Goal: Task Accomplishment & Management: Complete application form

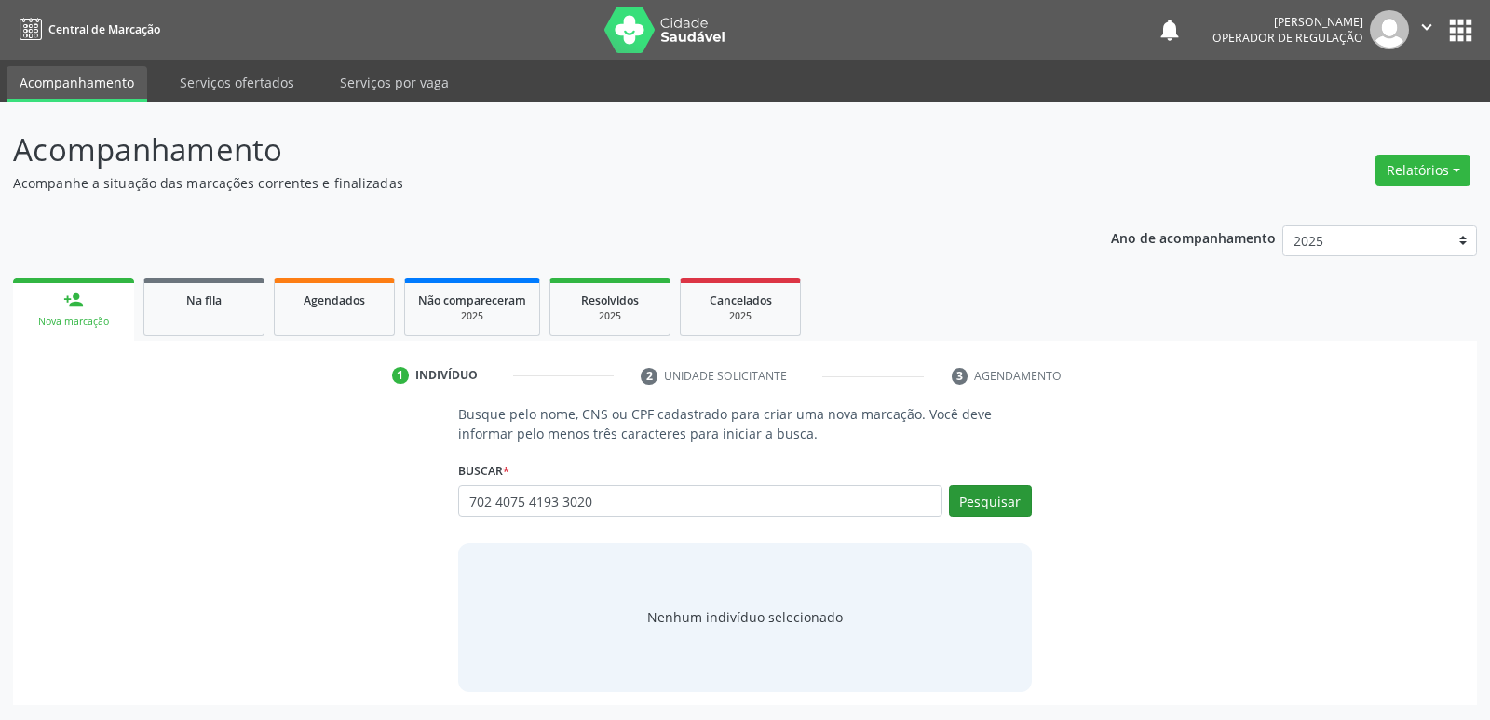
type input "702 4075 4193 3020"
click at [1024, 499] on button "Pesquisar" at bounding box center [990, 501] width 83 height 32
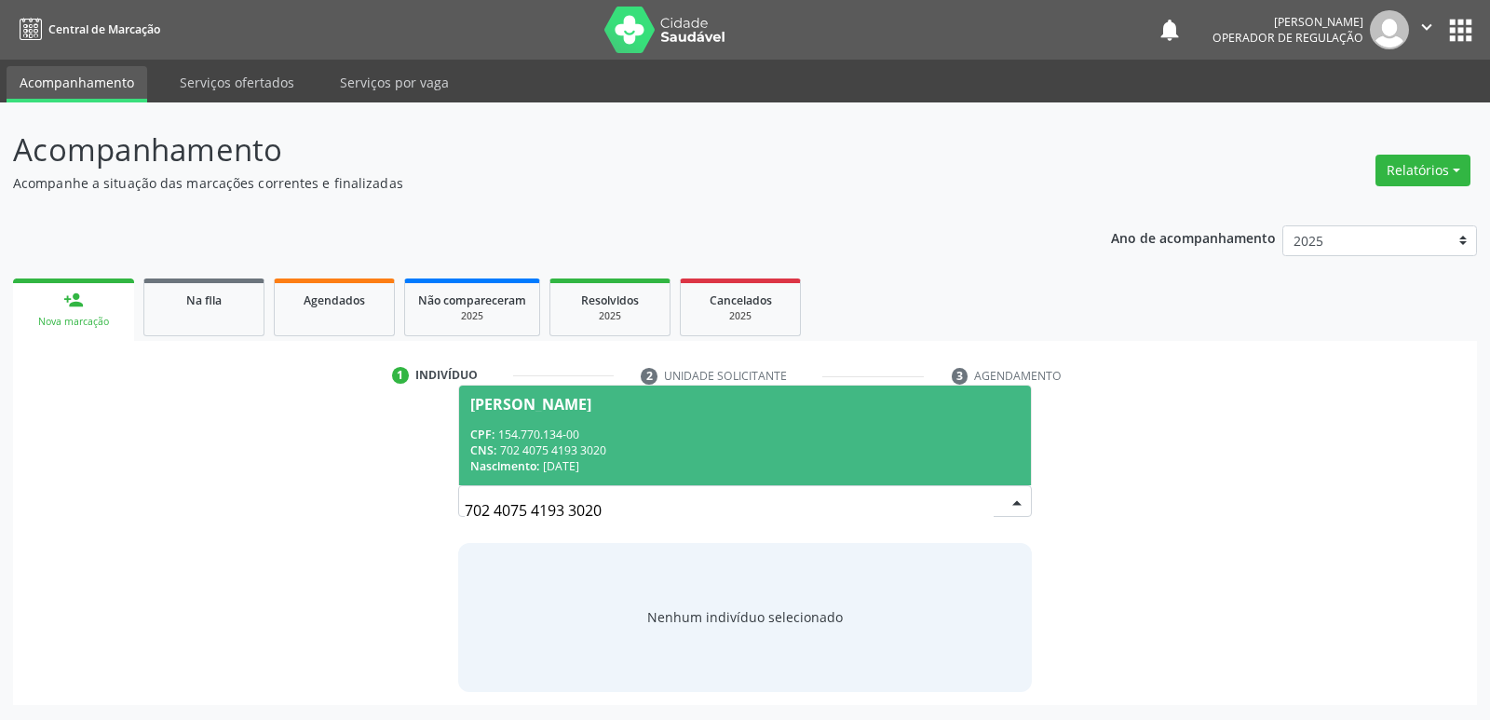
click at [595, 450] on div "CNS: 702 4075 4193 3020" at bounding box center [744, 450] width 549 height 16
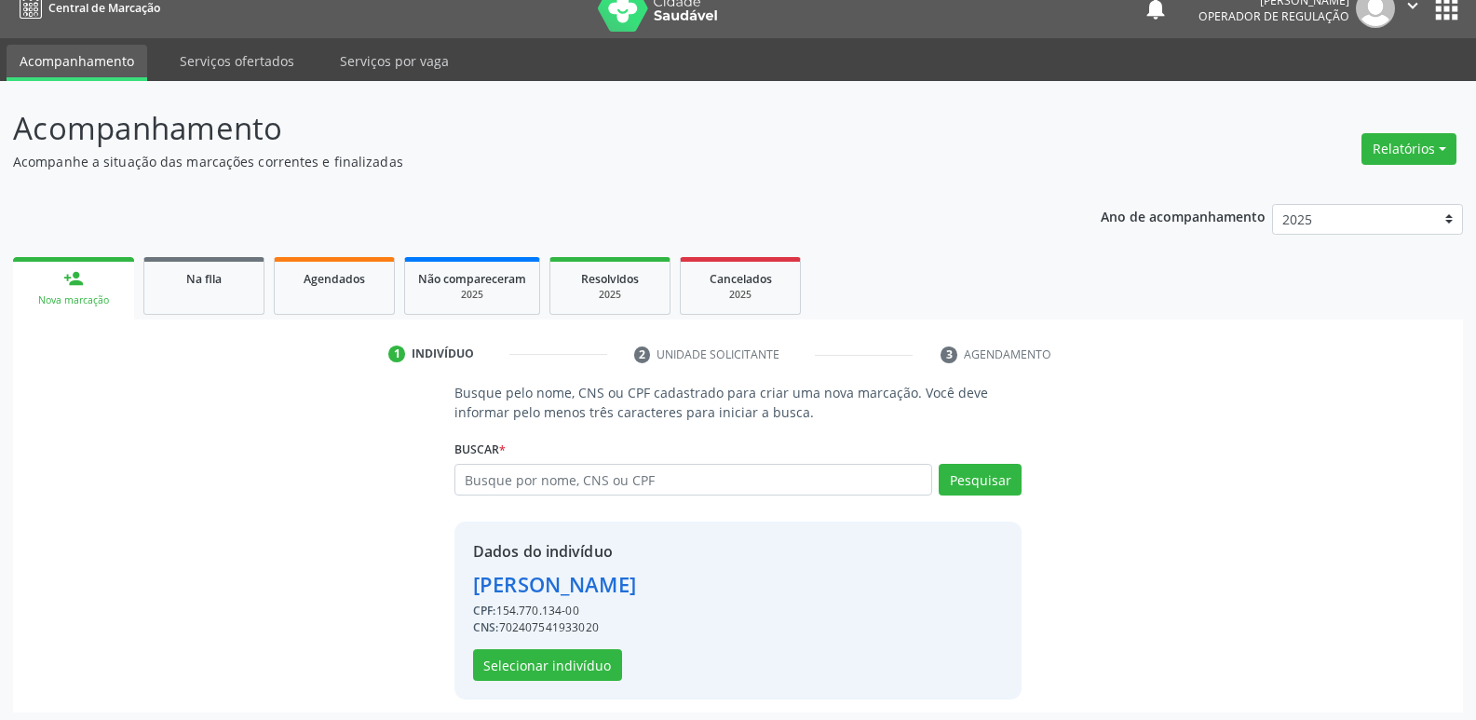
scroll to position [27, 0]
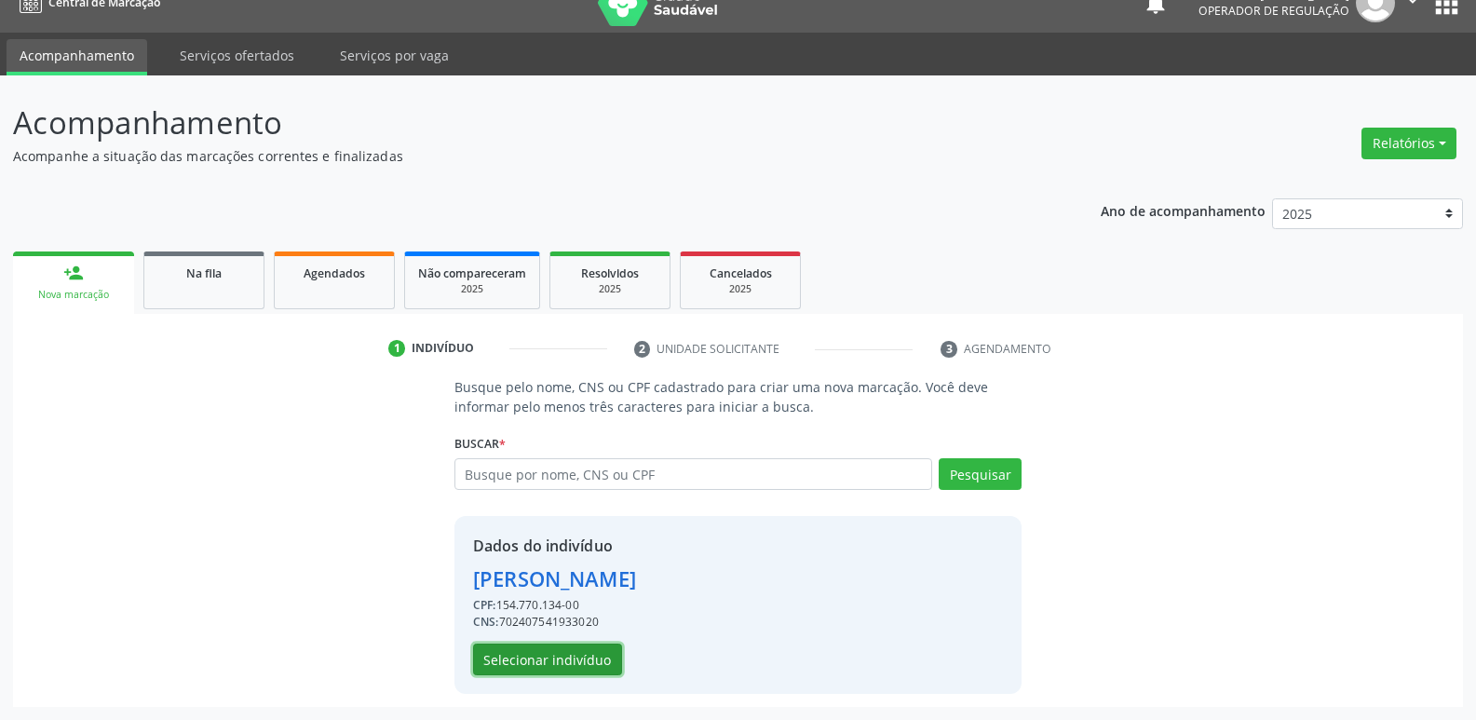
click at [518, 649] on button "Selecionar indivíduo" at bounding box center [547, 659] width 149 height 32
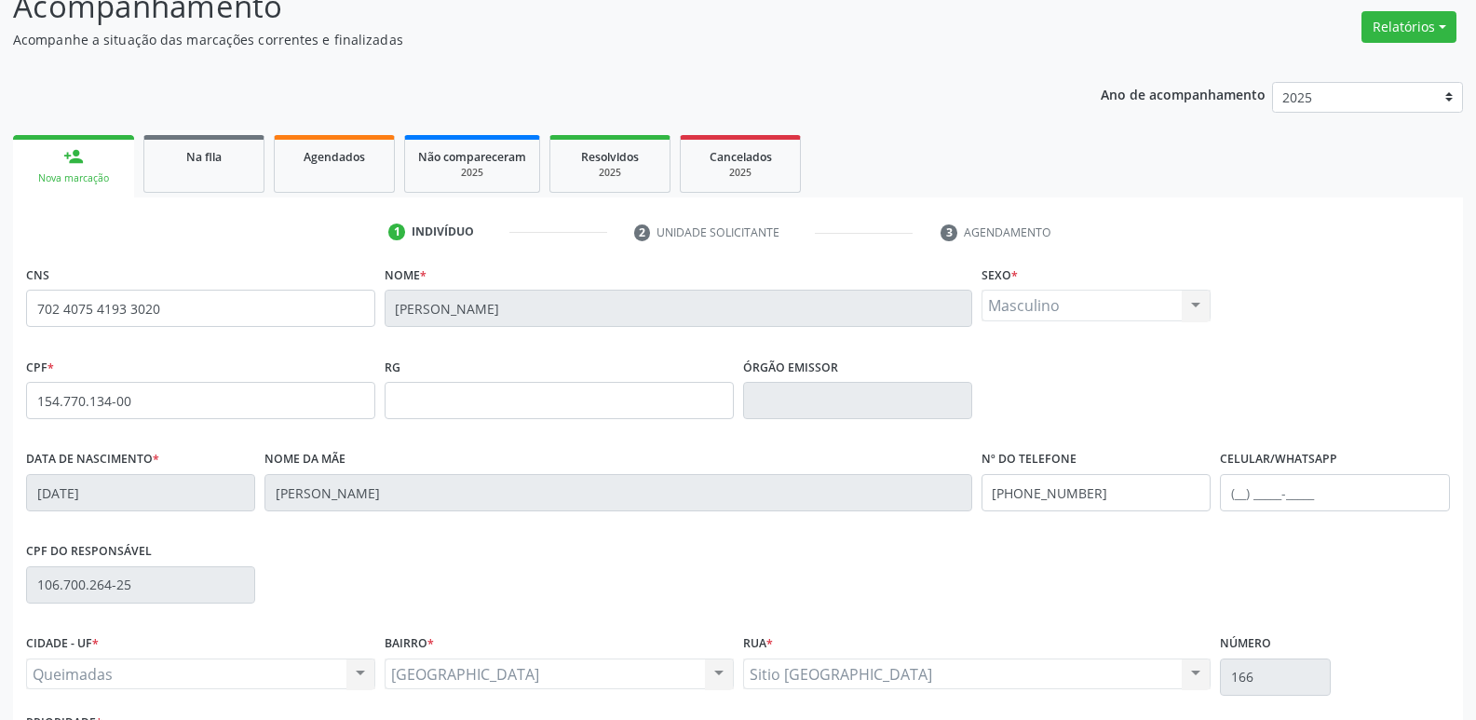
scroll to position [290, 0]
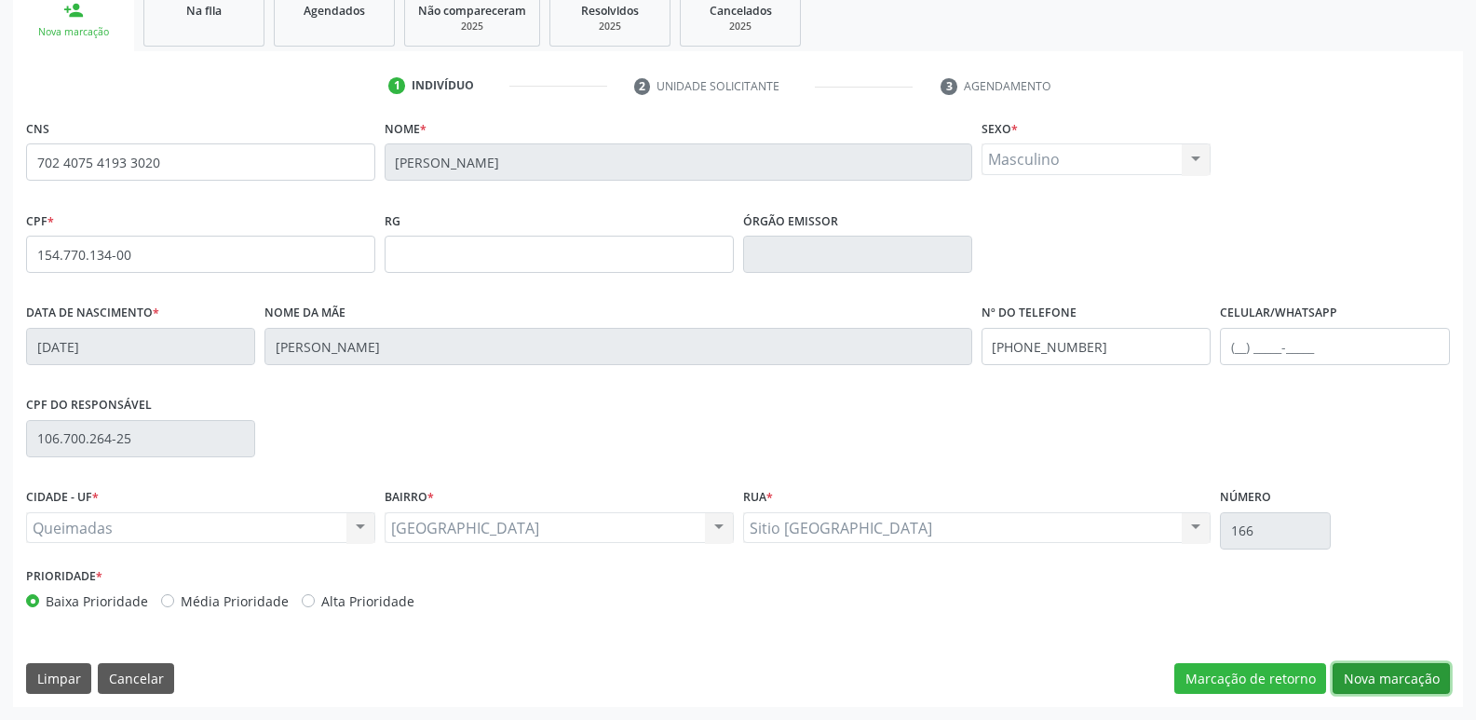
click at [1370, 681] on button "Nova marcação" at bounding box center [1391, 679] width 117 height 32
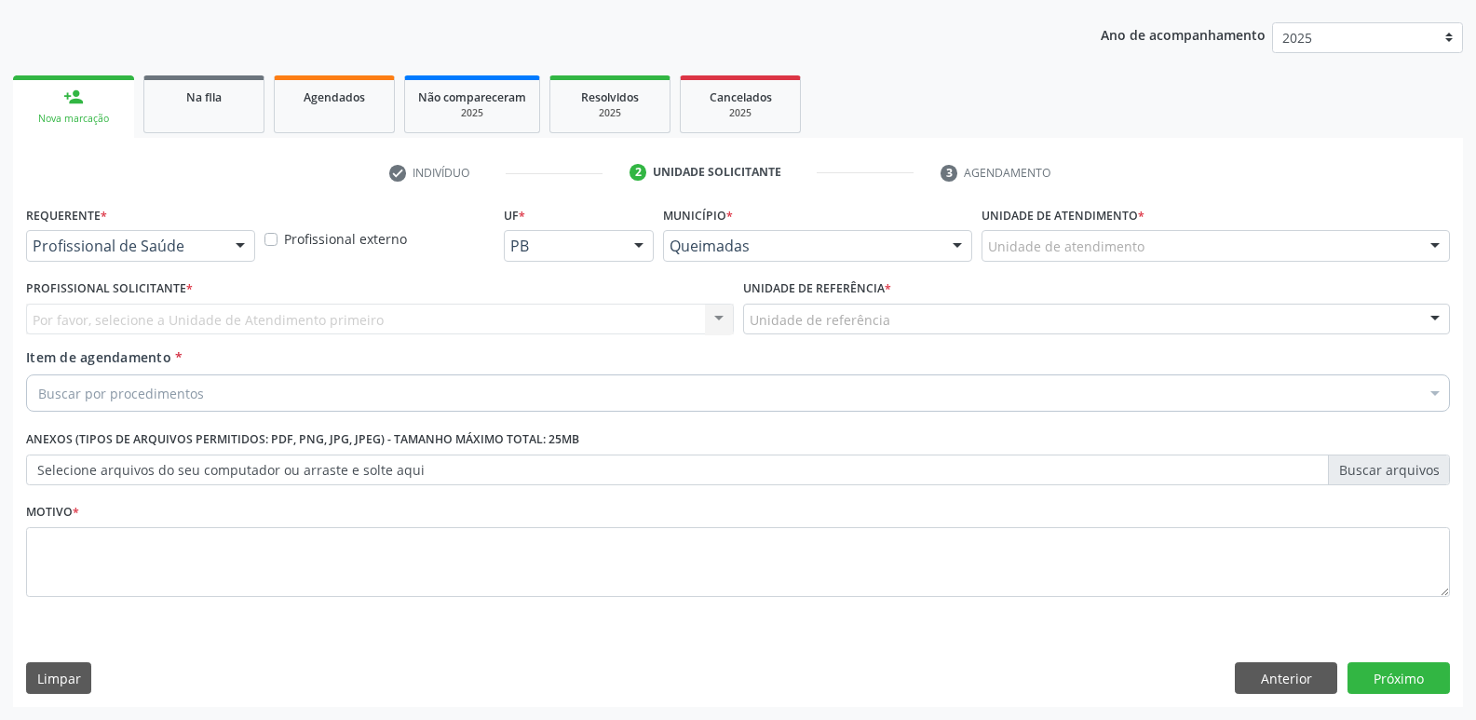
scroll to position [203, 0]
drag, startPoint x: 115, startPoint y: 246, endPoint x: 125, endPoint y: 302, distance: 56.6
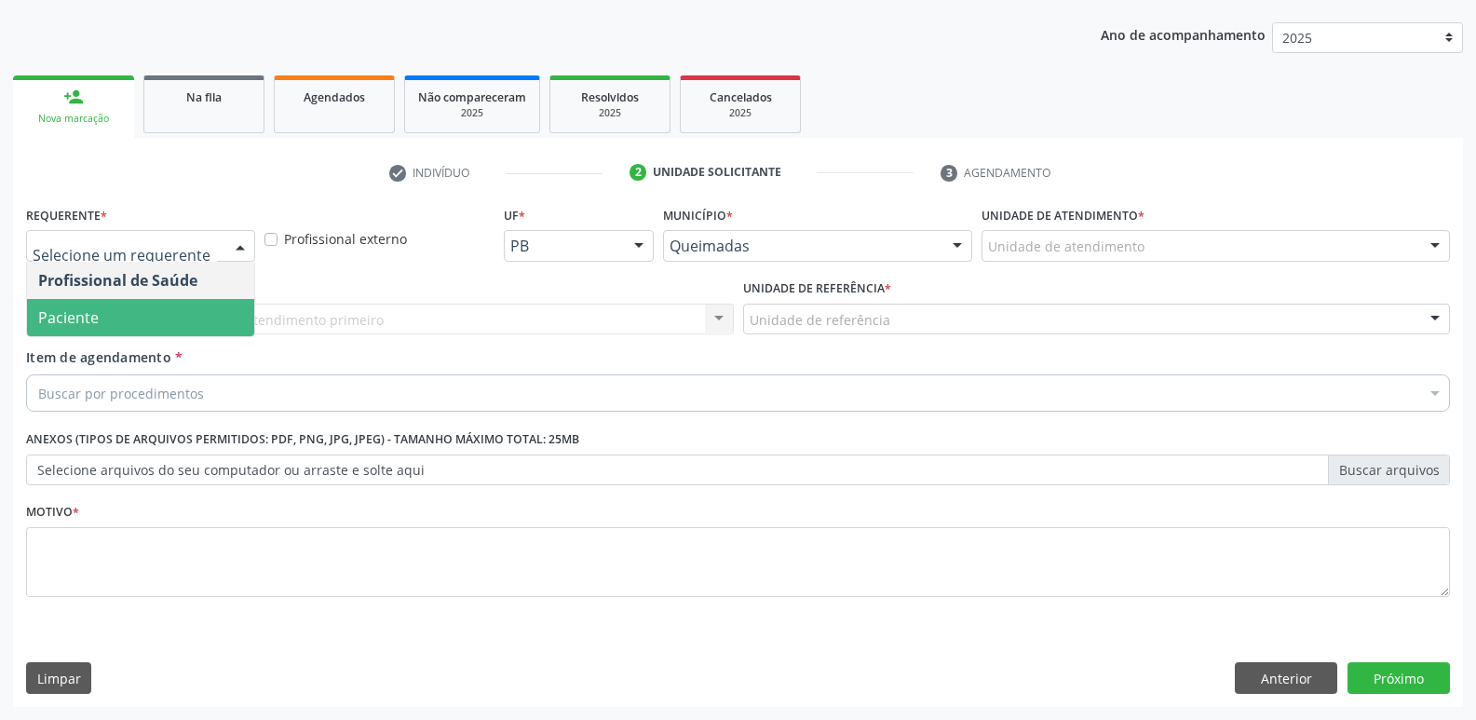
drag, startPoint x: 122, startPoint y: 314, endPoint x: 200, endPoint y: 310, distance: 78.3
click at [123, 314] on span "Paciente" at bounding box center [140, 317] width 227 height 37
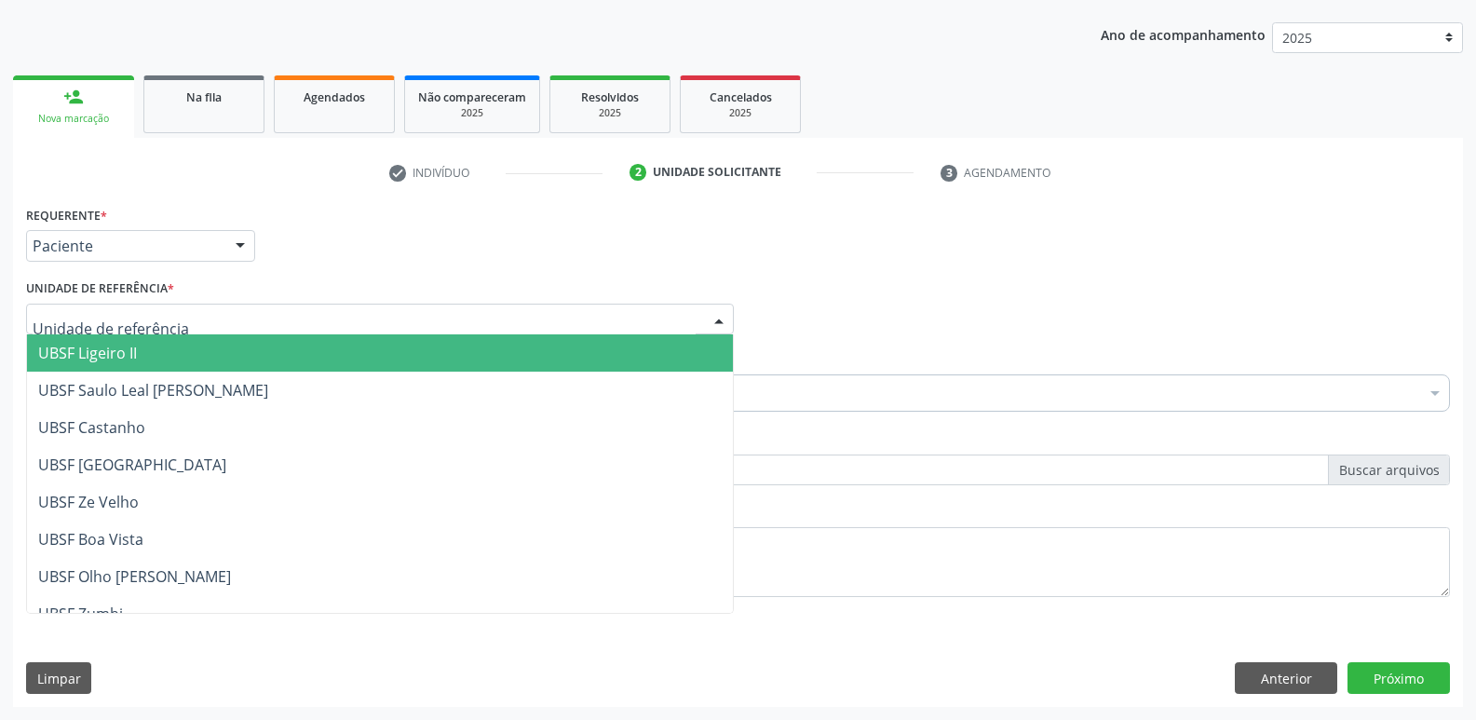
click at [213, 310] on div at bounding box center [380, 320] width 708 height 32
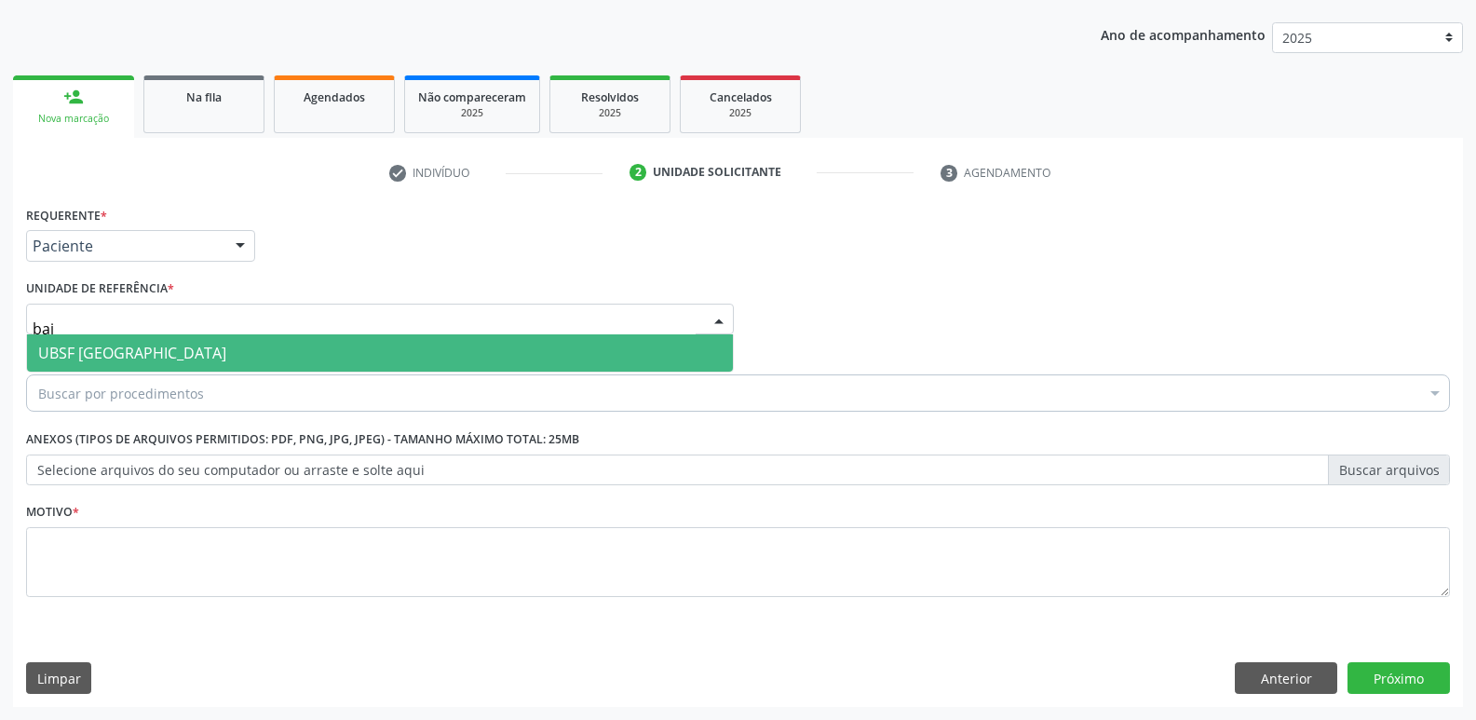
type input "baix"
click at [357, 354] on span "UBSF [GEOGRAPHIC_DATA]" at bounding box center [380, 352] width 706 height 37
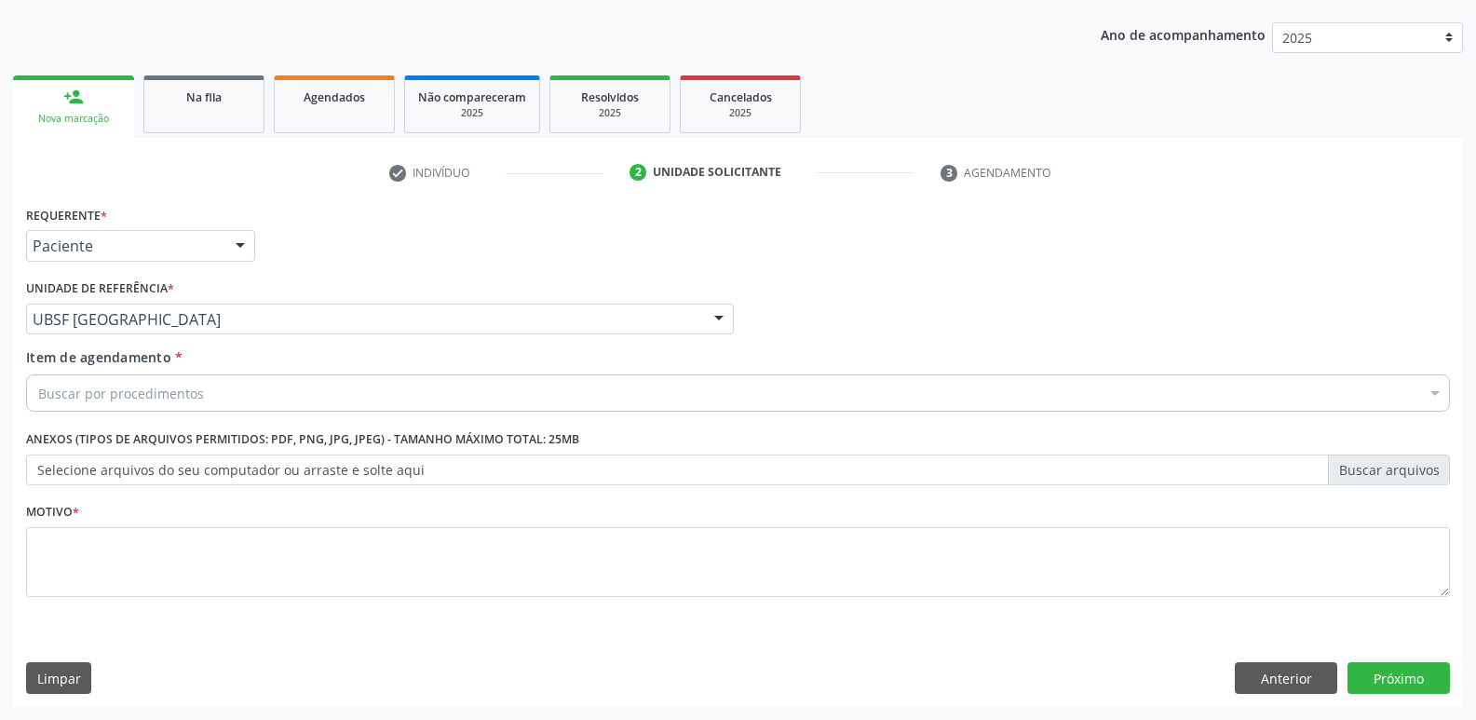
click at [312, 382] on div "Buscar por procedimentos" at bounding box center [738, 392] width 1424 height 37
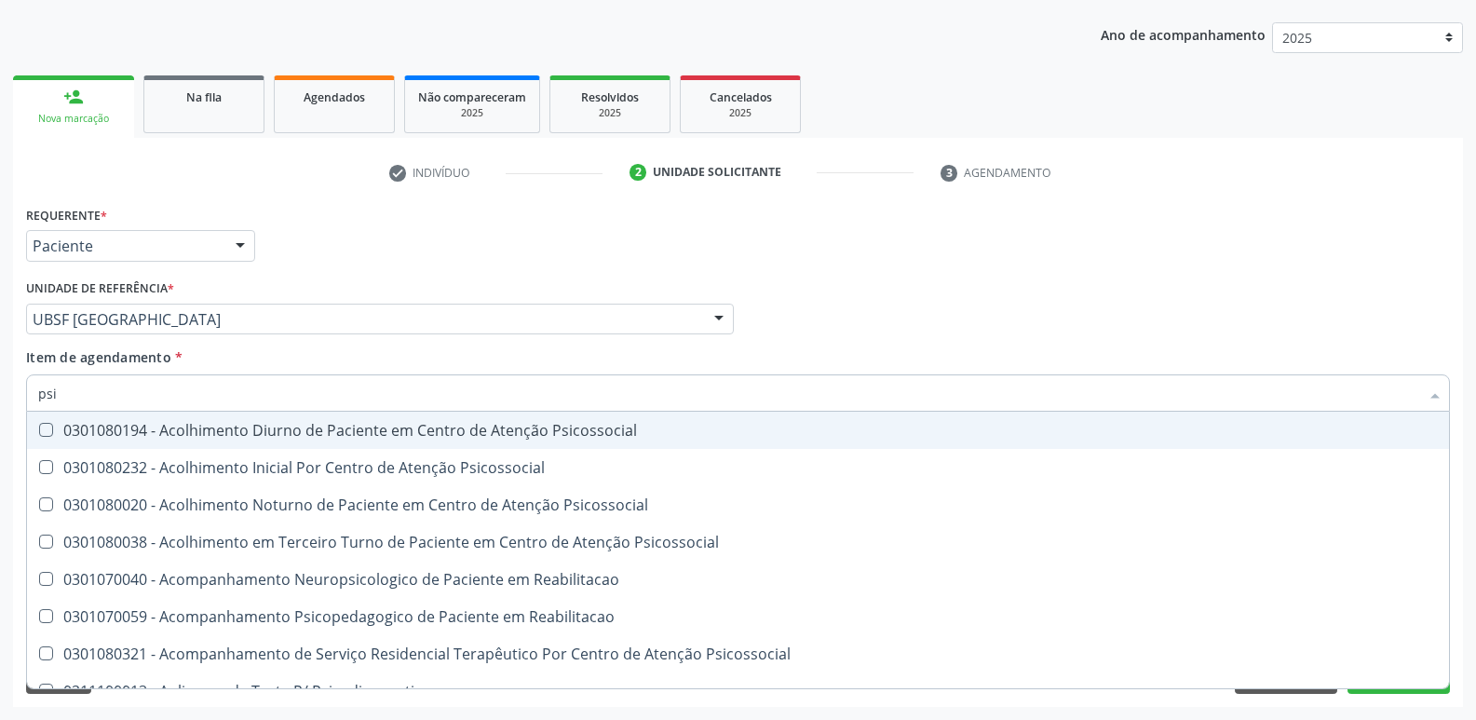
type input "psiq"
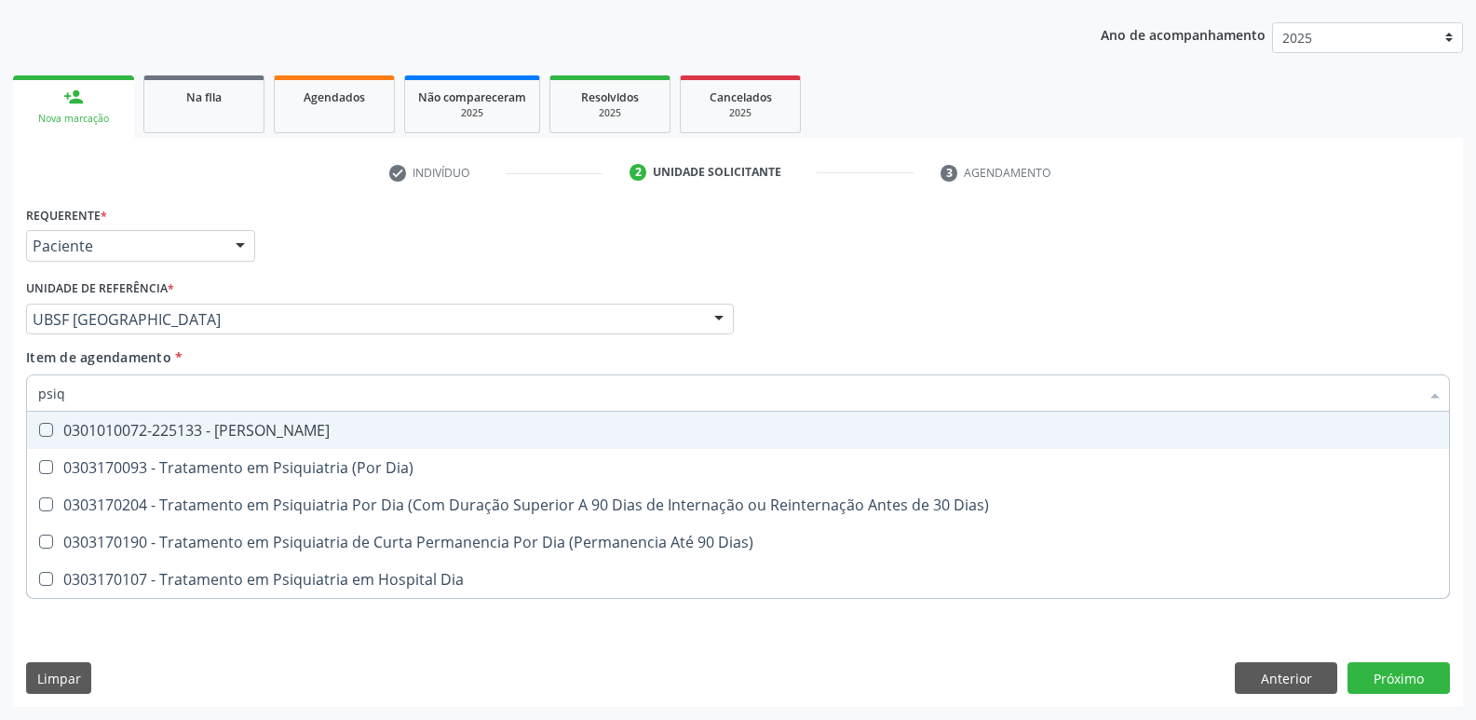
click at [257, 433] on div "0301010072-225133 - [PERSON_NAME]" at bounding box center [738, 430] width 1400 height 15
checkbox Psiquiatra "true"
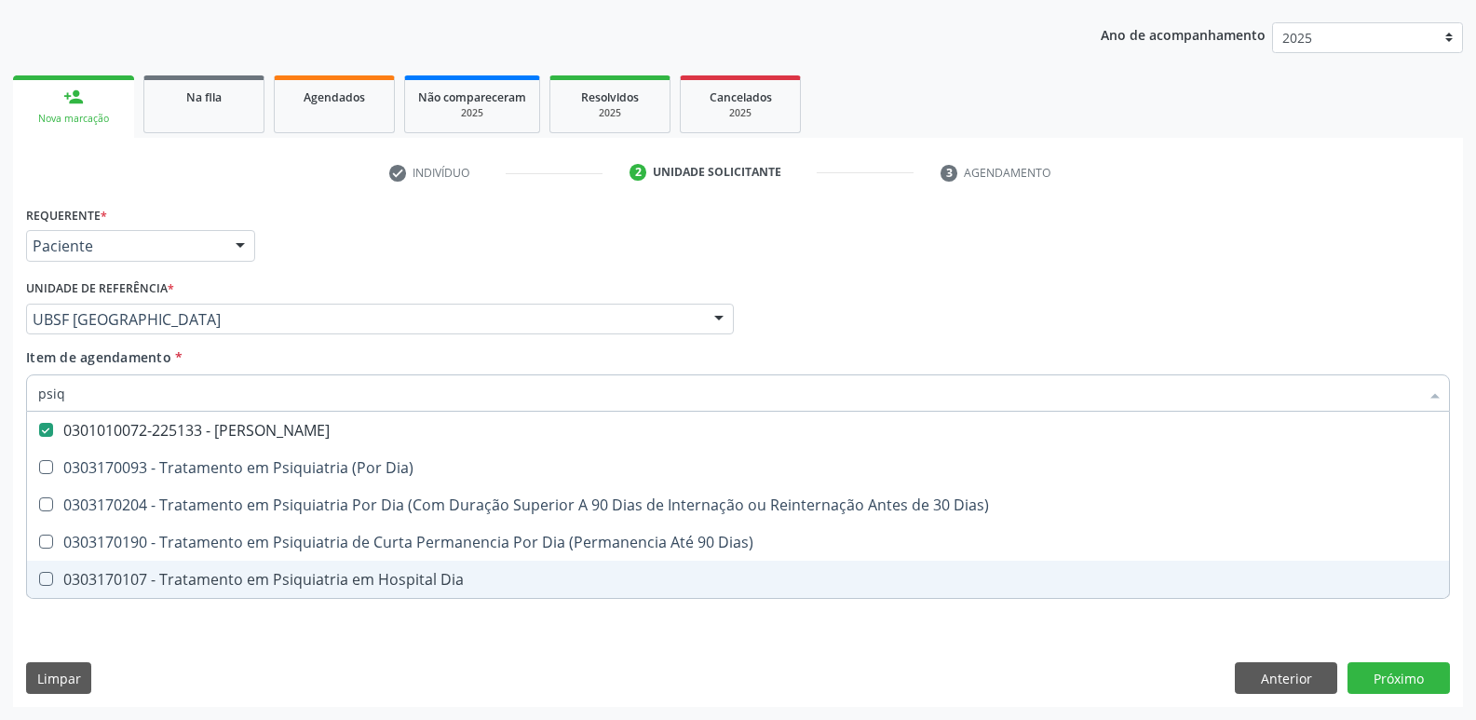
click at [244, 637] on div "Requerente * Paciente Profissional de Saúde Paciente Nenhum resultado encontrad…" at bounding box center [738, 454] width 1450 height 506
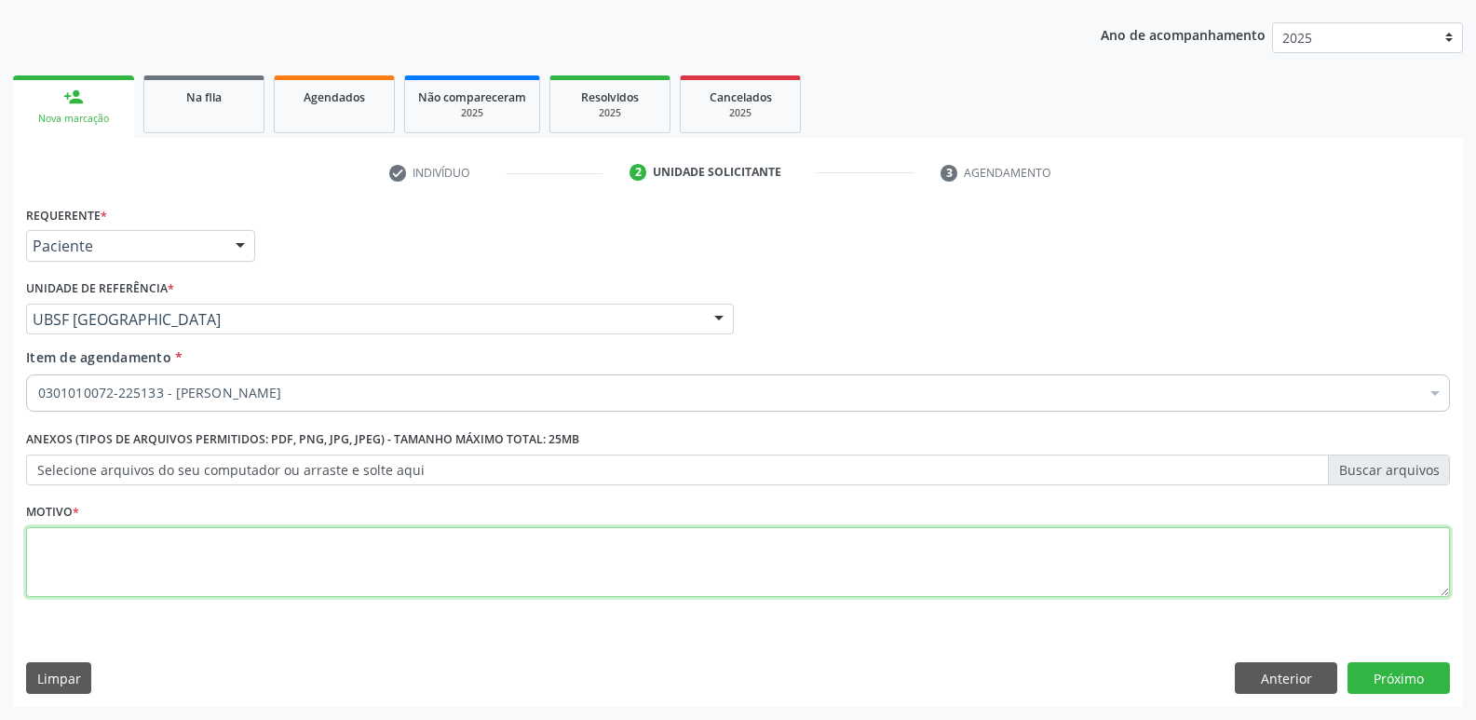
click at [258, 527] on textarea at bounding box center [738, 562] width 1424 height 71
paste textarea "702 4075 4193 3020"
drag, startPoint x: 355, startPoint y: 549, endPoint x: 0, endPoint y: 618, distance: 361.6
click at [0, 618] on div "Acompanhamento Acompanhe a situação das marcações correntes e finalizadas Relat…" at bounding box center [738, 309] width 1476 height 820
drag, startPoint x: 285, startPoint y: 567, endPoint x: 0, endPoint y: 571, distance: 285.0
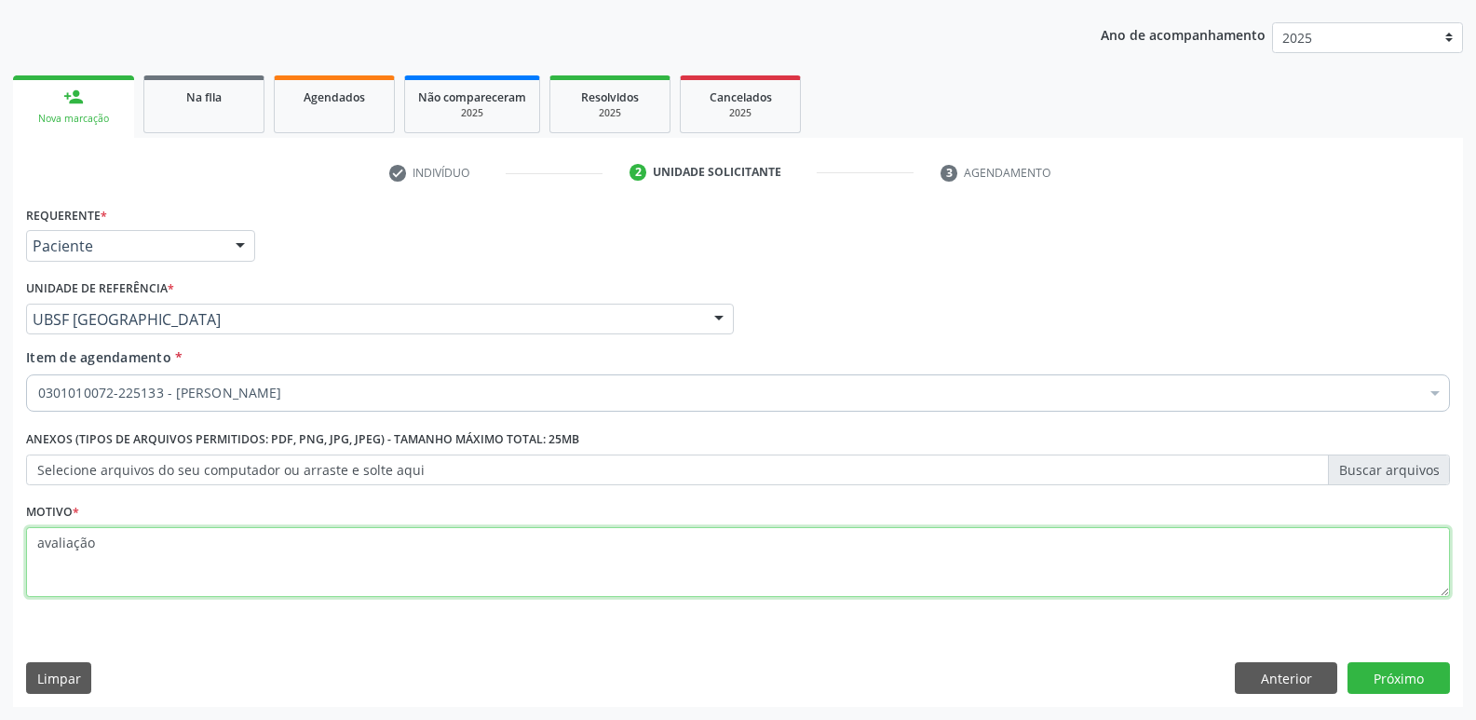
click at [0, 571] on div "Acompanhamento Acompanhe a situação das marcações correntes e finalizadas Relat…" at bounding box center [738, 309] width 1476 height 820
type textarea "avaliação"
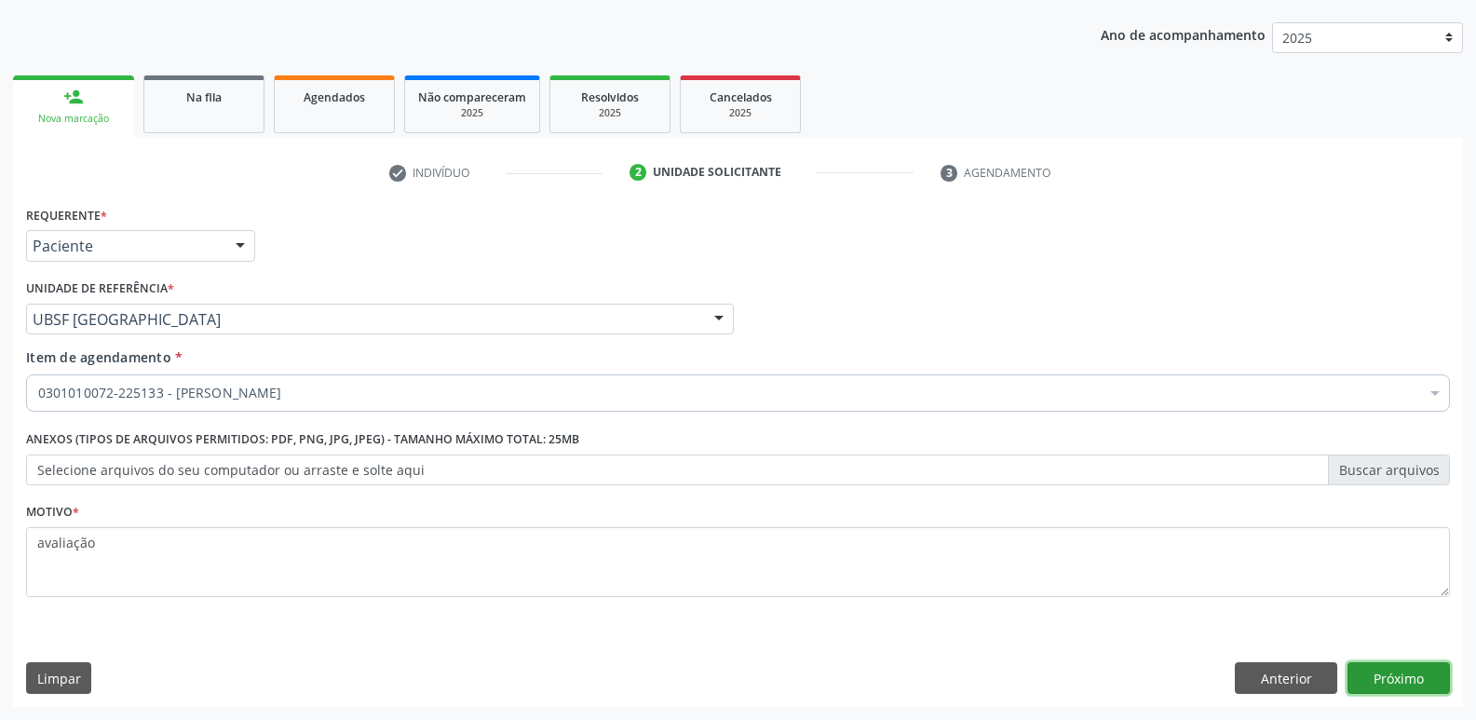
click at [1368, 671] on button "Próximo" at bounding box center [1399, 678] width 102 height 32
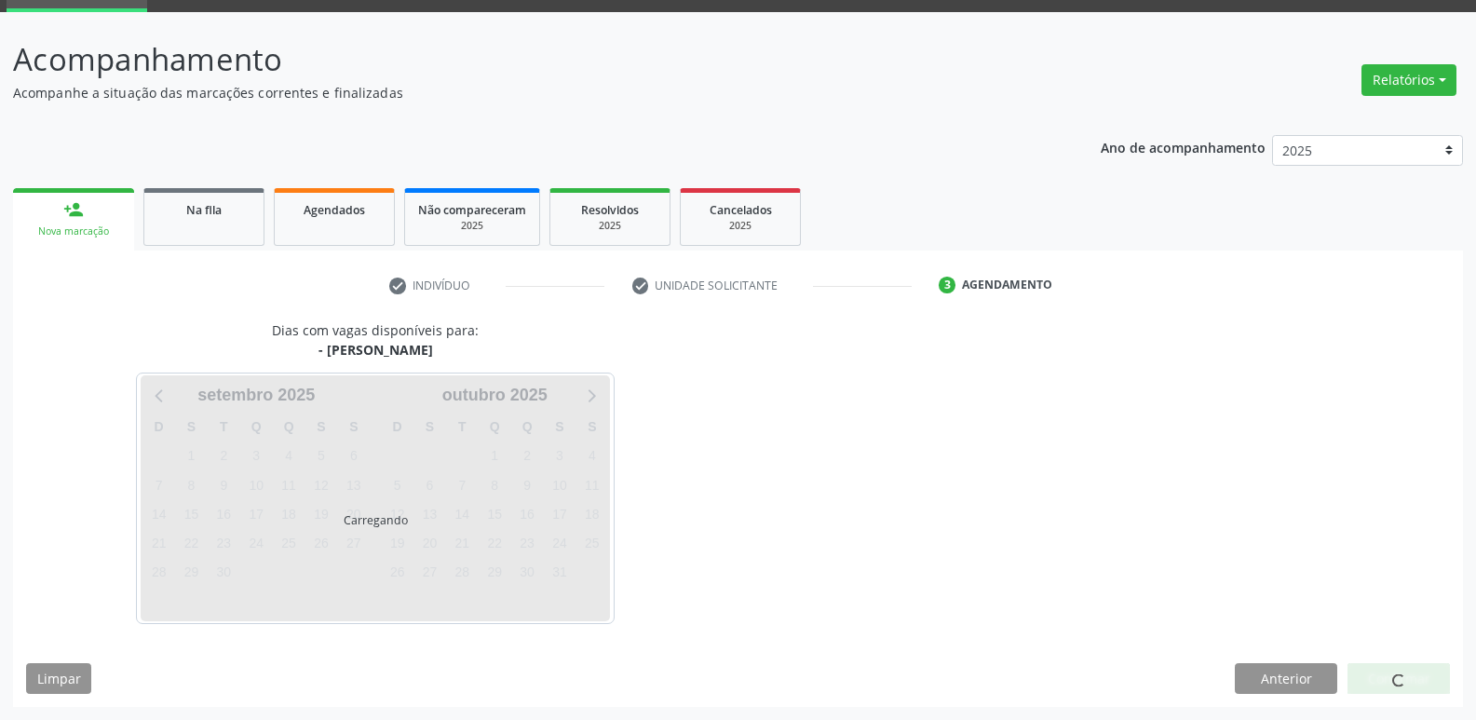
scroll to position [90, 0]
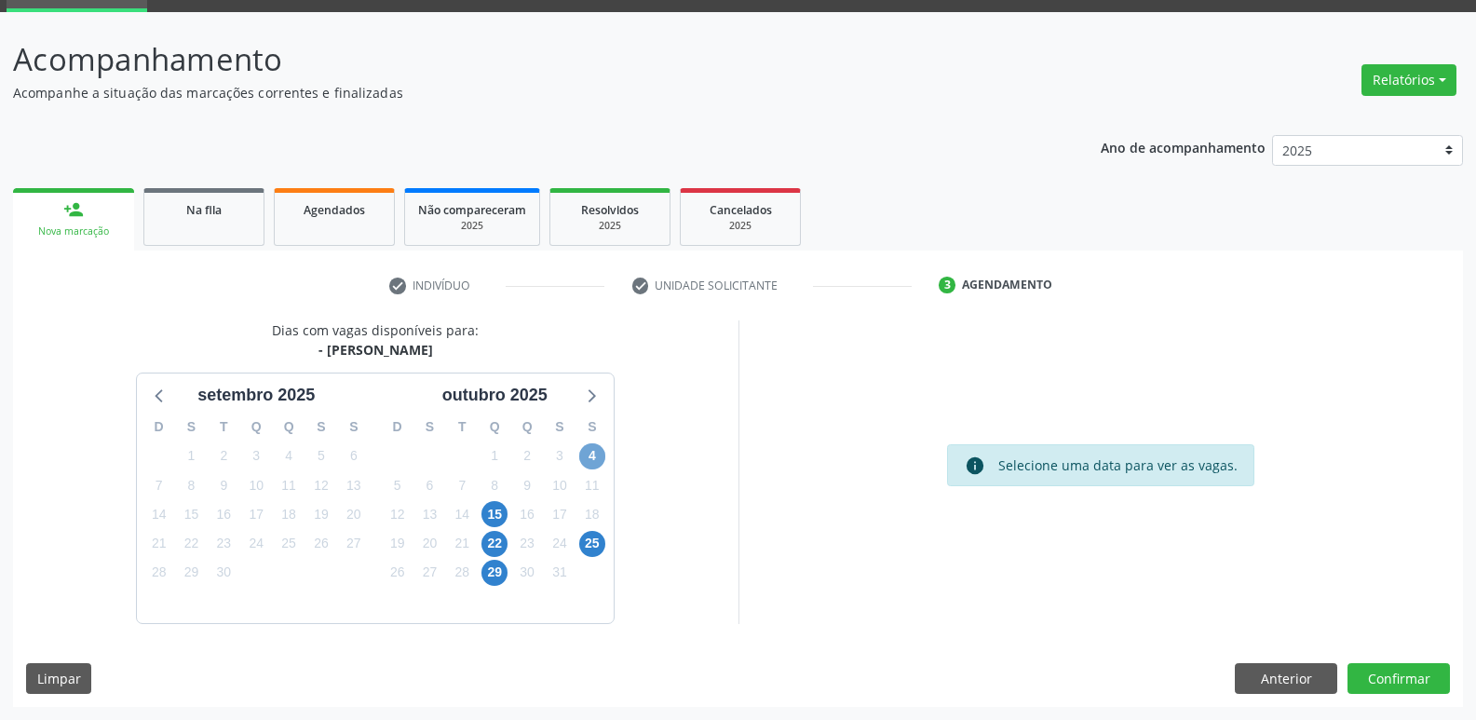
click at [594, 459] on span "4" at bounding box center [592, 456] width 26 height 26
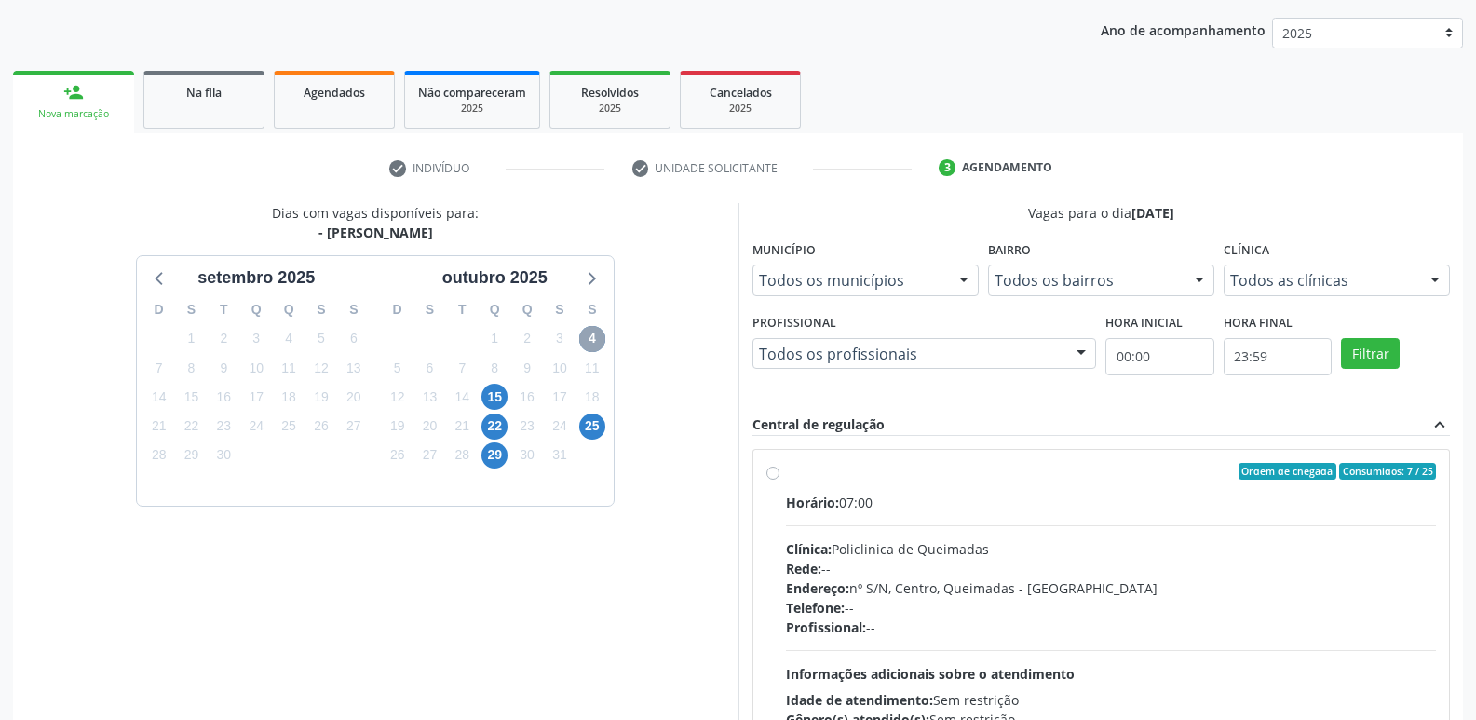
scroll to position [359, 0]
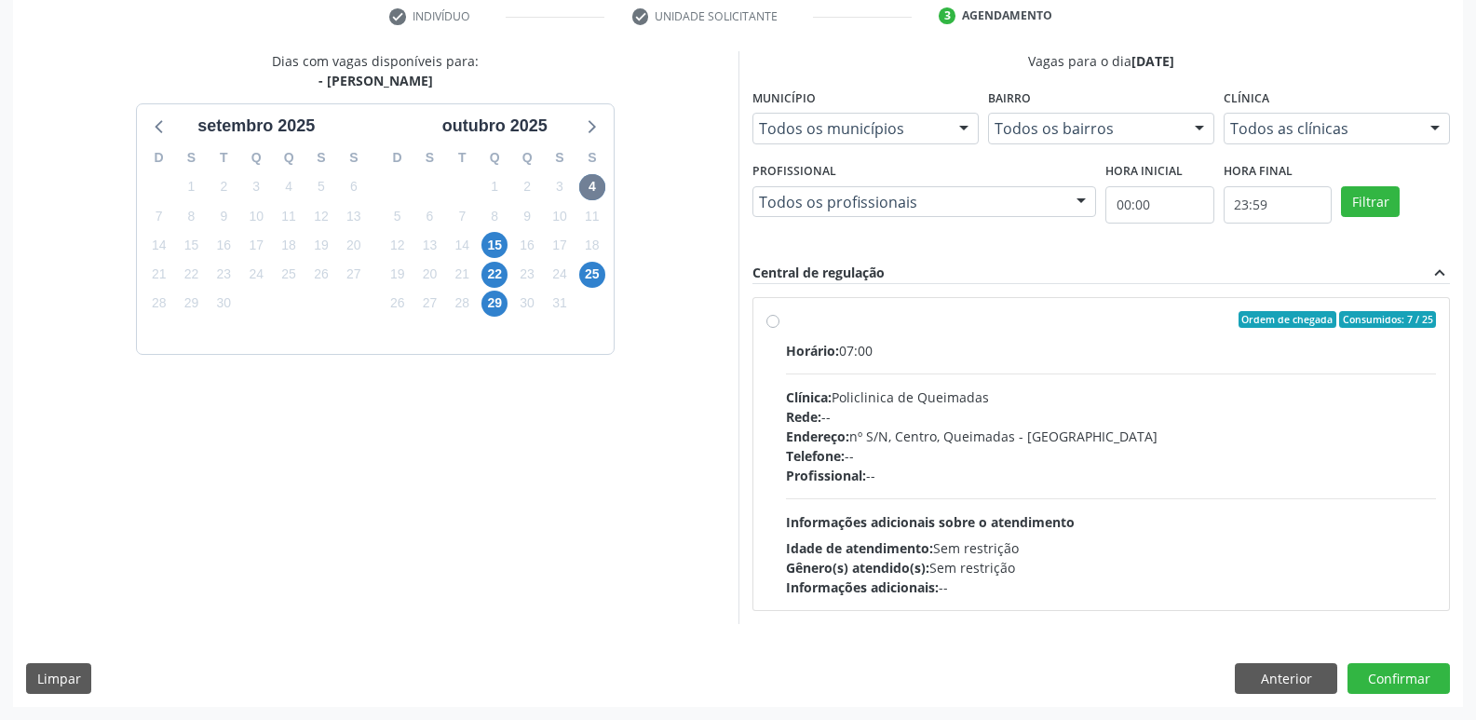
drag, startPoint x: 1171, startPoint y: 520, endPoint x: 1195, endPoint y: 525, distance: 24.8
click at [1188, 524] on div "Horário: 07:00 Clínica: Policlinica de Queimadas Rede: -- Endereço: nº S/N, Cen…" at bounding box center [1111, 469] width 651 height 256
click at [779, 328] on input "Ordem de chegada Consumidos: 7 / 25 Horário: 07:00 Clínica: Policlinica de Quei…" at bounding box center [772, 319] width 13 height 17
radio input "true"
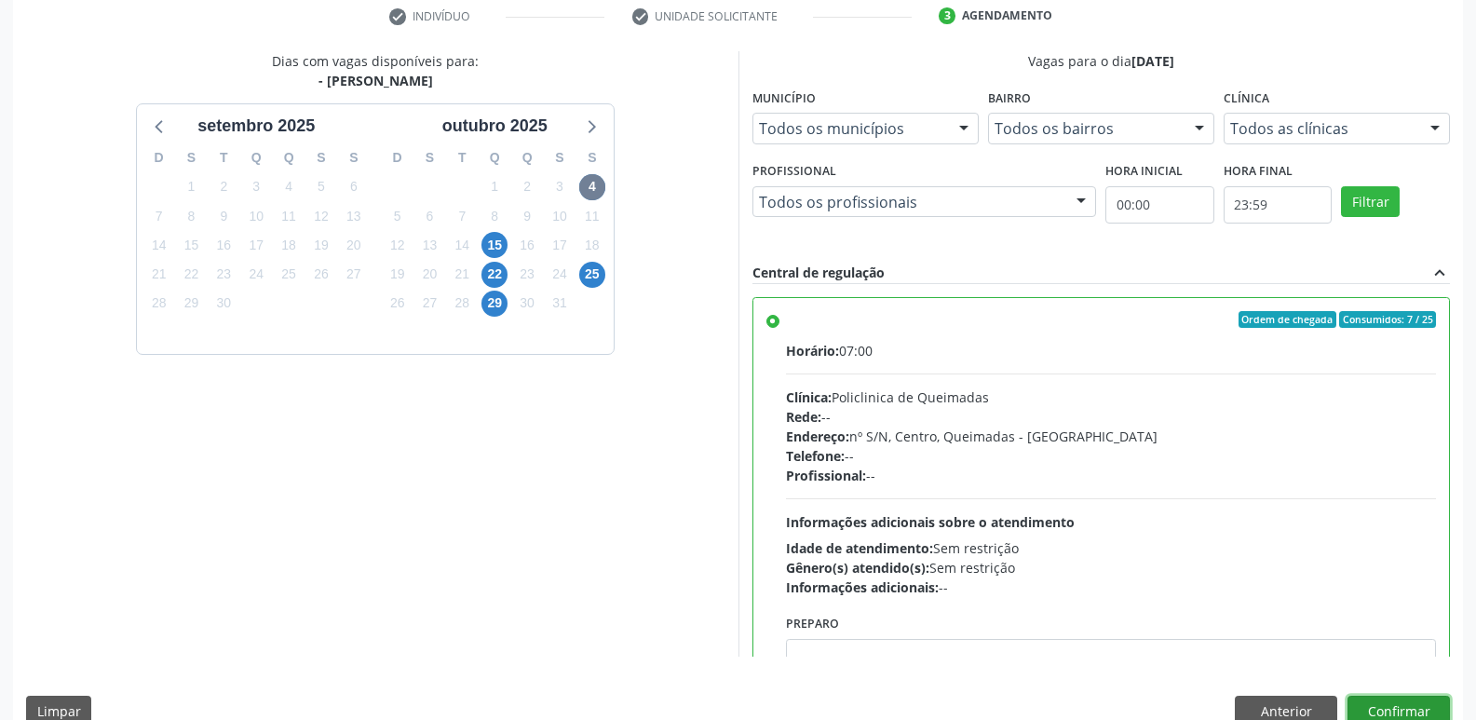
click at [1411, 700] on button "Confirmar" at bounding box center [1399, 712] width 102 height 32
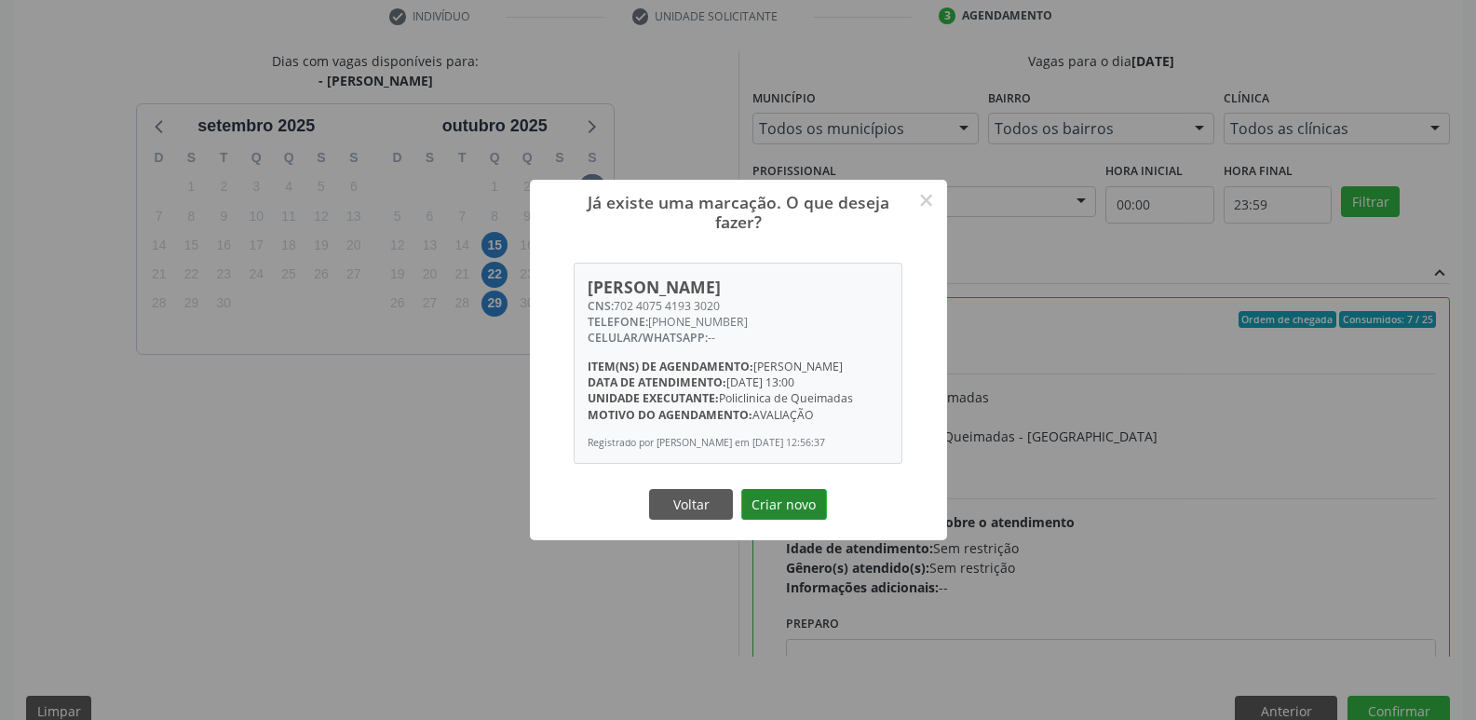
click at [769, 510] on button "Criar novo" at bounding box center [784, 505] width 86 height 32
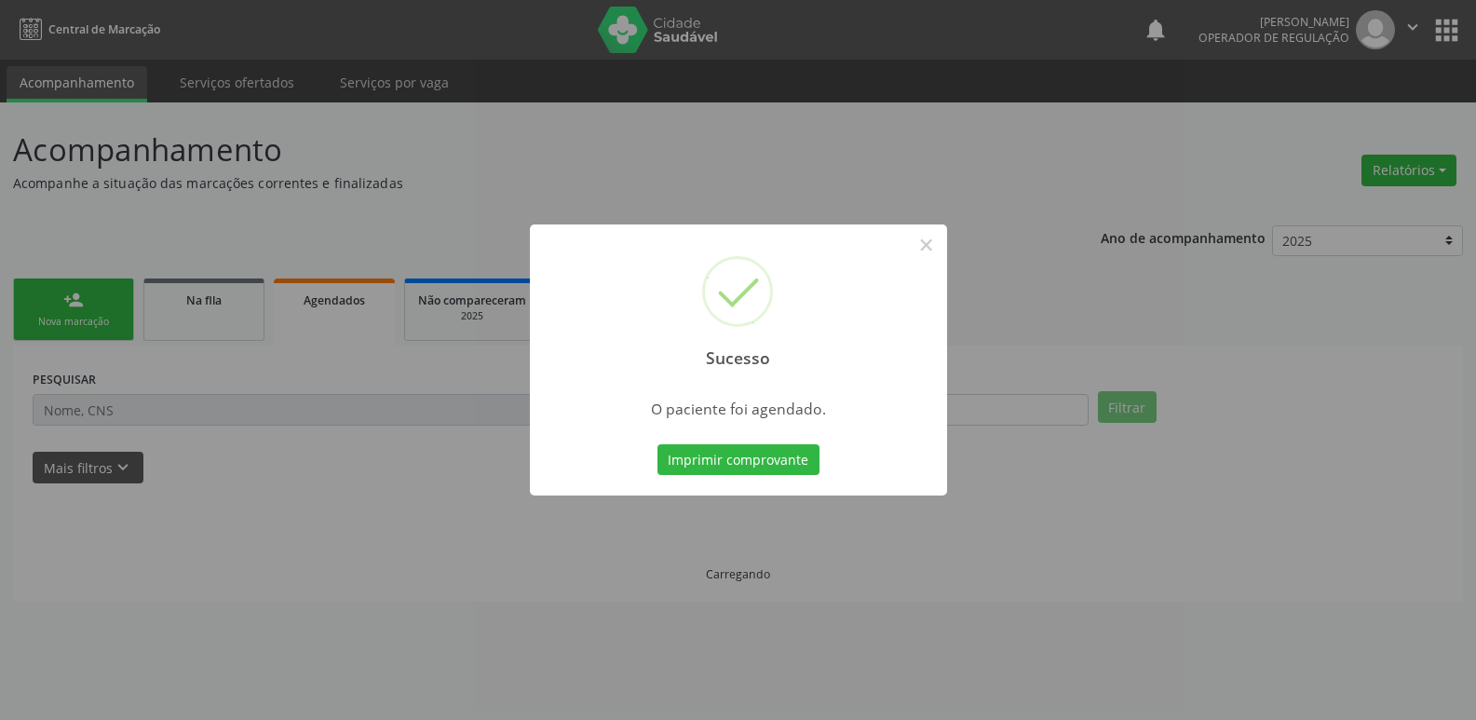
scroll to position [0, 0]
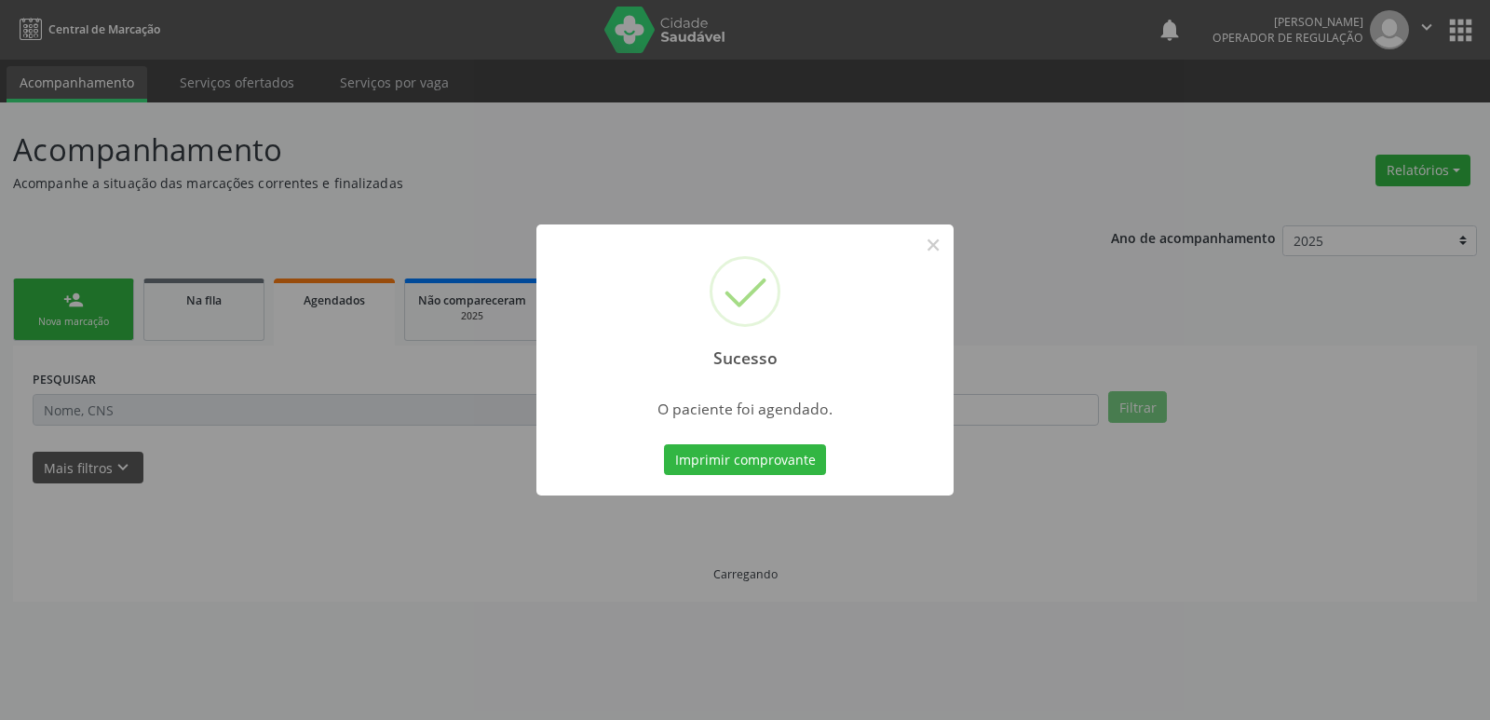
click at [769, 510] on div "Sucesso × O paciente foi agendado. Imprimir comprovante Cancel" at bounding box center [745, 360] width 1490 height 720
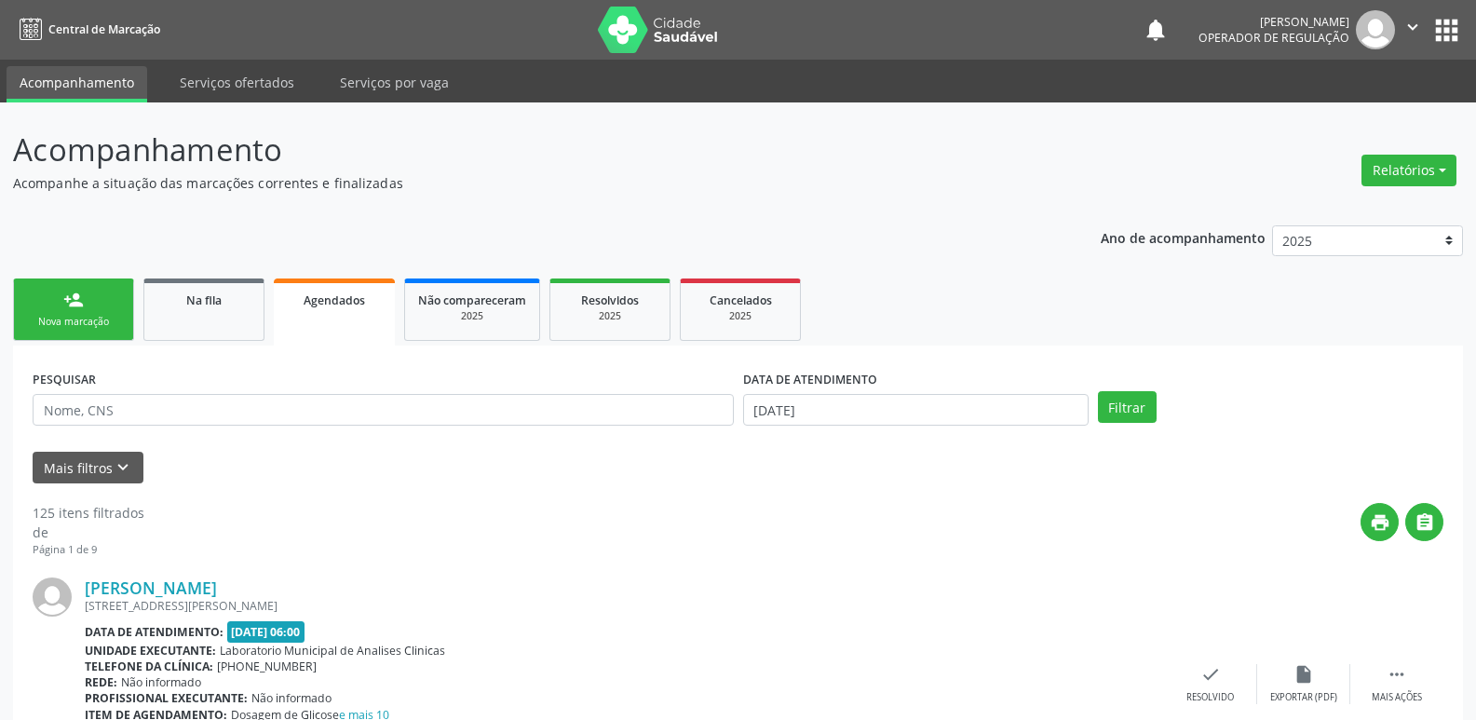
drag, startPoint x: 276, startPoint y: 404, endPoint x: 239, endPoint y: 415, distance: 38.0
click at [247, 413] on div "PESQUISAR" at bounding box center [383, 401] width 711 height 73
click at [237, 416] on input "text" at bounding box center [383, 410] width 701 height 32
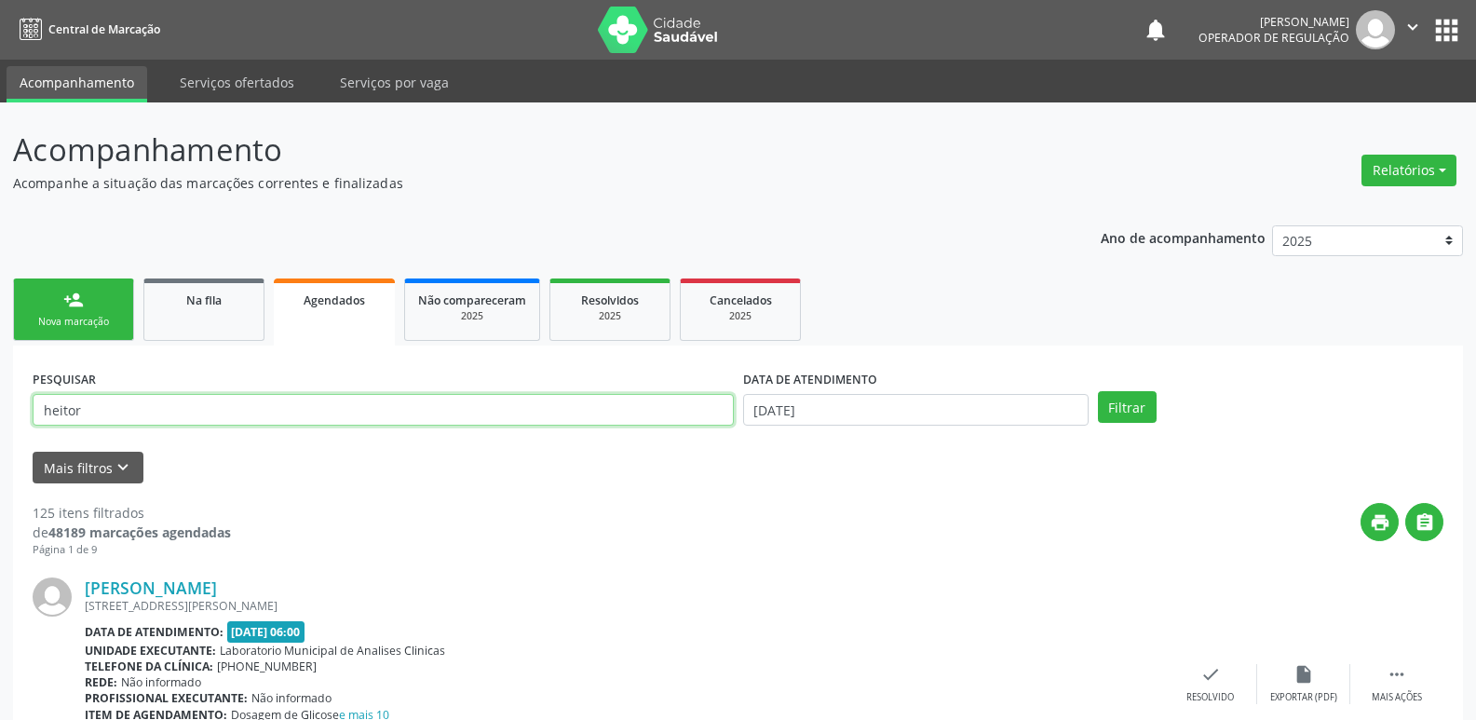
type input "heitor"
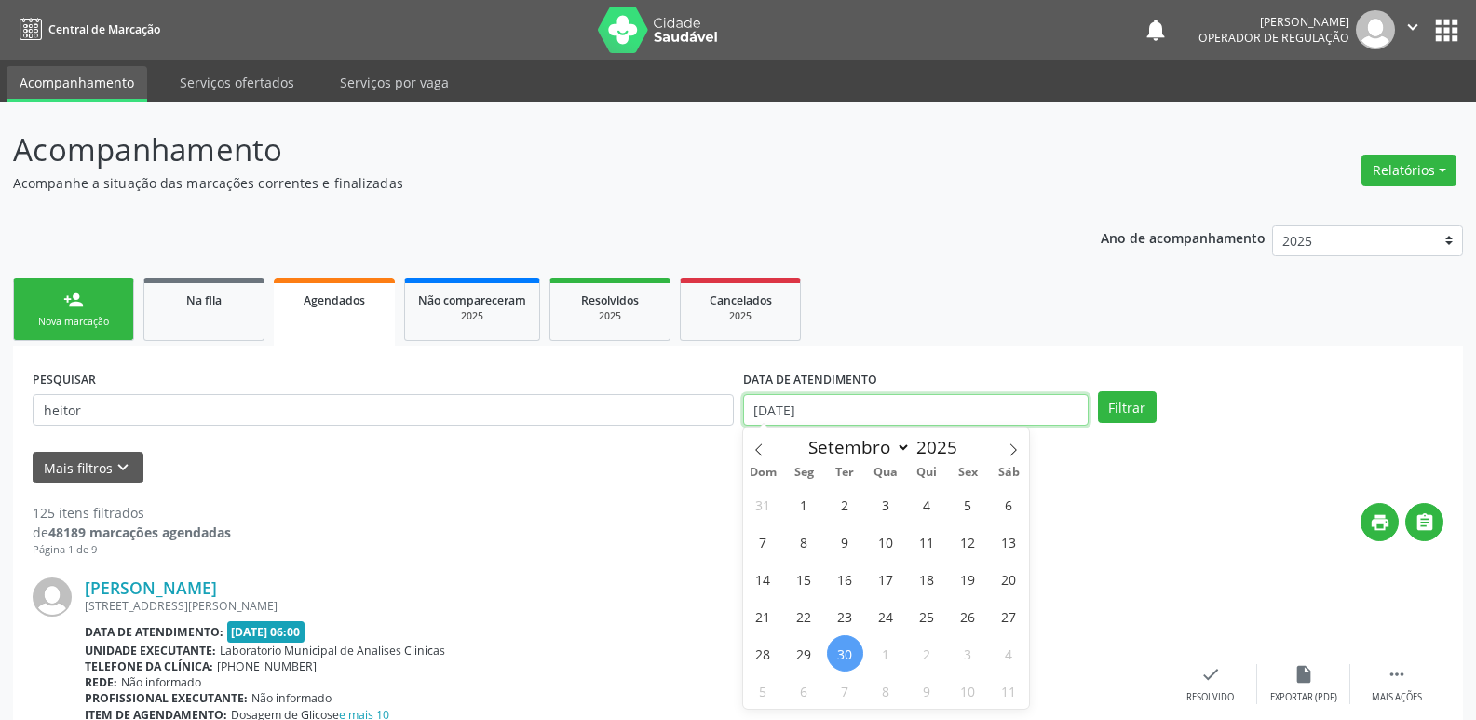
click at [982, 412] on input "[DATE]" at bounding box center [915, 410] width 345 height 32
drag, startPoint x: 1009, startPoint y: 443, endPoint x: 987, endPoint y: 474, distance: 37.5
click at [1009, 443] on icon at bounding box center [1013, 449] width 13 height 13
select select "9"
click at [1004, 504] on span "4" at bounding box center [1009, 504] width 36 height 36
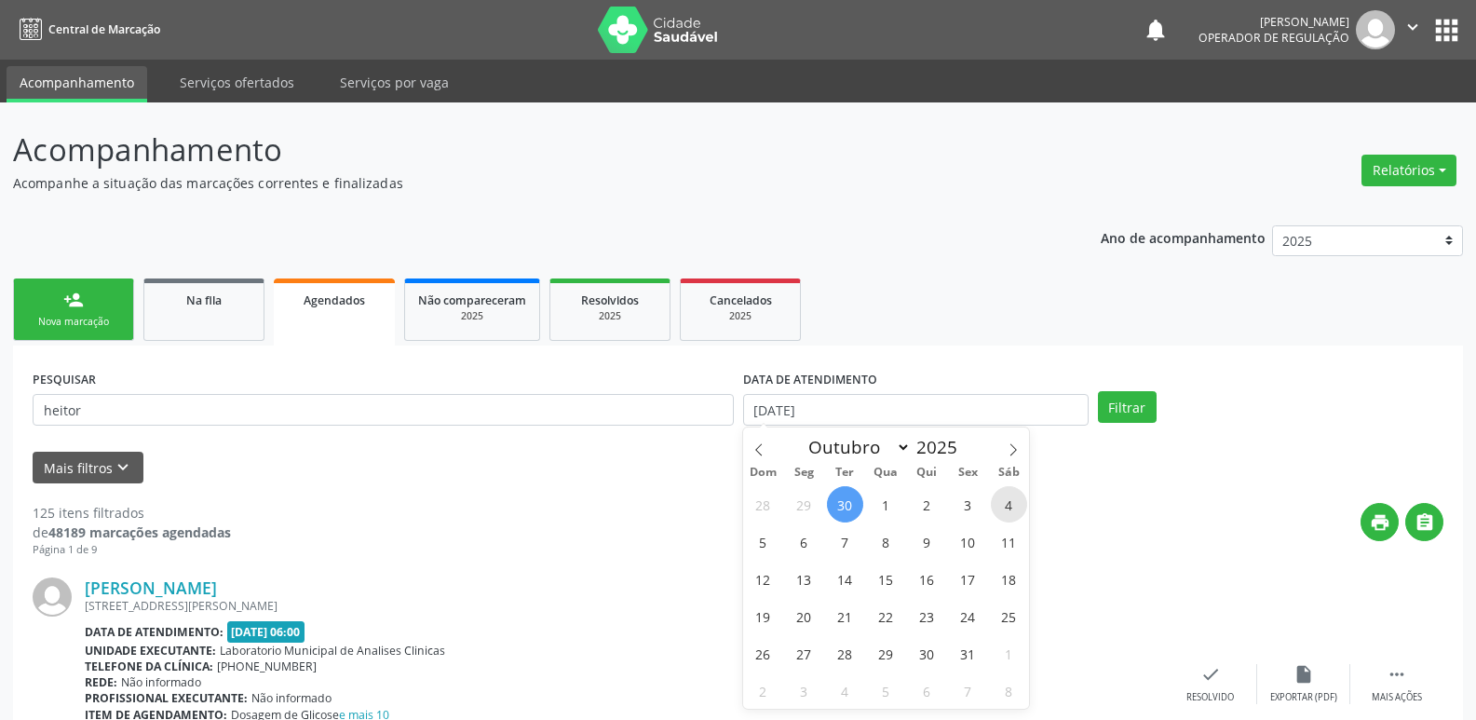
type input "[DATE]"
click at [1006, 503] on span "4" at bounding box center [1009, 504] width 36 height 36
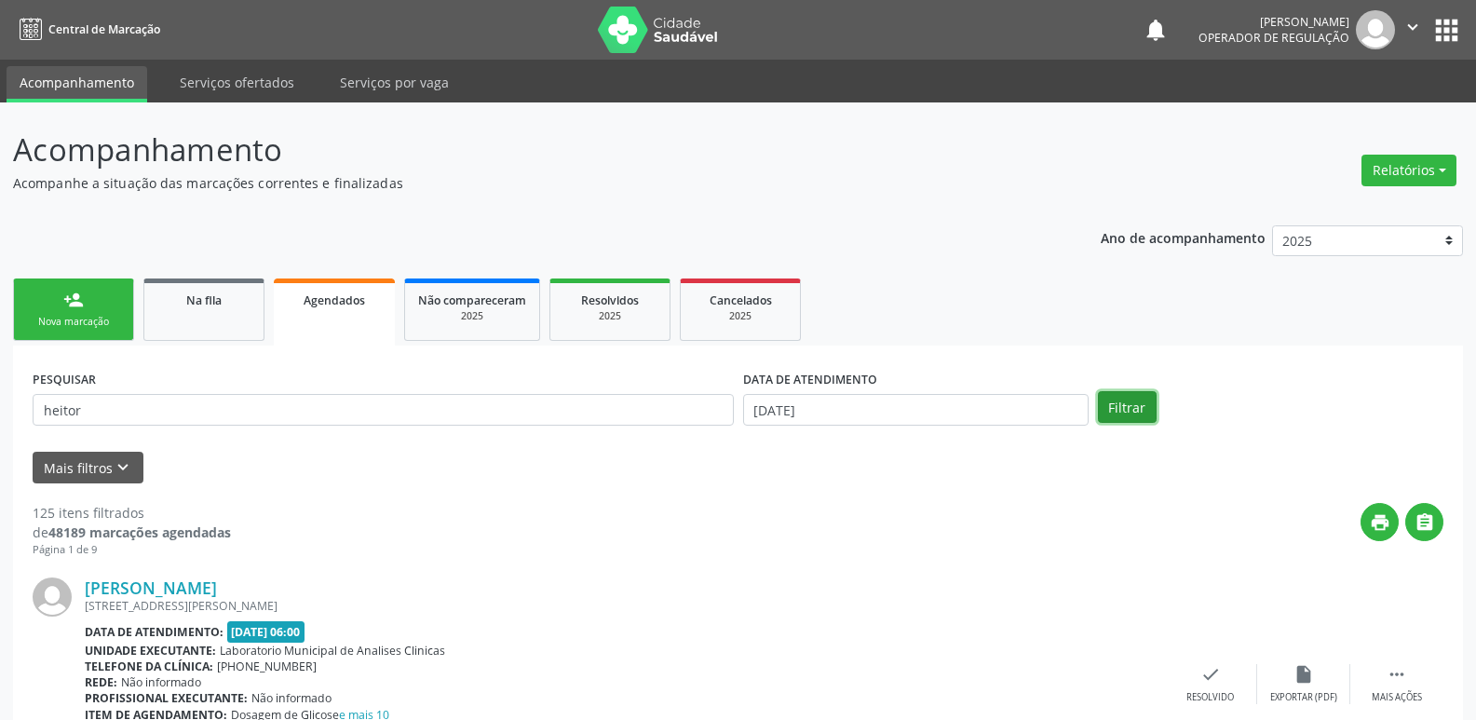
click at [1126, 403] on button "Filtrar" at bounding box center [1127, 407] width 59 height 32
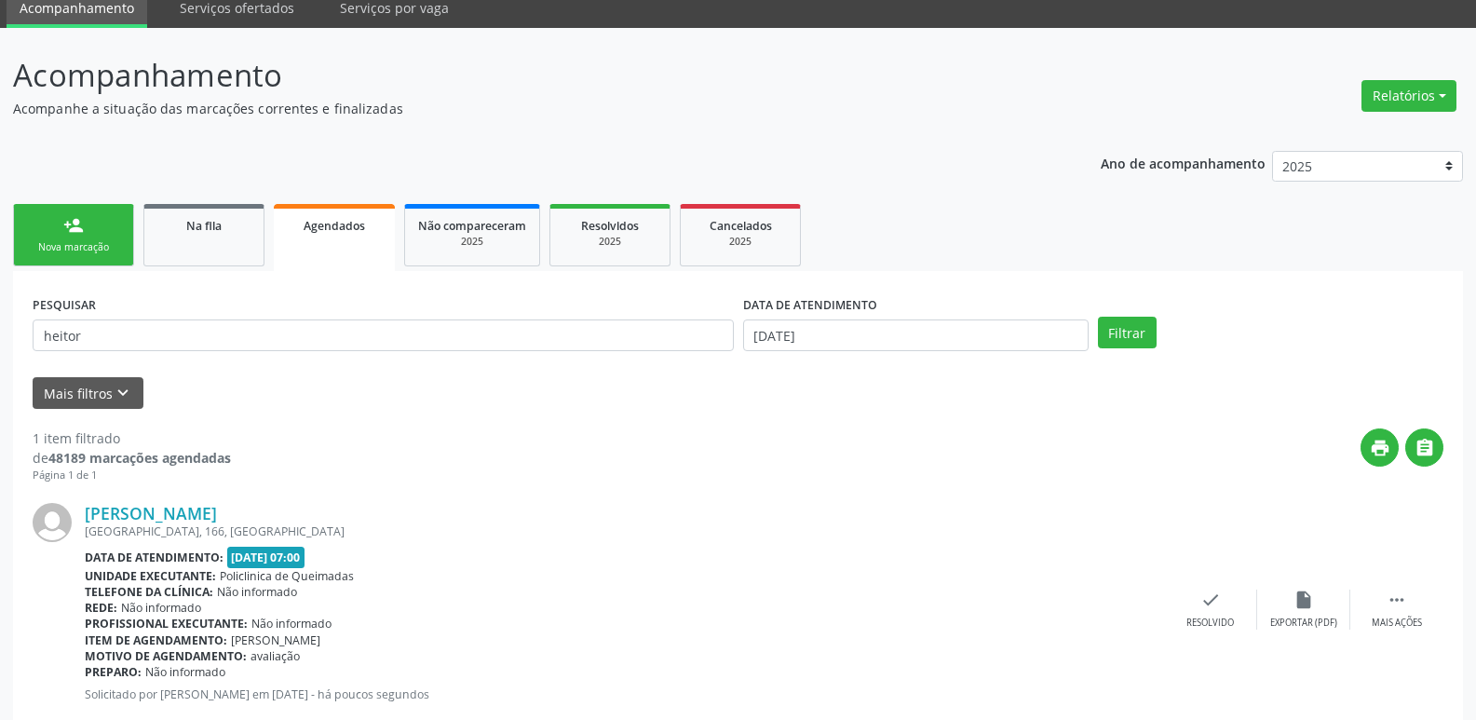
scroll to position [122, 0]
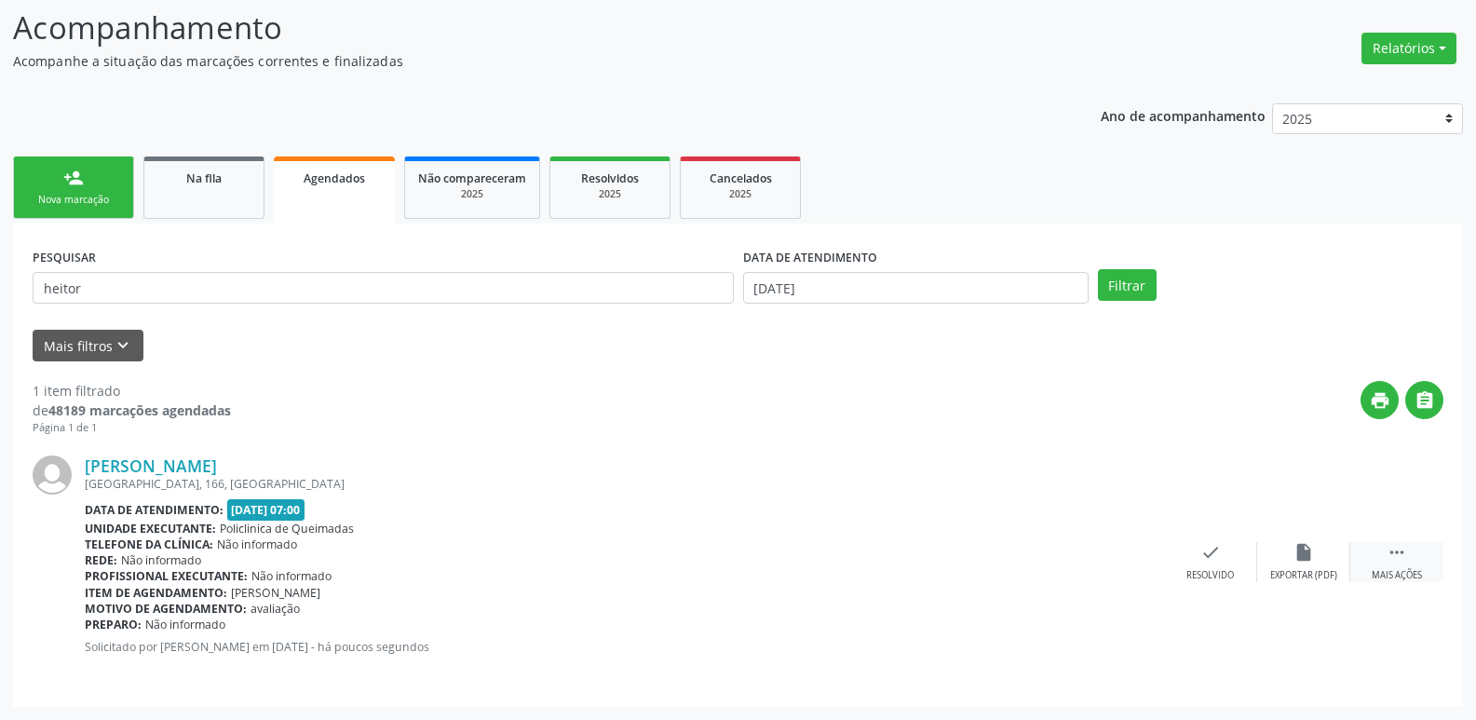
drag, startPoint x: 1419, startPoint y: 566, endPoint x: 1403, endPoint y: 562, distance: 16.5
click at [1419, 565] on div " Mais ações" at bounding box center [1396, 562] width 93 height 40
click at [1049, 554] on div "print Imprimir" at bounding box center [1024, 562] width 93 height 40
click at [74, 163] on link "person_add Nova marcação" at bounding box center [73, 187] width 121 height 62
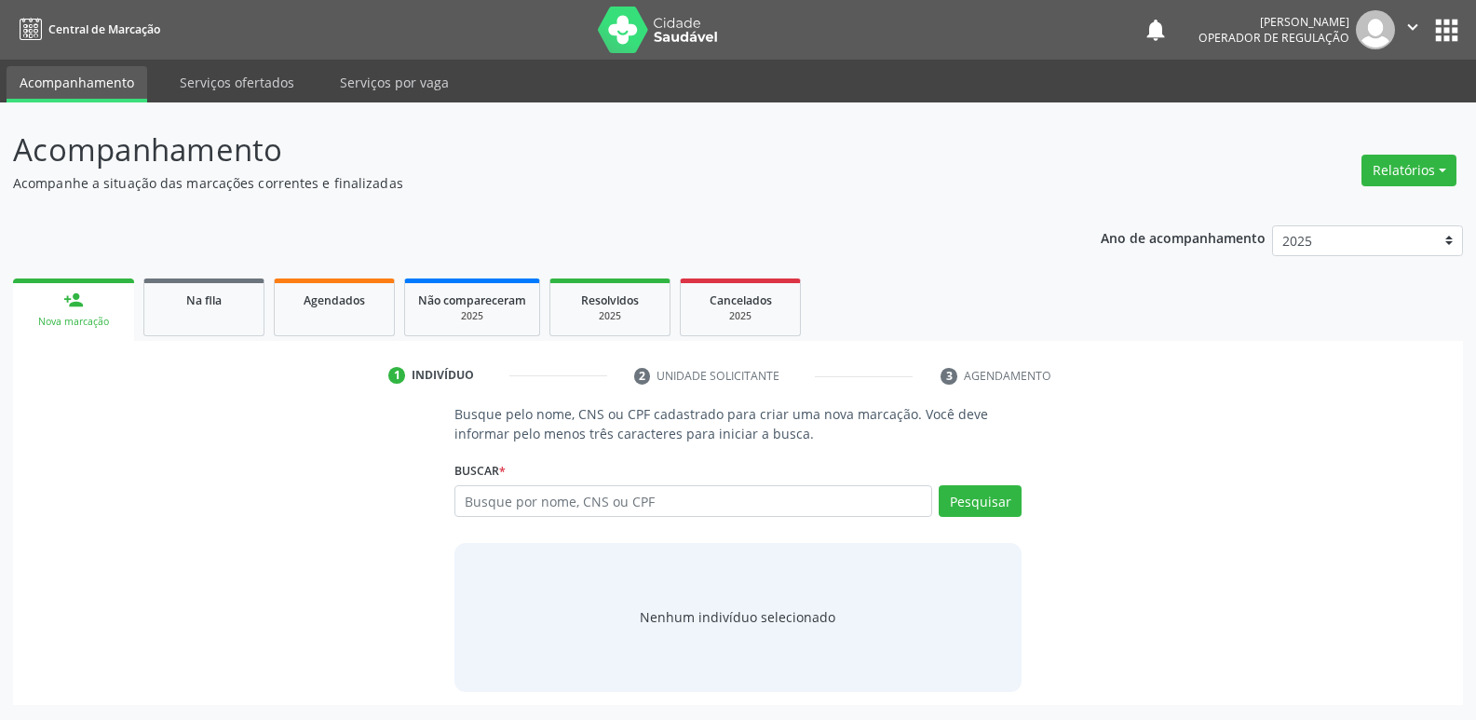
scroll to position [0, 0]
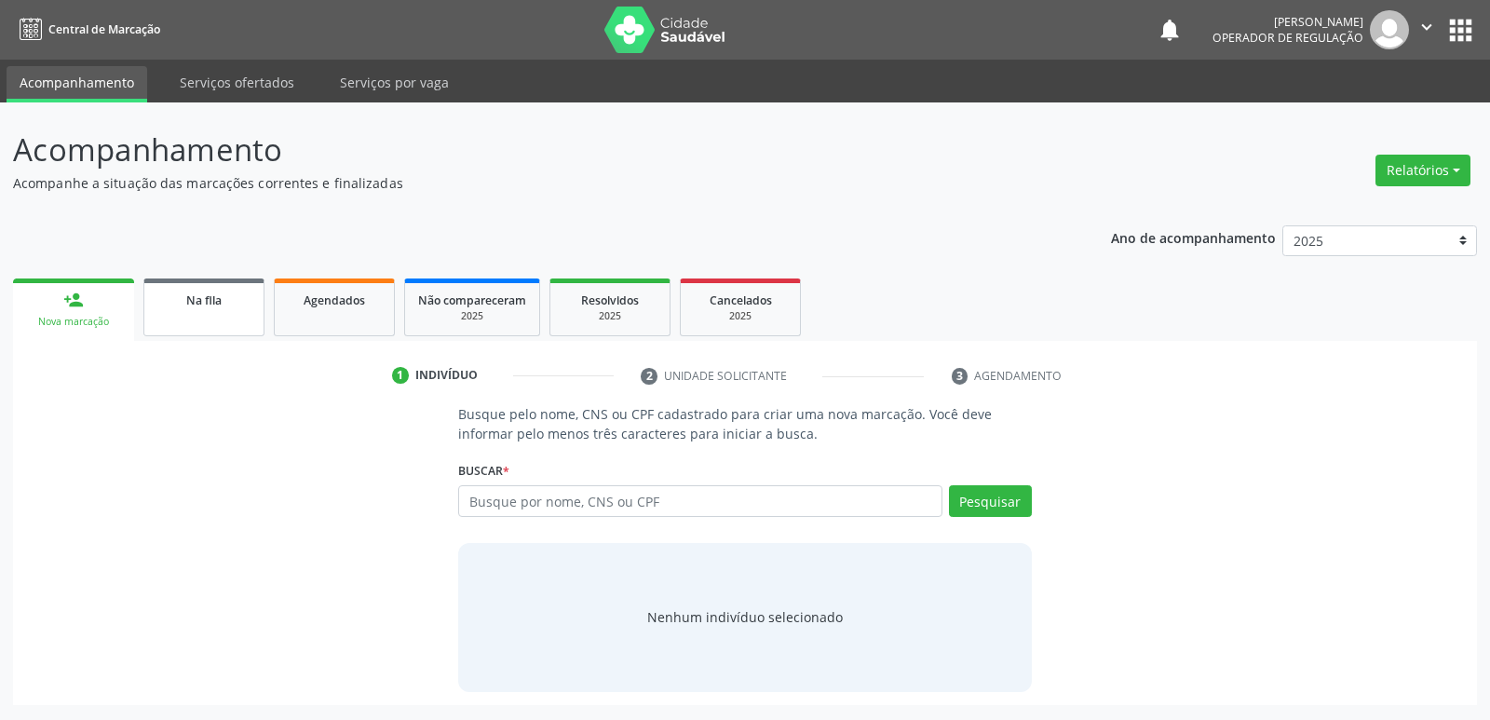
click at [218, 298] on span "Na fila" at bounding box center [203, 300] width 35 height 16
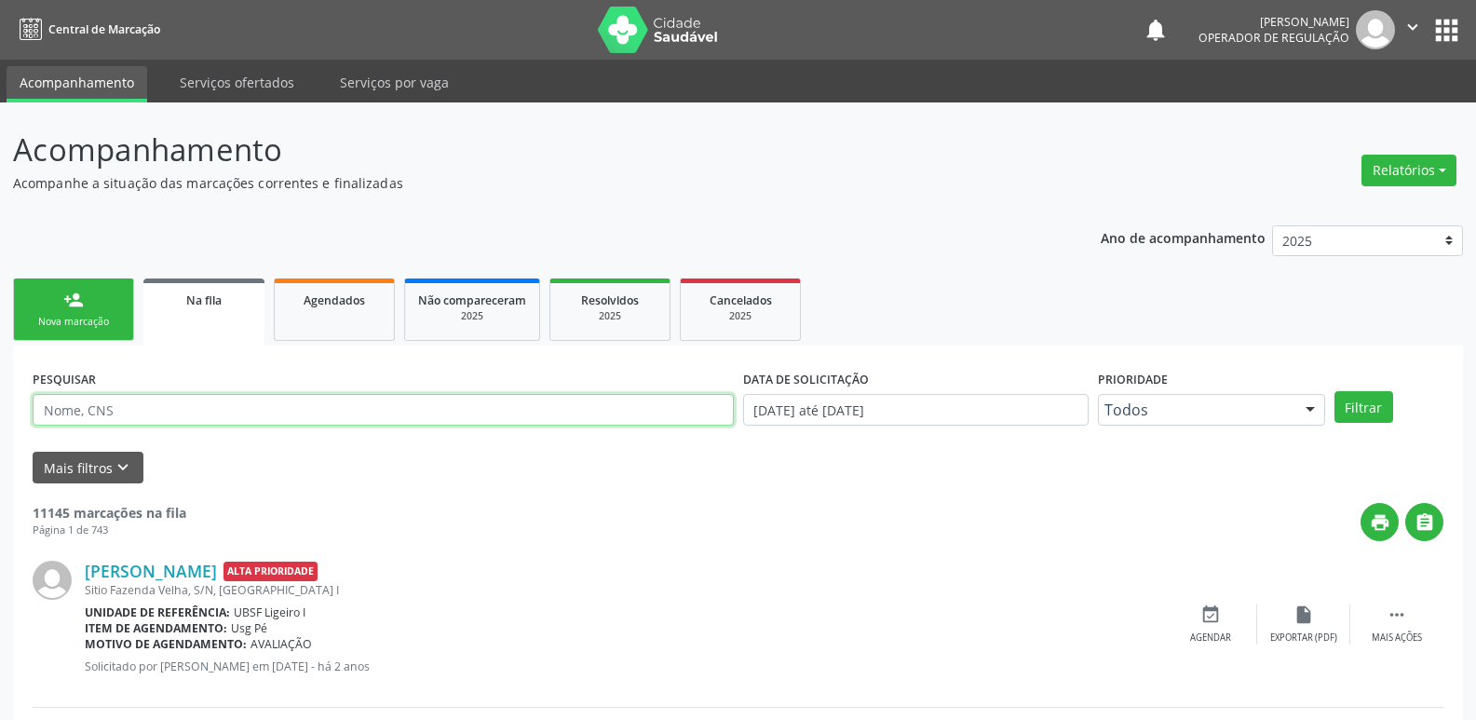
drag, startPoint x: 313, startPoint y: 400, endPoint x: 328, endPoint y: 360, distance: 42.7
click at [313, 399] on input "text" at bounding box center [383, 410] width 701 height 32
type input "700000134925003"
click at [1334, 391] on button "Filtrar" at bounding box center [1363, 407] width 59 height 32
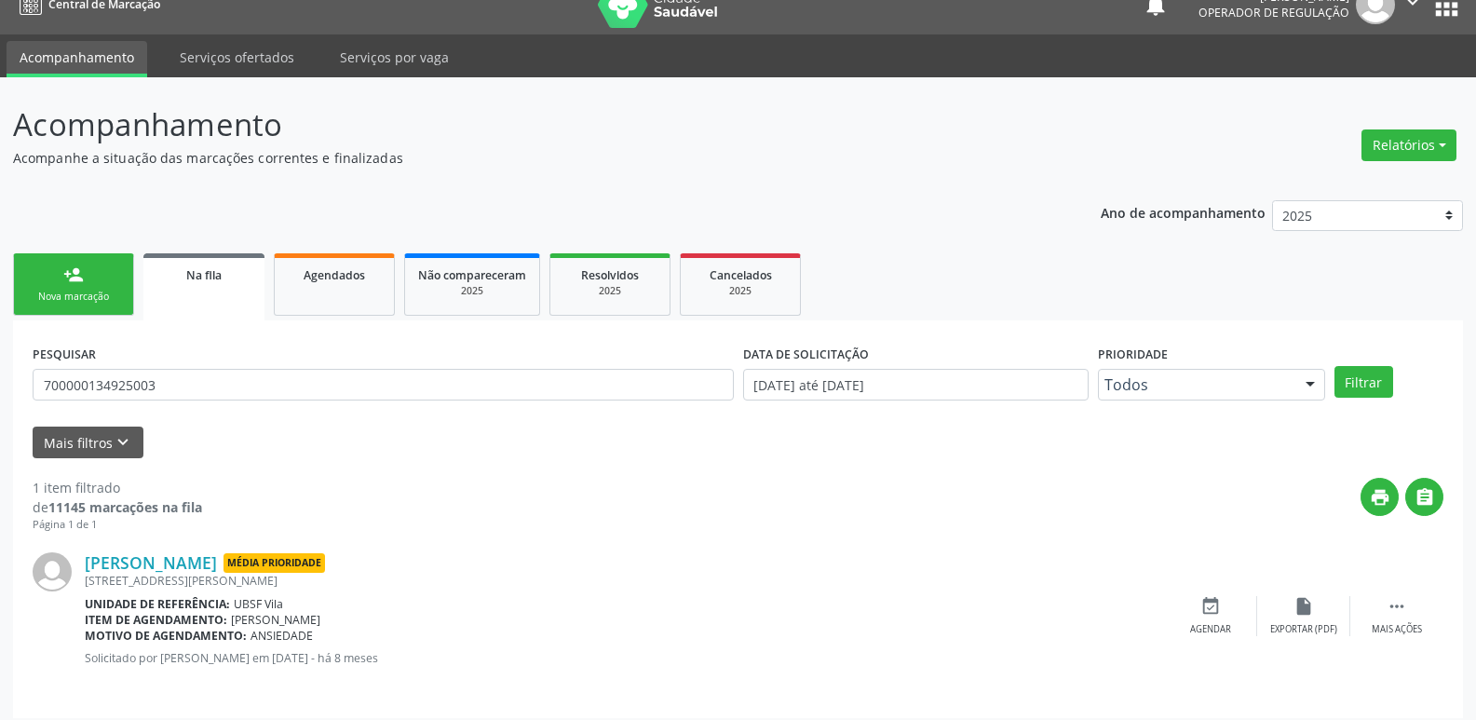
scroll to position [36, 0]
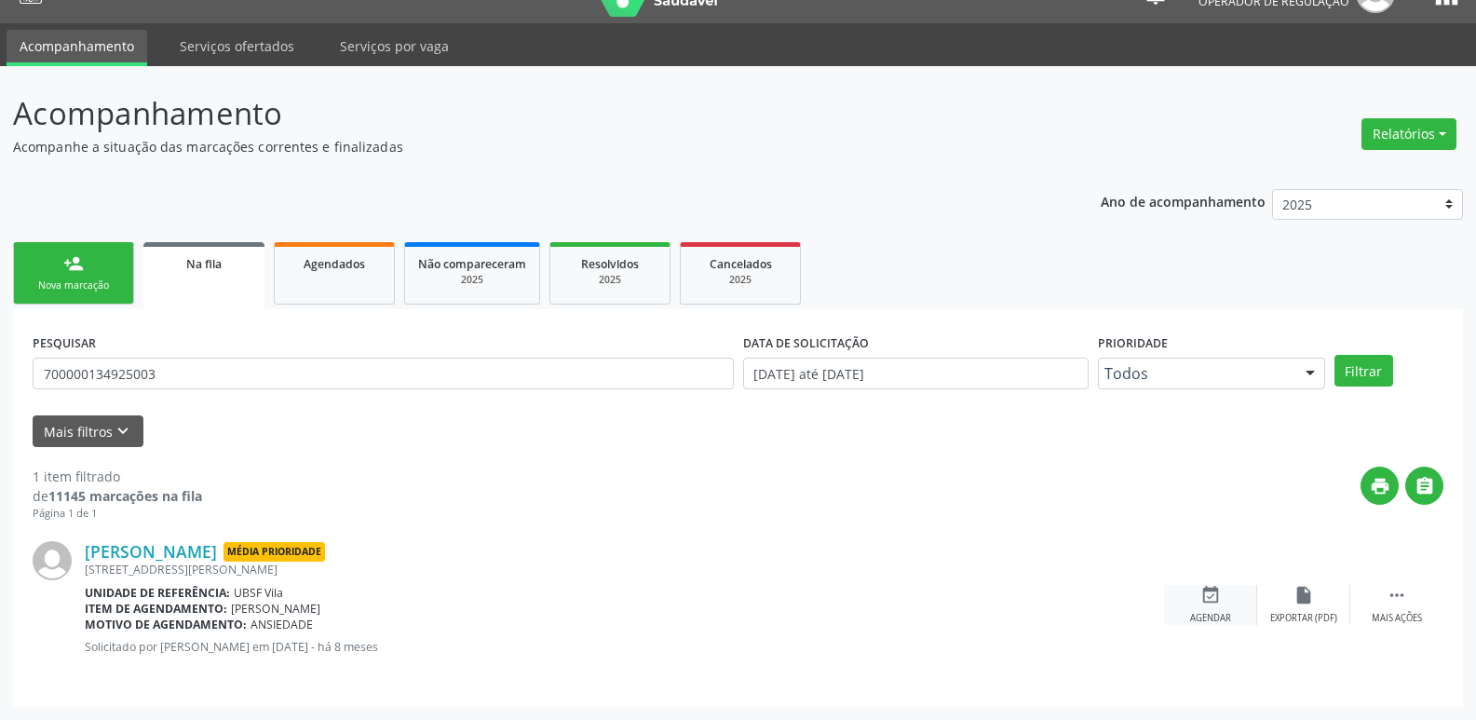
drag, startPoint x: 1226, startPoint y: 596, endPoint x: 1202, endPoint y: 599, distance: 24.4
click at [1225, 597] on div "event_available Agendar" at bounding box center [1210, 605] width 93 height 40
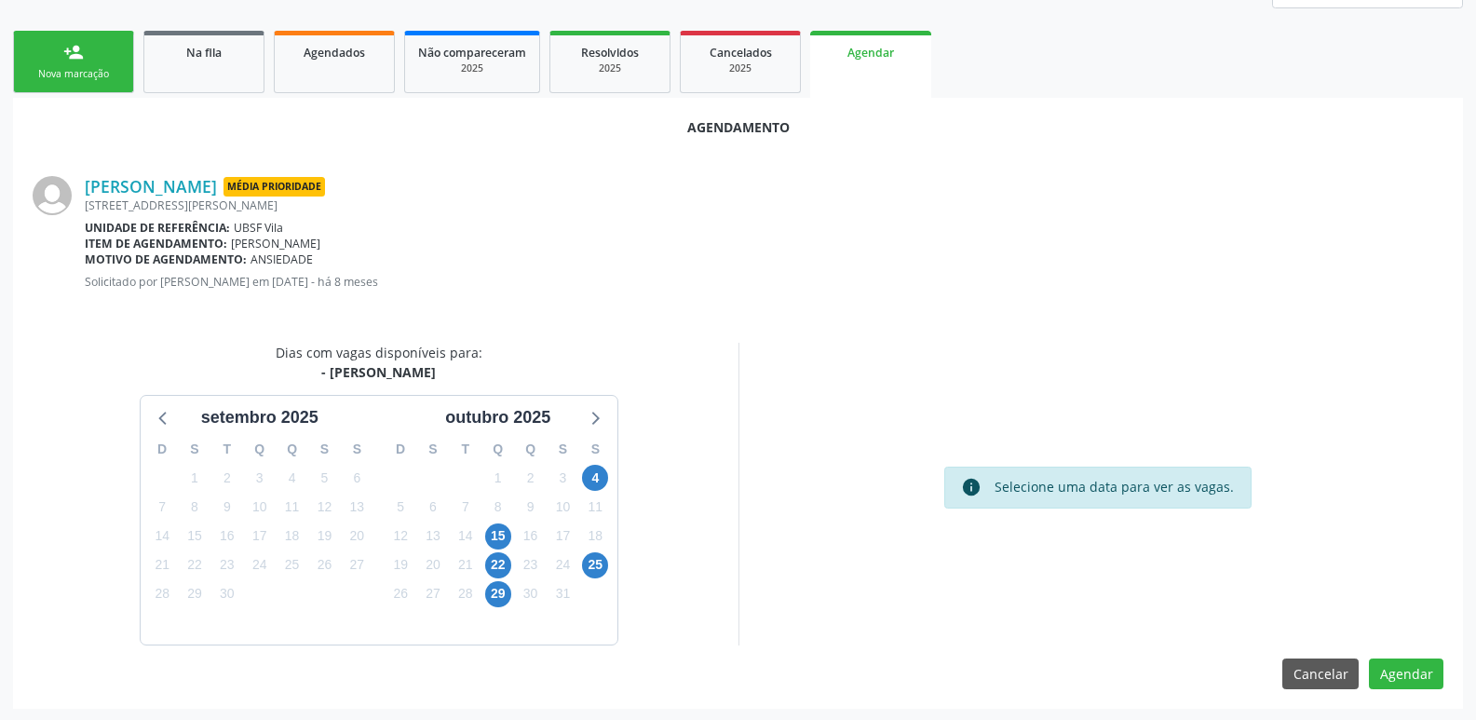
scroll to position [250, 0]
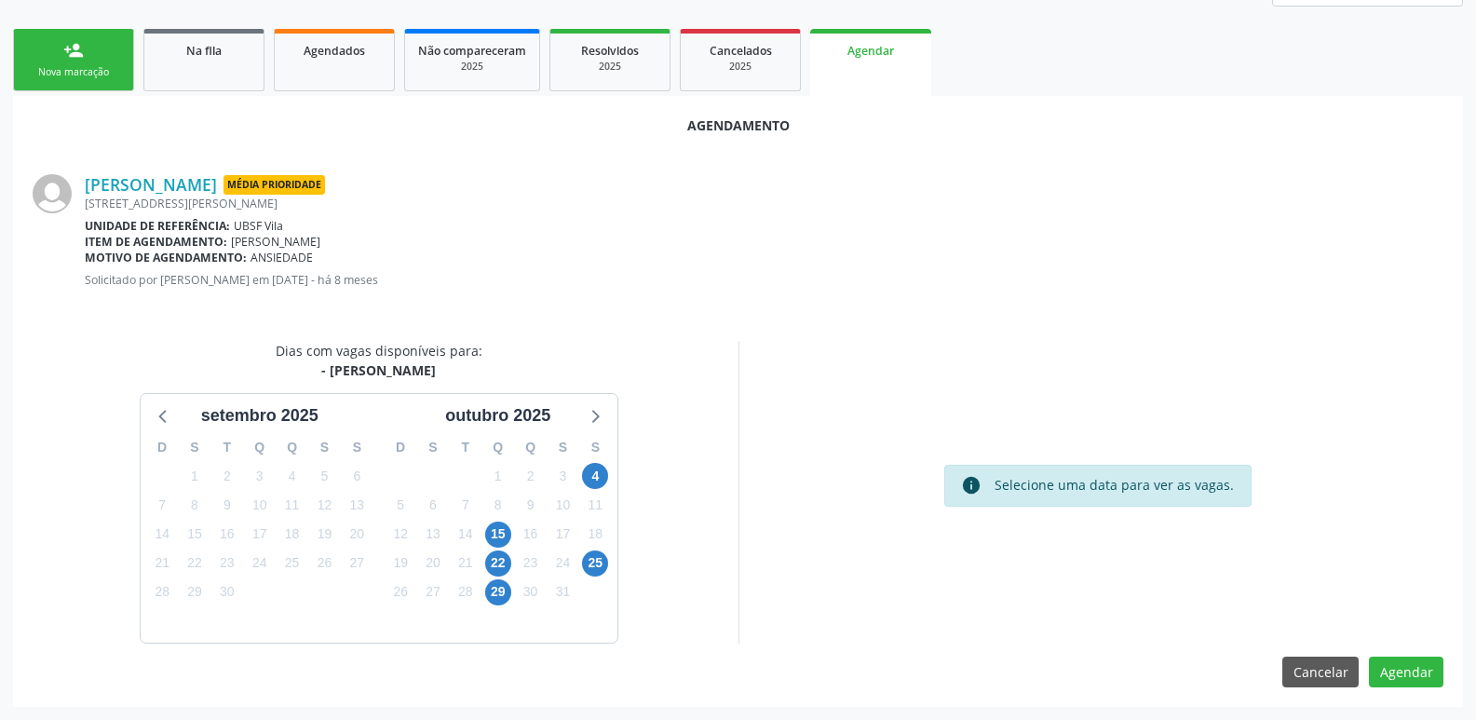
click at [603, 465] on div "4" at bounding box center [595, 476] width 26 height 29
click at [594, 484] on span "4" at bounding box center [595, 476] width 26 height 26
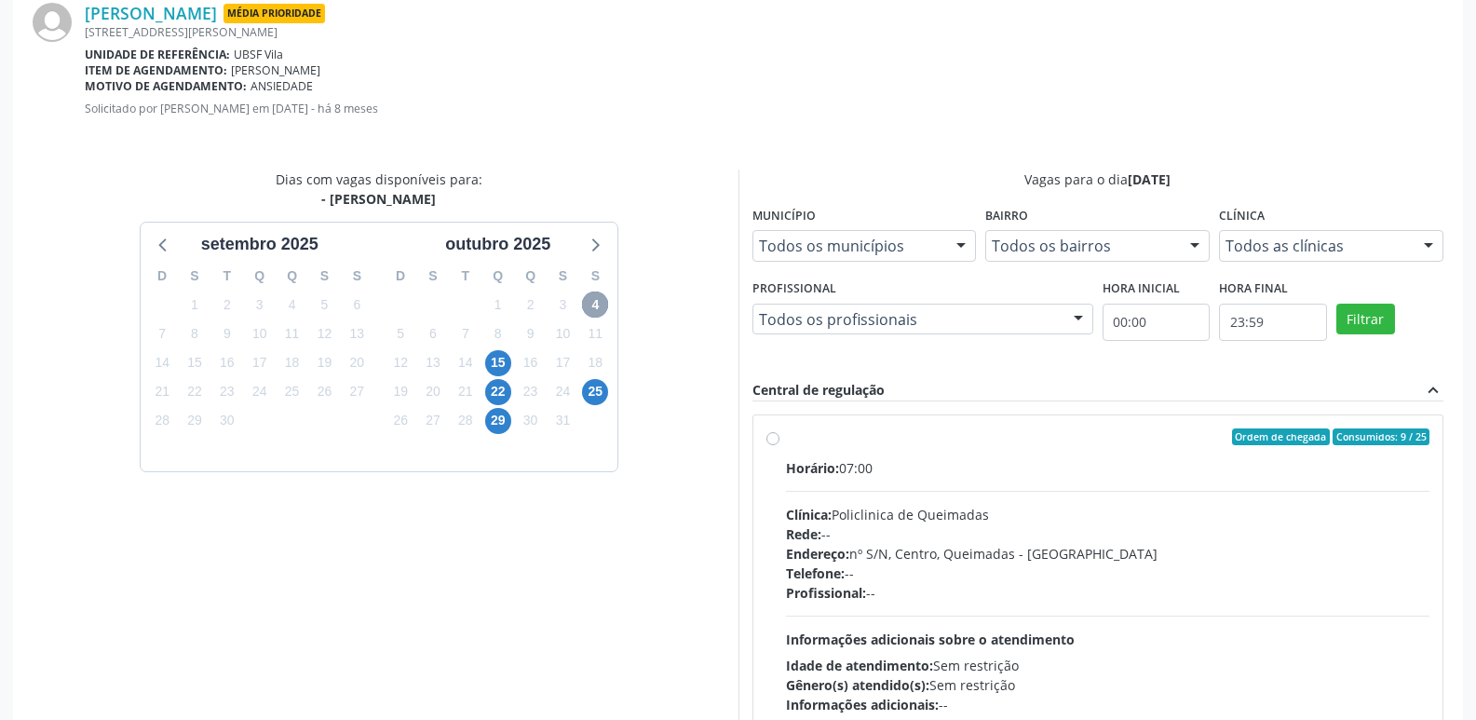
scroll to position [519, 0]
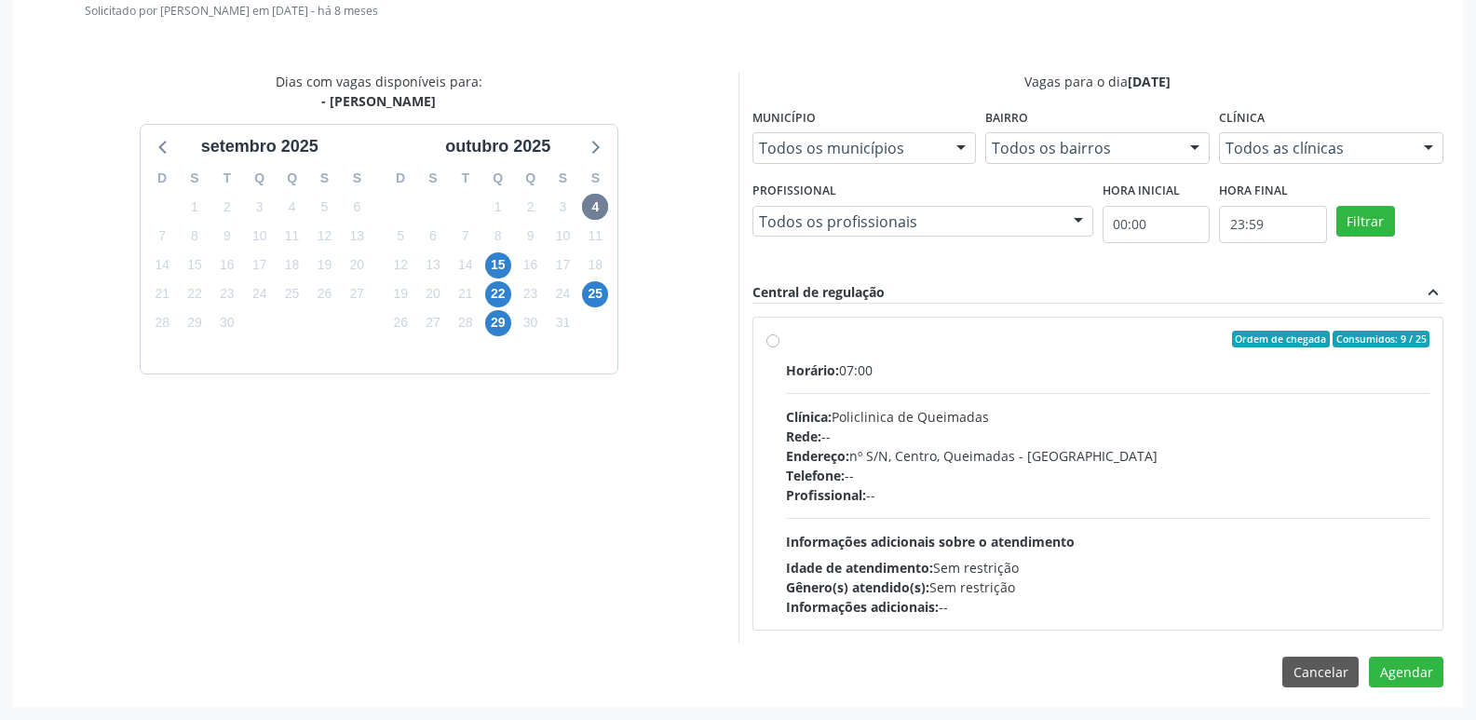
click at [1366, 490] on div "Horário: 07:00 Clínica: Policlinica de Queimadas Rede: -- Endereço: nº S/N, Cen…" at bounding box center [1108, 488] width 644 height 256
radio input "true"
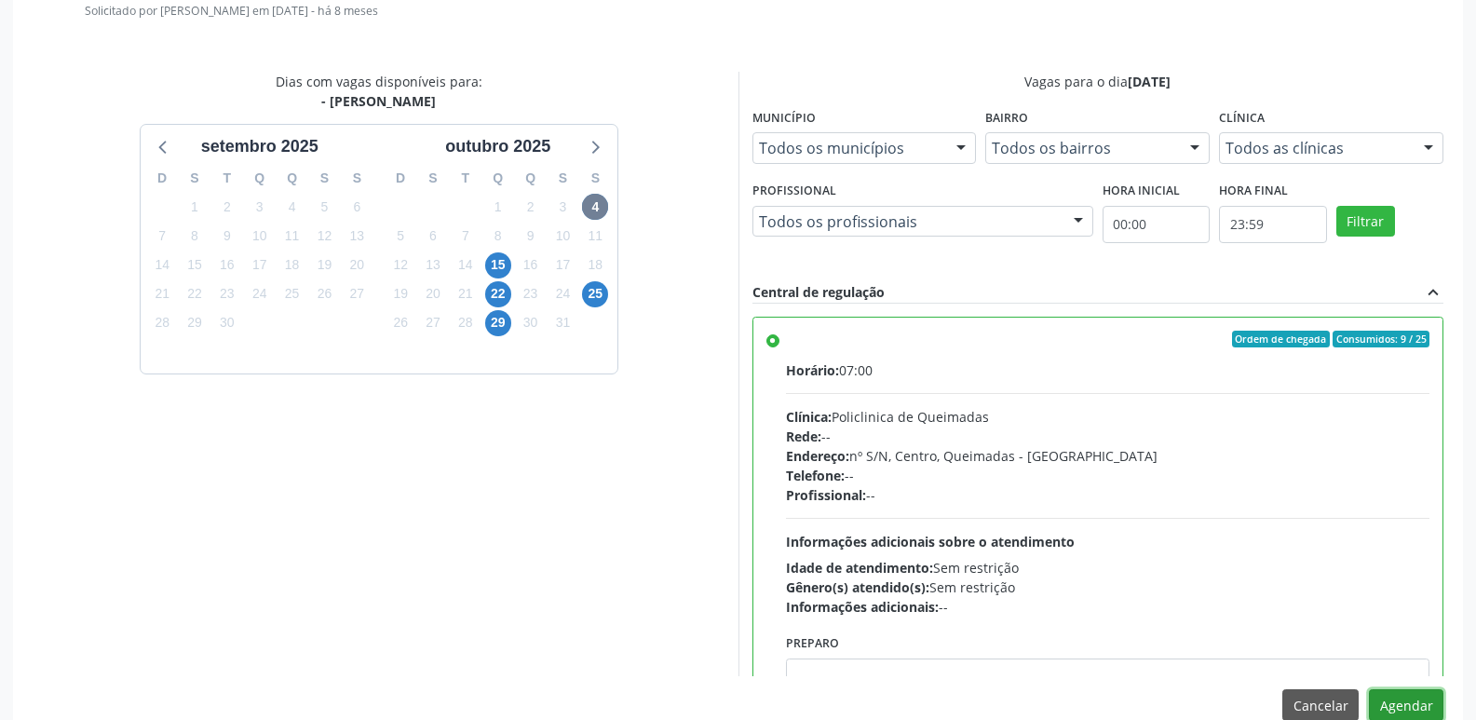
click at [1406, 701] on button "Agendar" at bounding box center [1406, 705] width 74 height 32
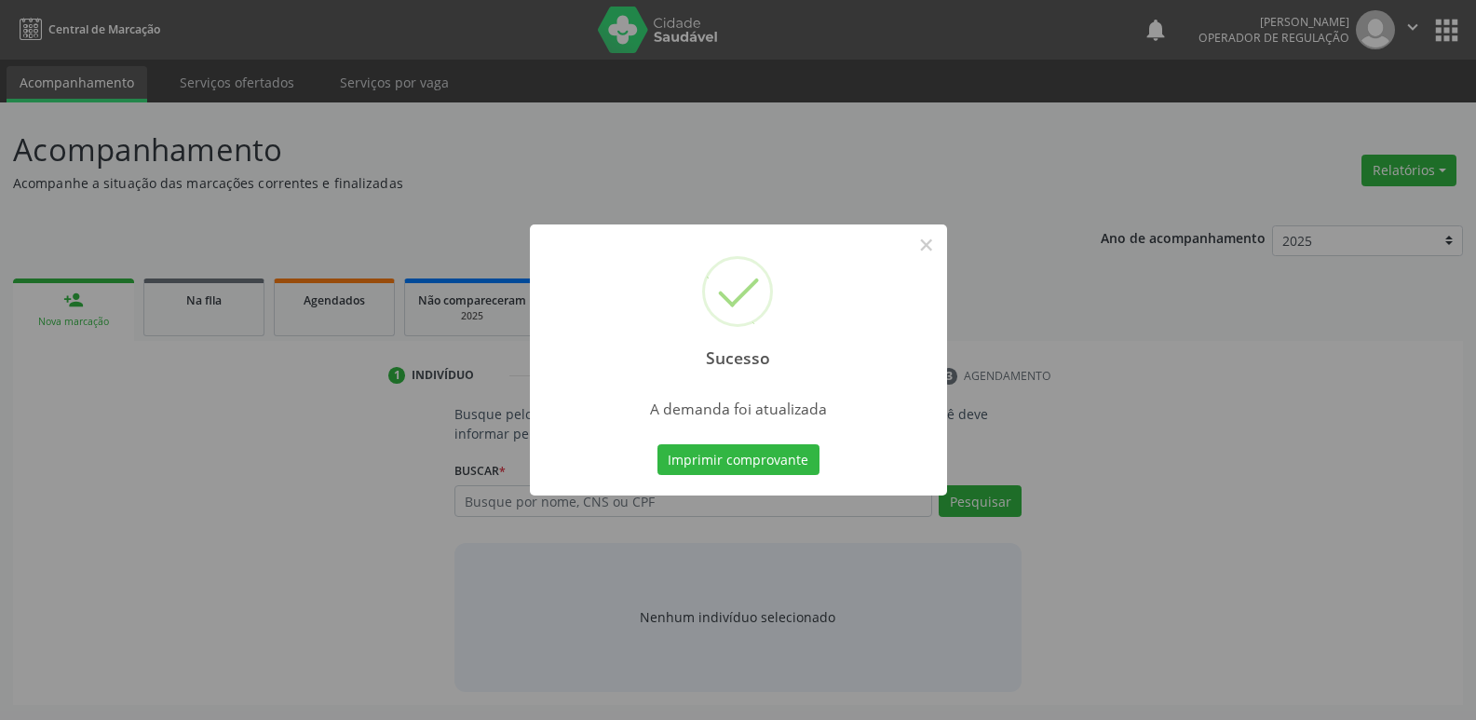
scroll to position [0, 0]
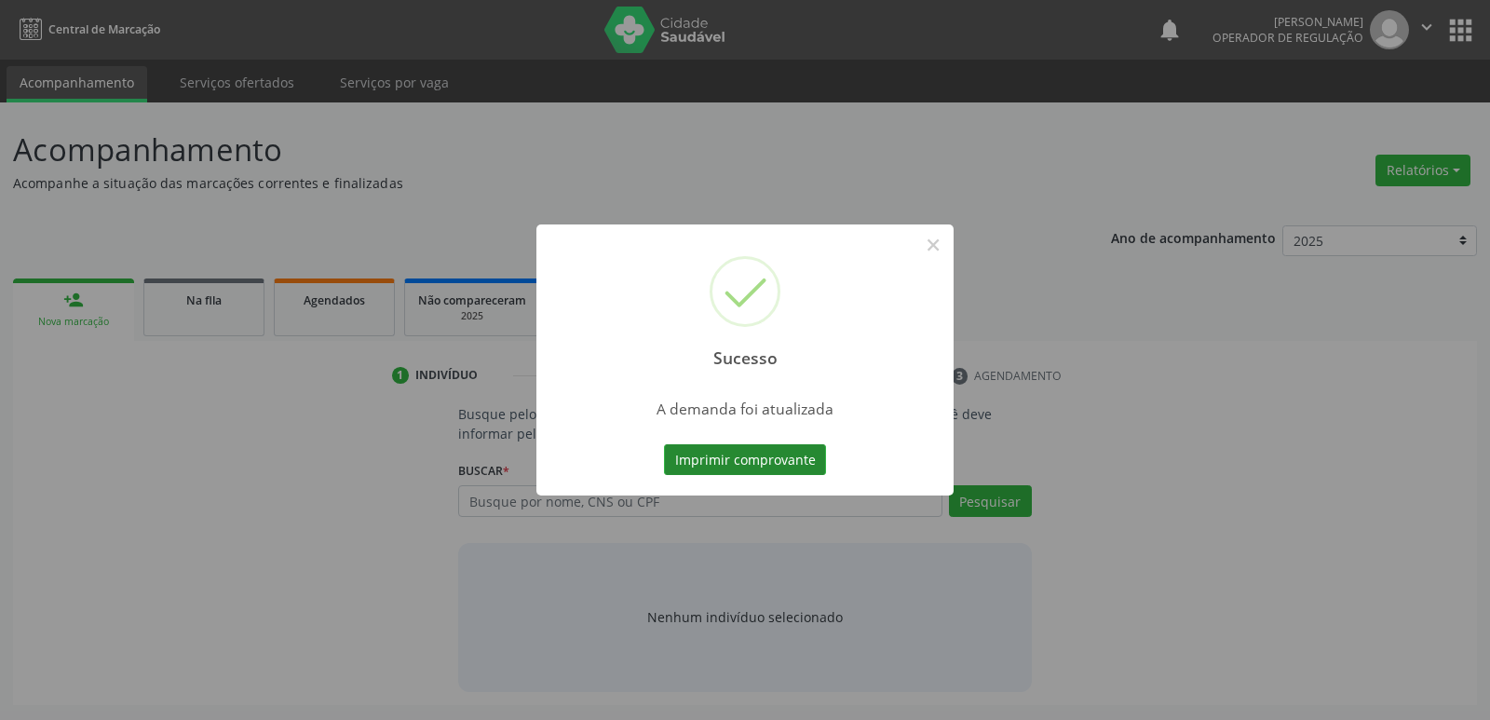
click at [749, 456] on button "Imprimir comprovante" at bounding box center [745, 460] width 162 height 32
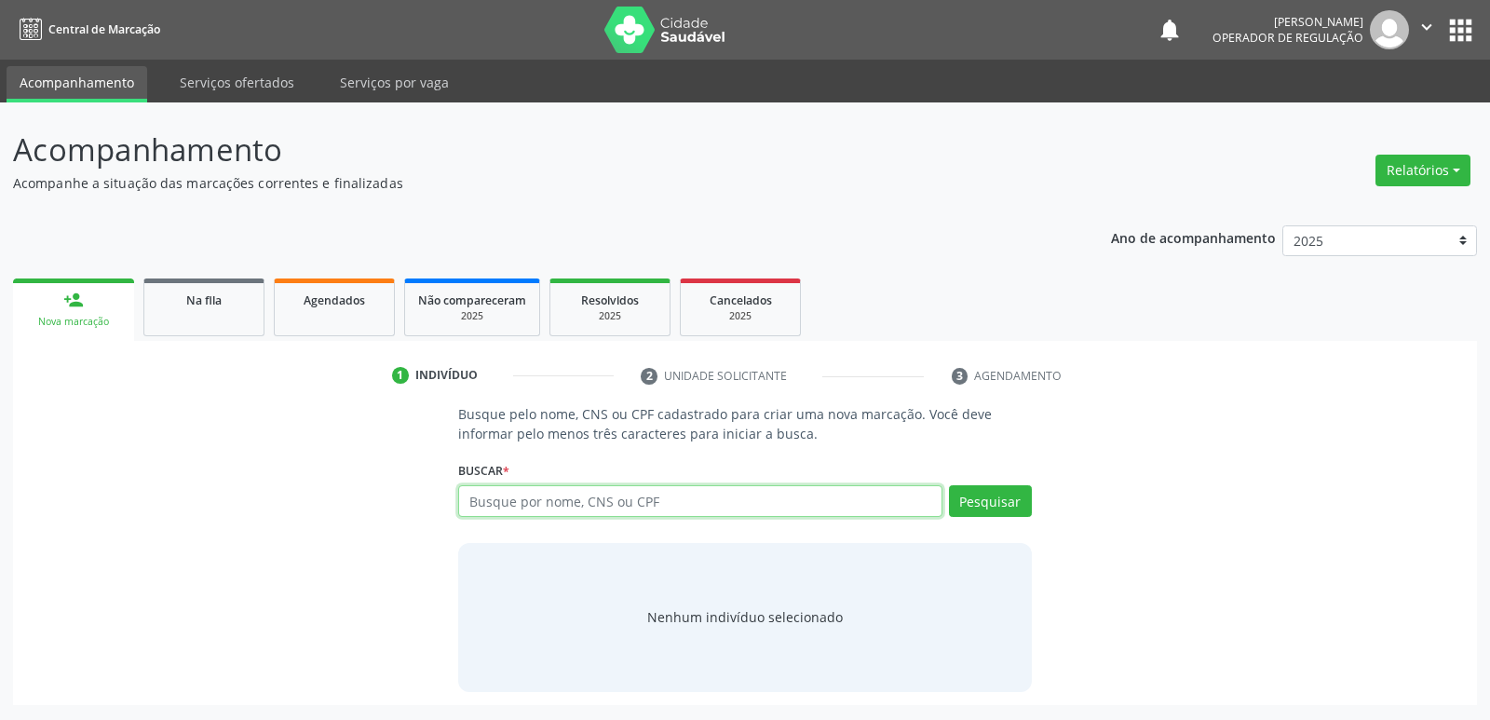
click at [538, 491] on input "text" at bounding box center [699, 501] width 483 height 32
type input "17582284402"
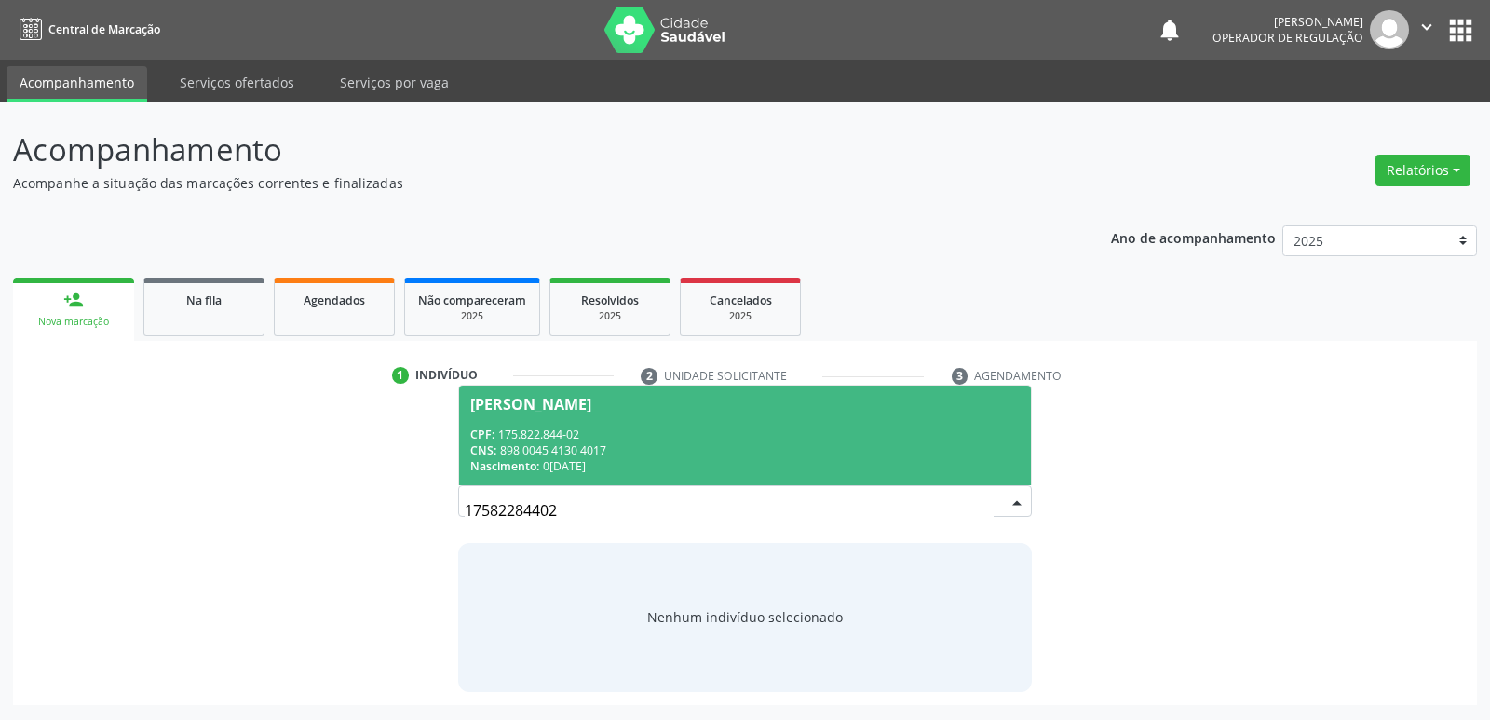
click at [532, 431] on div "CPF: 175.822.844-02" at bounding box center [744, 435] width 549 height 16
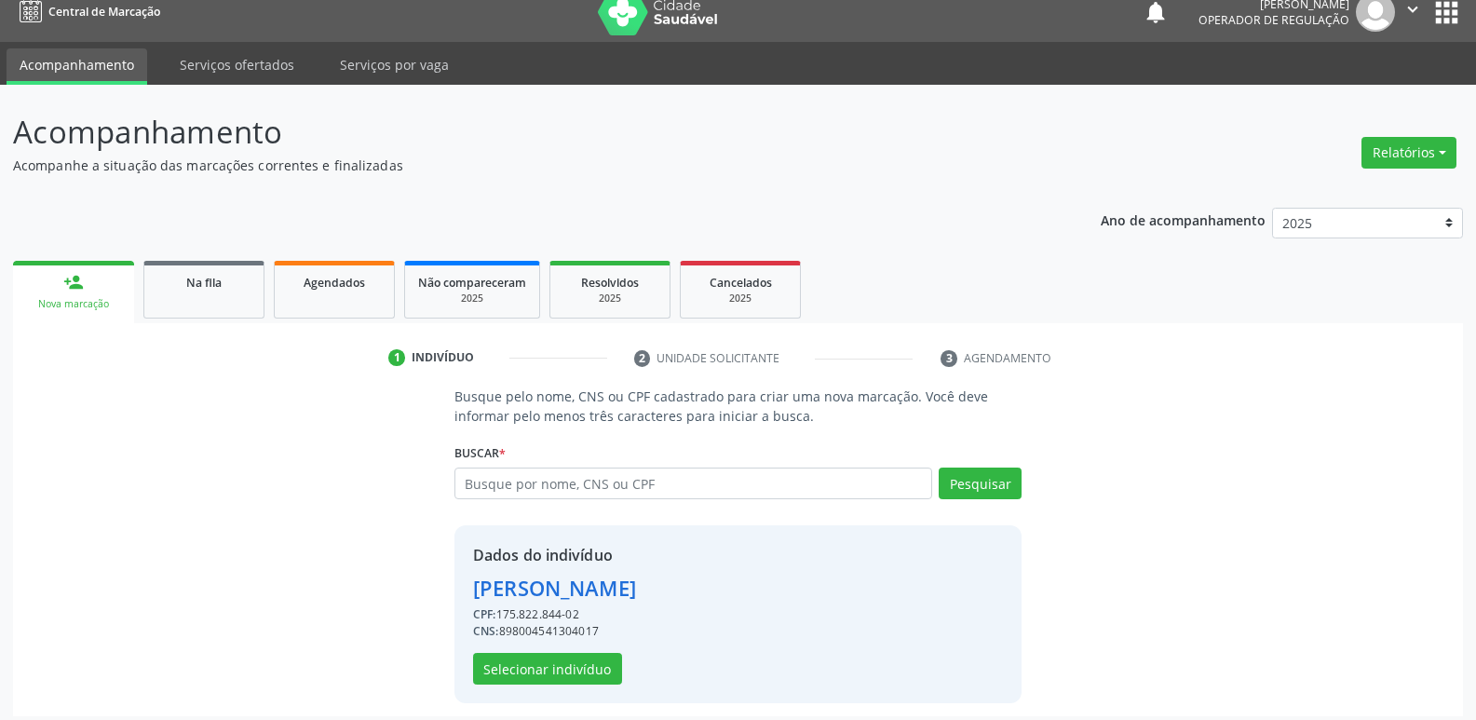
scroll to position [27, 0]
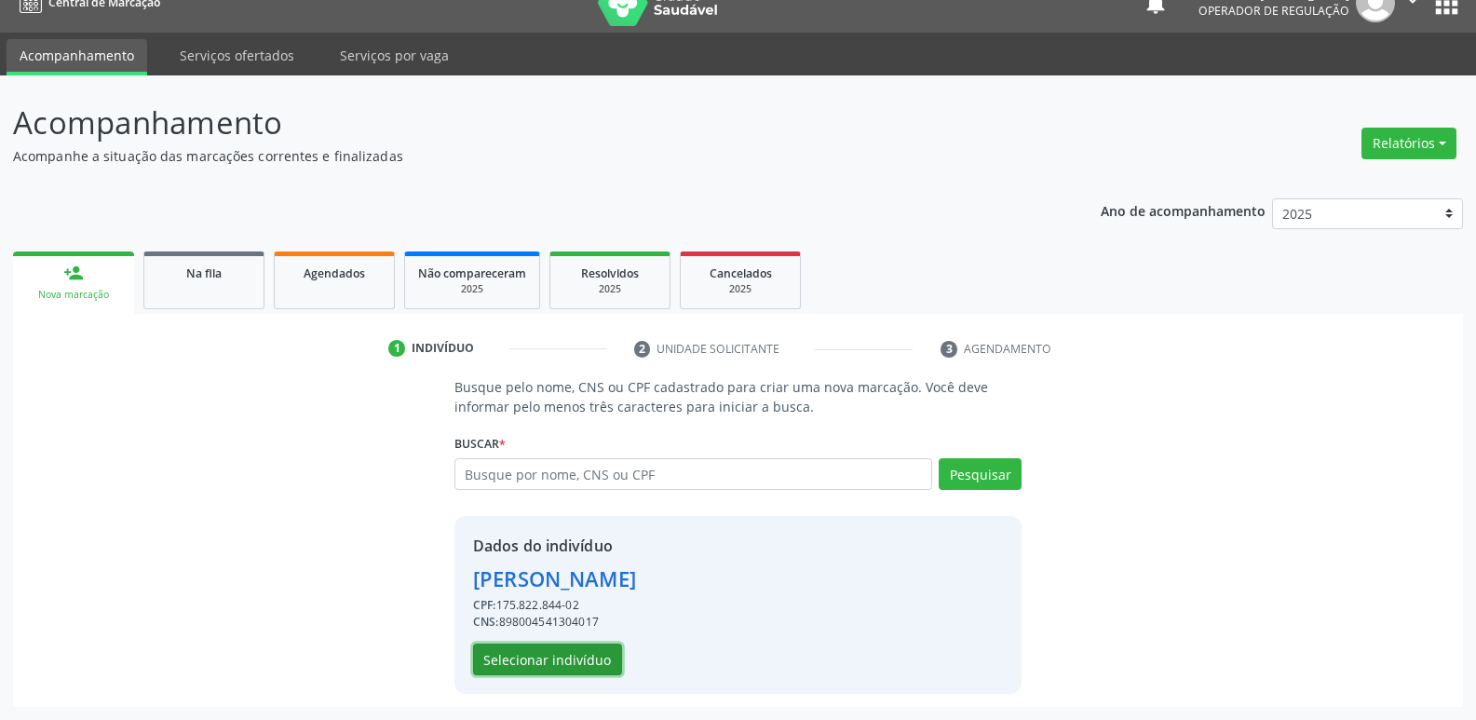
click at [552, 655] on button "Selecionar indivíduo" at bounding box center [547, 659] width 149 height 32
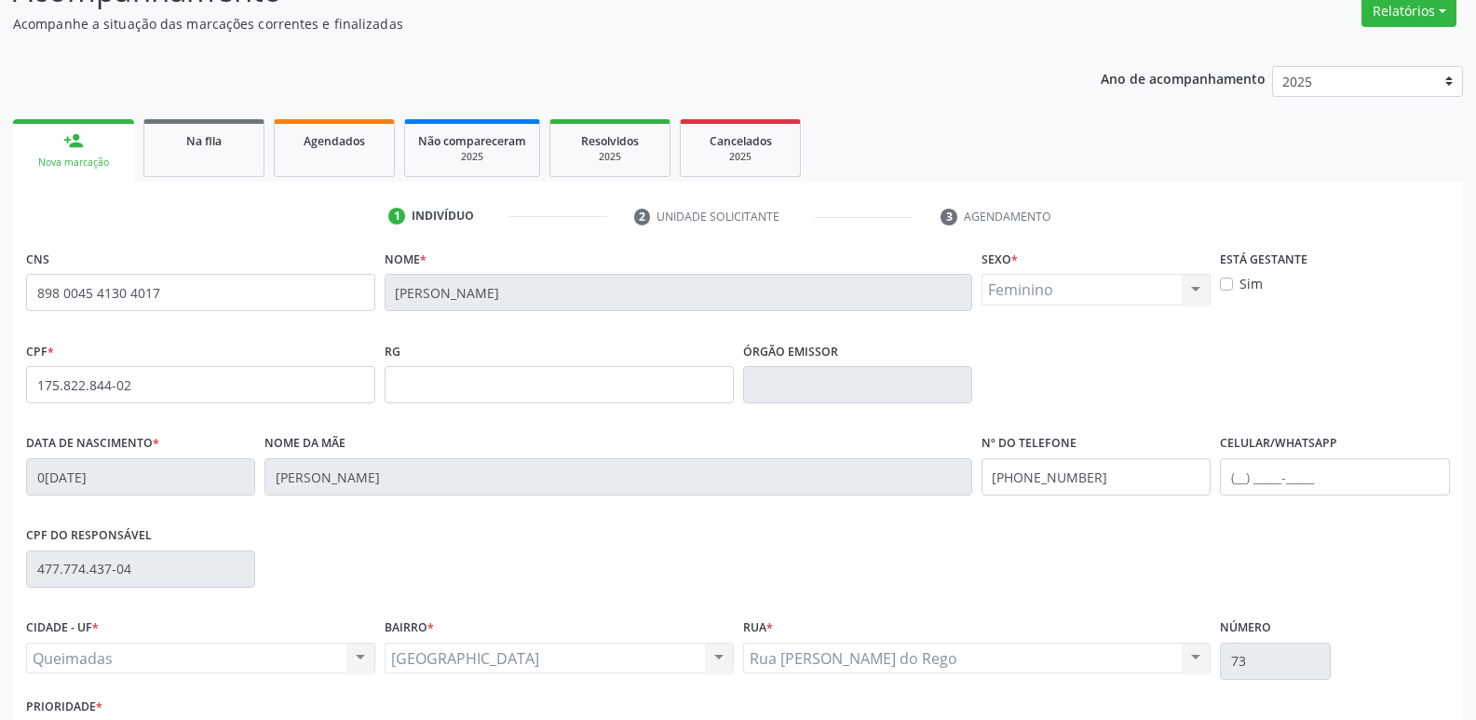
scroll to position [290, 0]
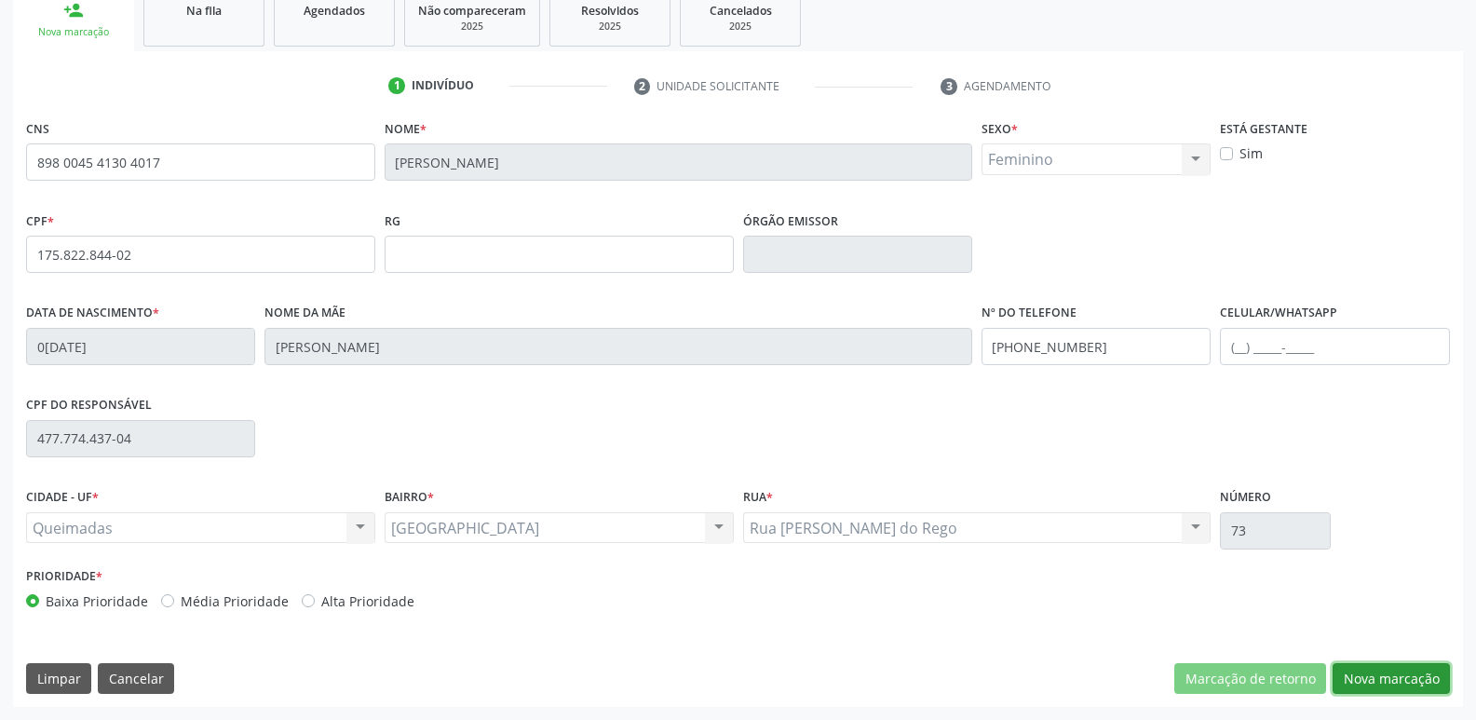
click at [1357, 679] on button "Nova marcação" at bounding box center [1391, 679] width 117 height 32
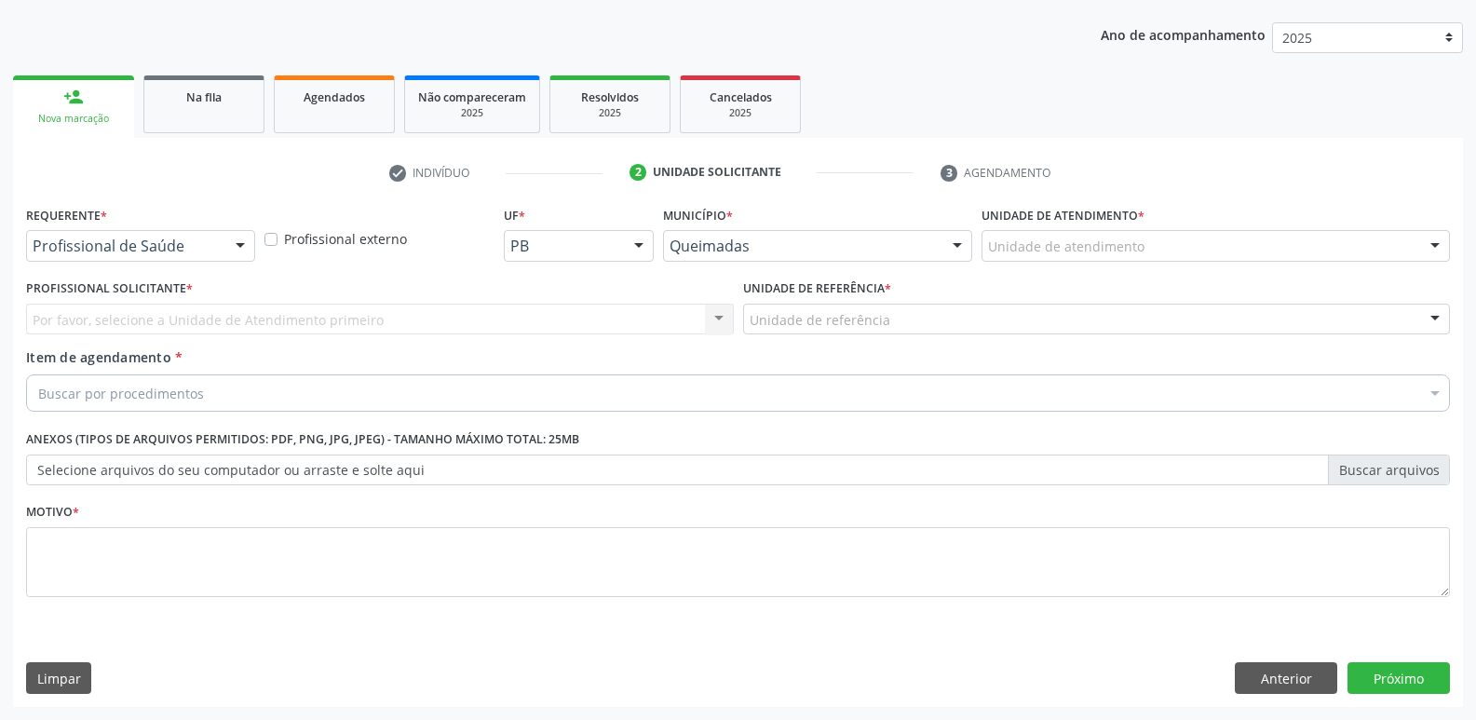
scroll to position [203, 0]
drag, startPoint x: 209, startPoint y: 249, endPoint x: 160, endPoint y: 322, distance: 88.1
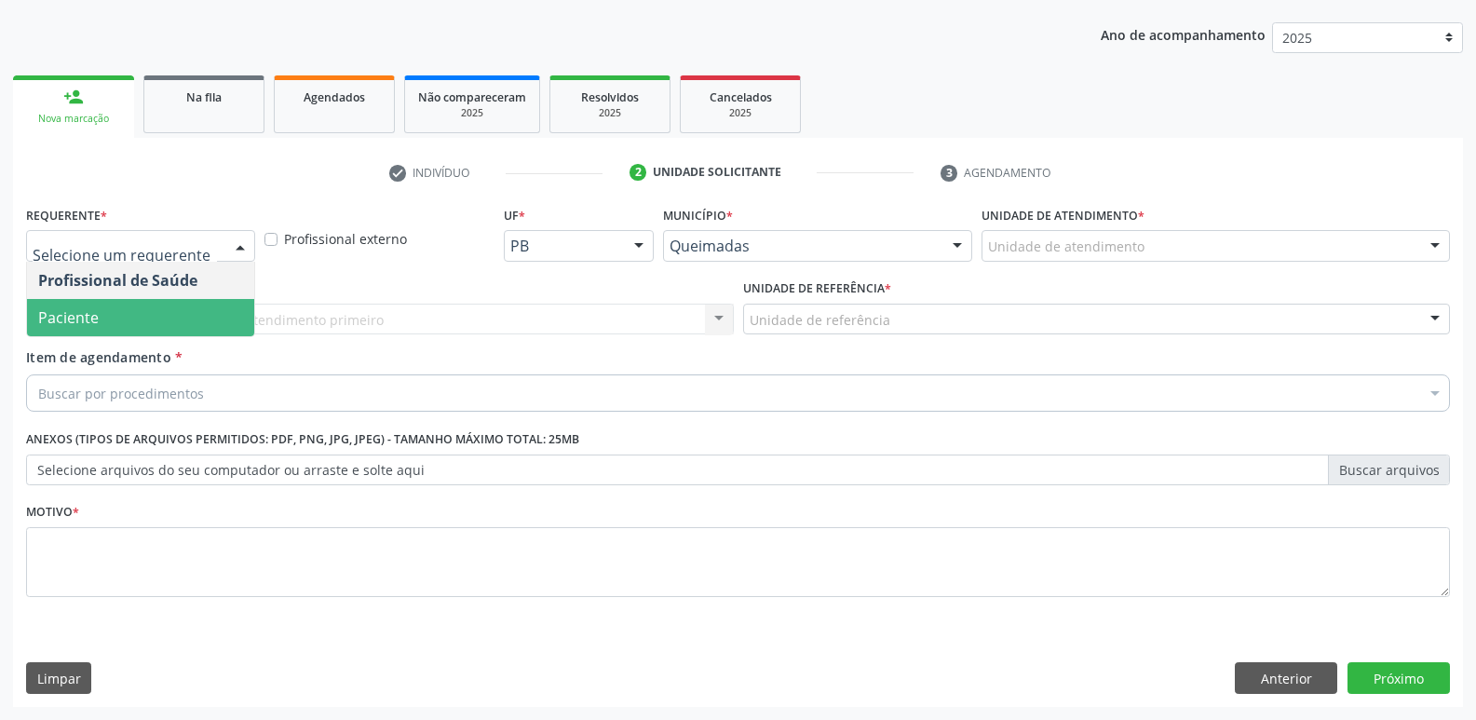
drag, startPoint x: 158, startPoint y: 323, endPoint x: 212, endPoint y: 318, distance: 54.3
click at [163, 322] on span "Paciente" at bounding box center [140, 317] width 227 height 37
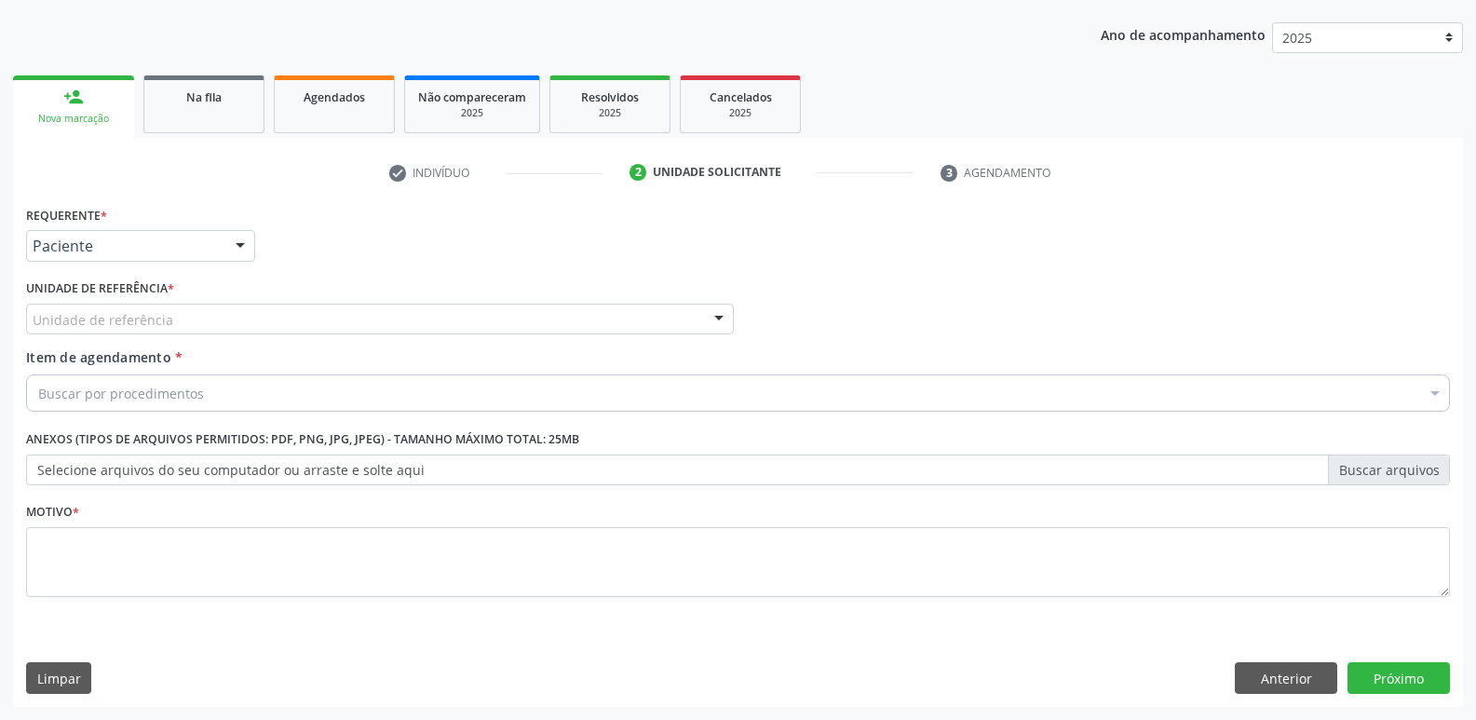
click at [226, 321] on div "Unidade de referência" at bounding box center [380, 320] width 708 height 32
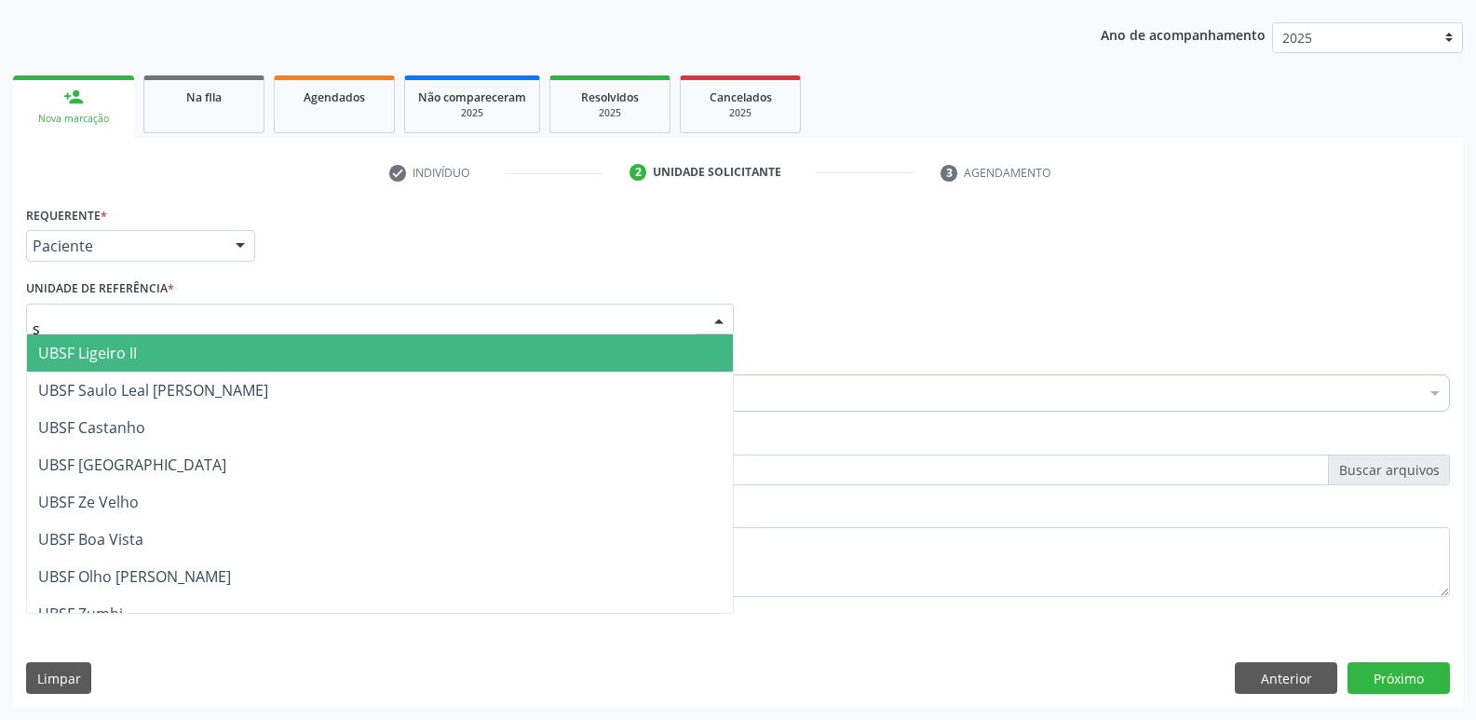
type input "sa"
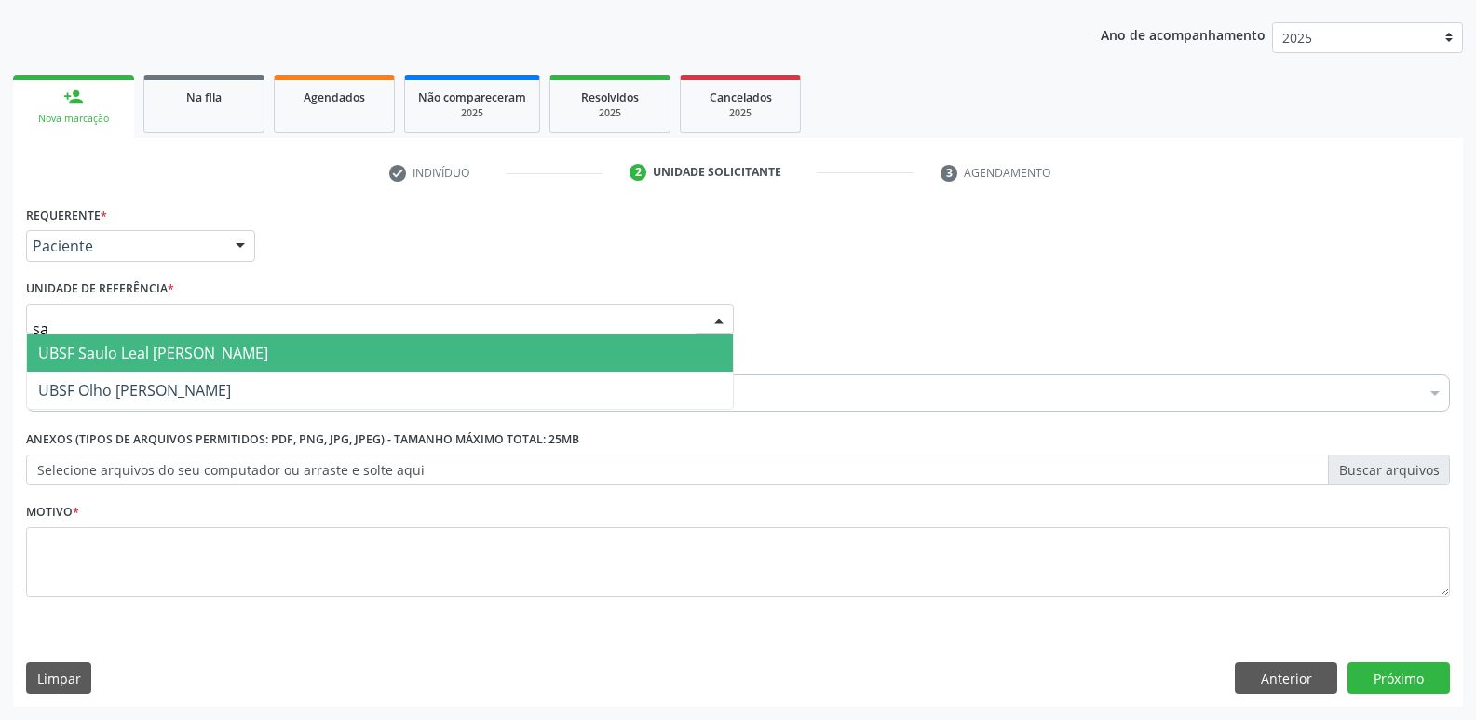
click at [147, 355] on span "UBSF Saulo Leal [PERSON_NAME]" at bounding box center [153, 353] width 230 height 20
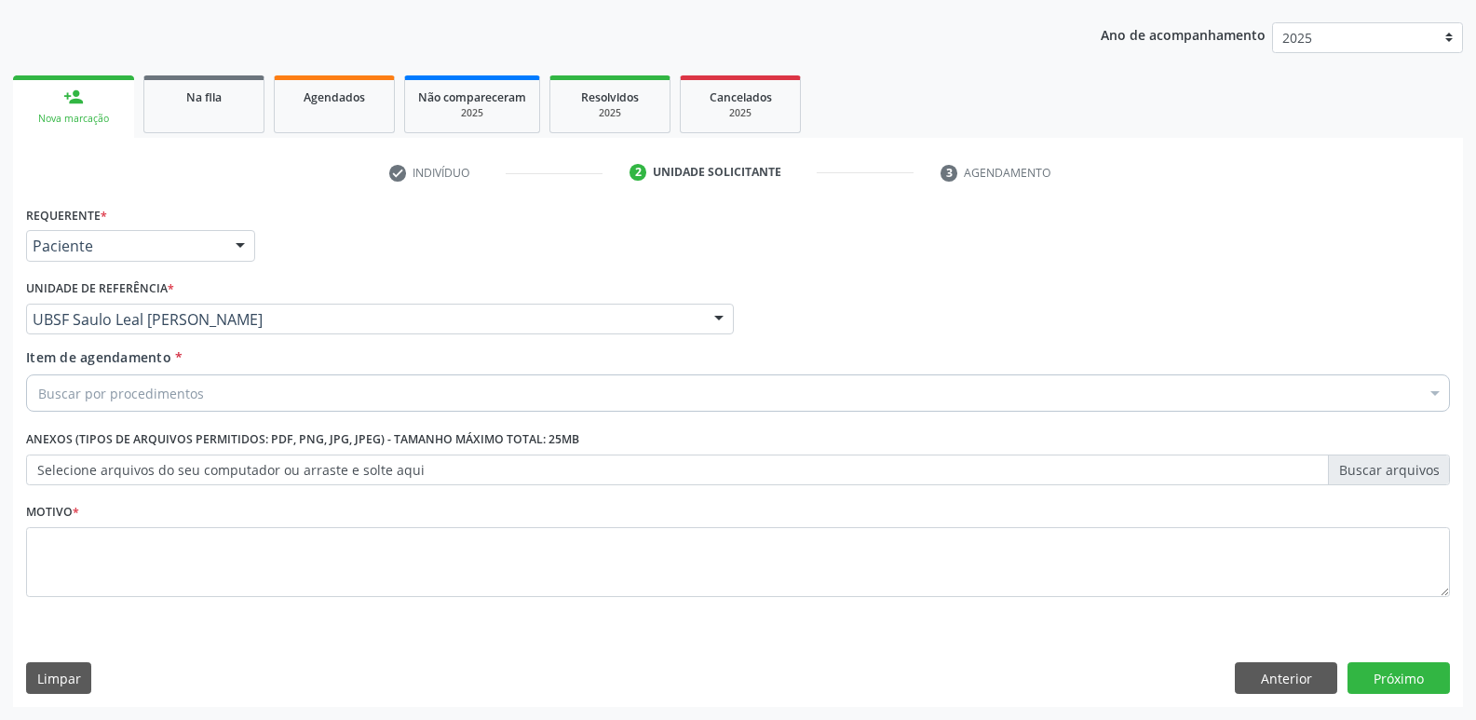
click at [151, 377] on div "Buscar por procedimentos" at bounding box center [738, 392] width 1424 height 37
click at [62, 397] on input "caridiol" at bounding box center [728, 392] width 1381 height 37
type input "cardiol"
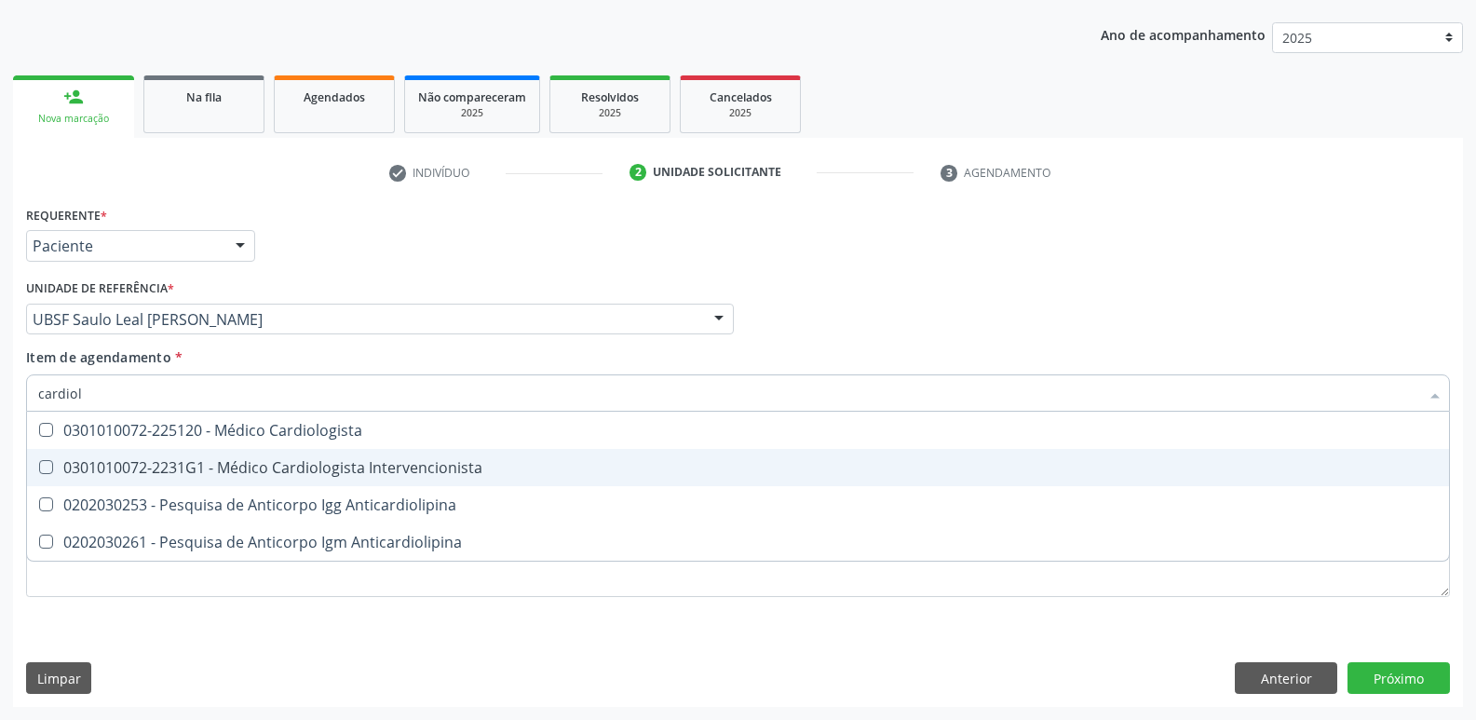
click at [329, 460] on div "0301010072-2231G1 - Médico Cardiologista Intervencionista" at bounding box center [738, 467] width 1400 height 15
checkbox Intervencionista "true"
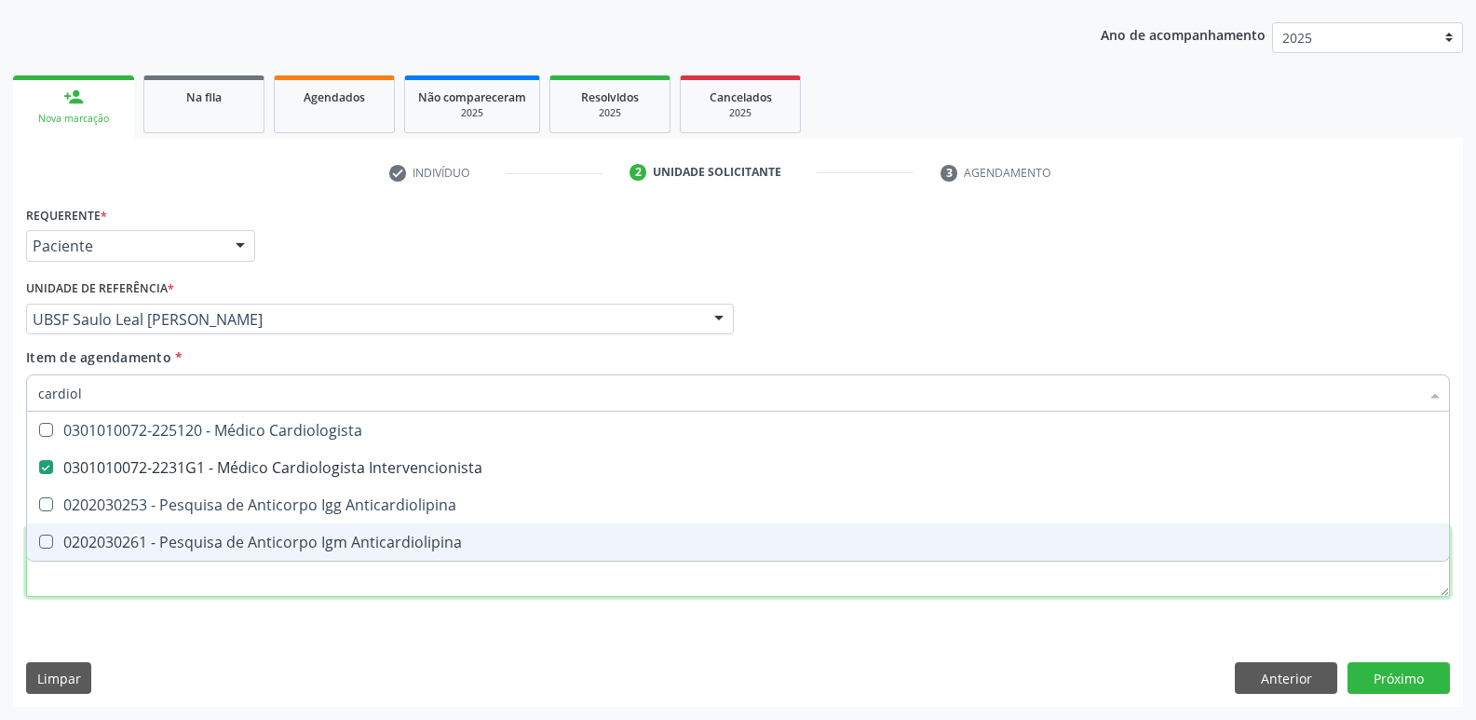
click at [230, 590] on div "Requerente * Paciente Profissional de Saúde Paciente Nenhum resultado encontrad…" at bounding box center [738, 412] width 1424 height 422
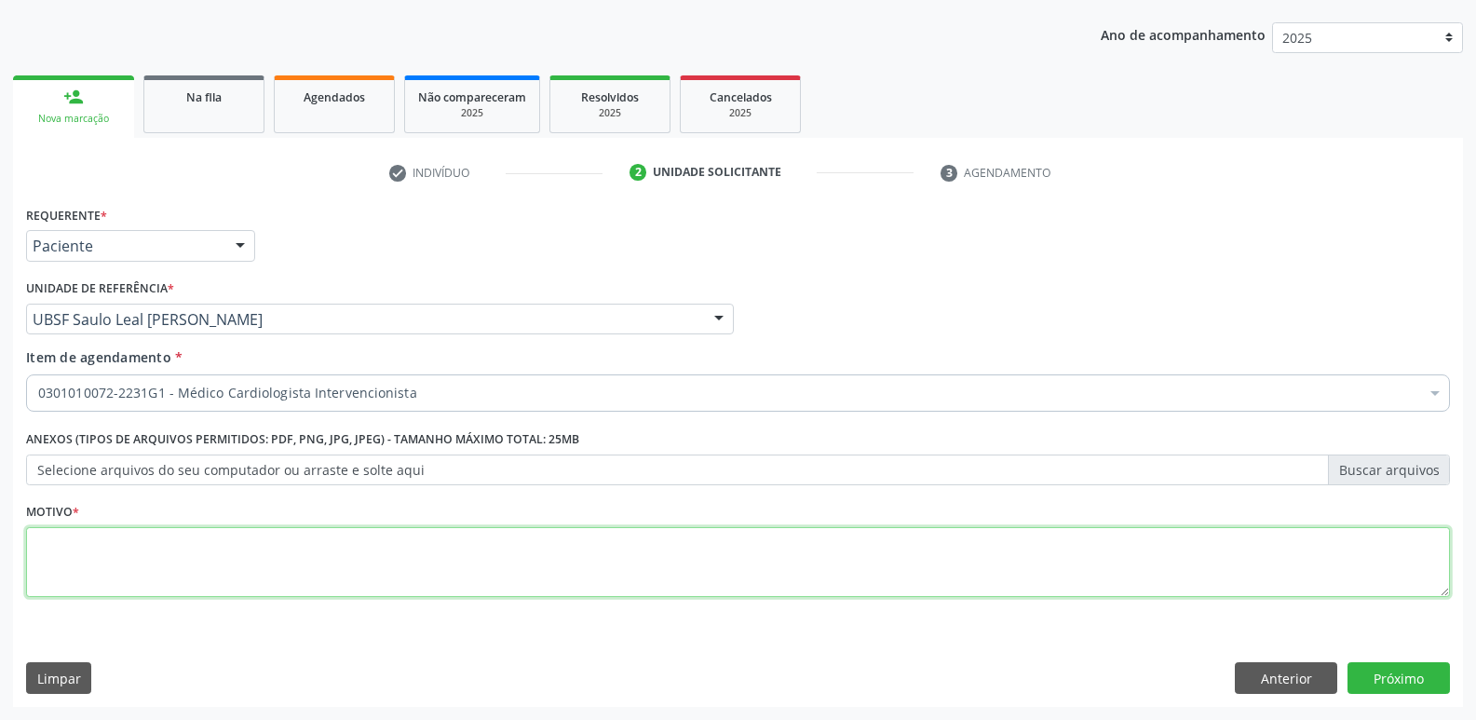
paste textarea "avaliação"
type textarea "avaliação"
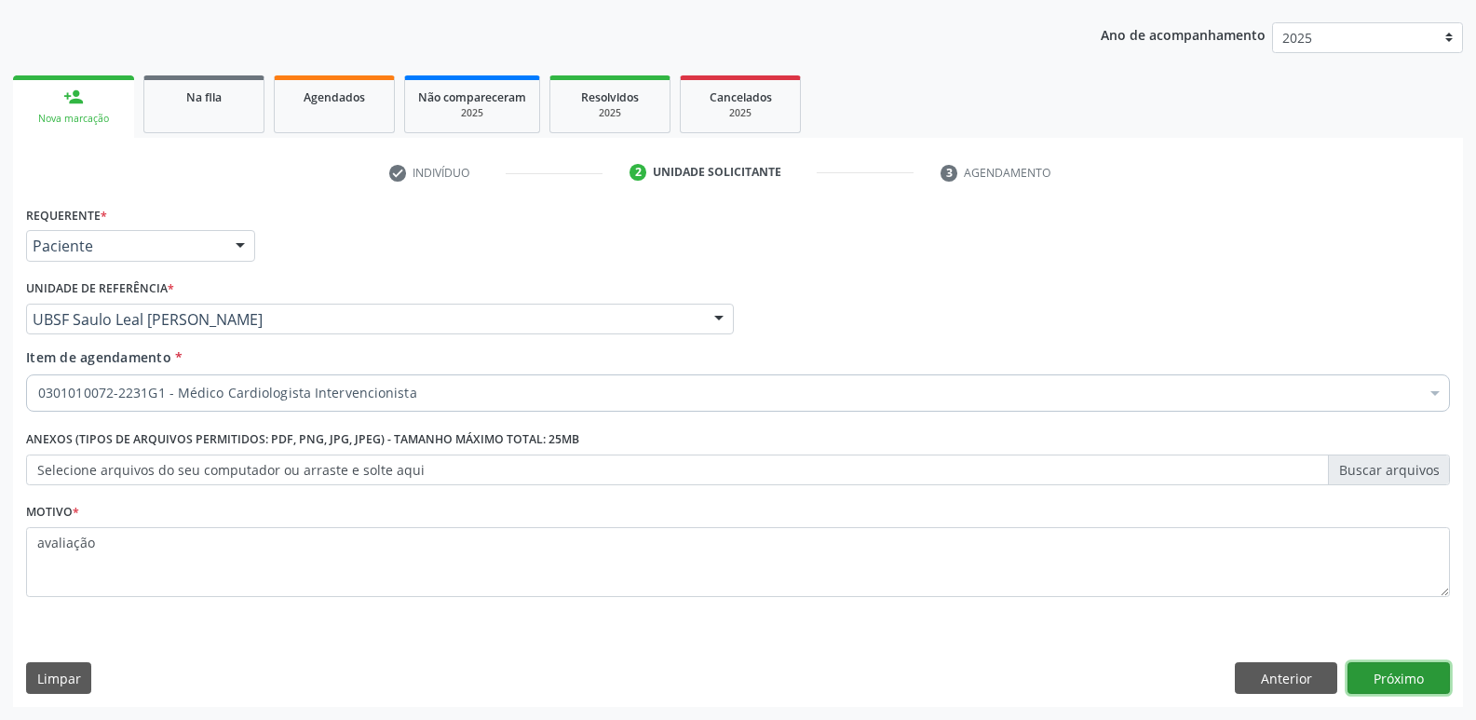
click at [1377, 683] on button "Próximo" at bounding box center [1399, 678] width 102 height 32
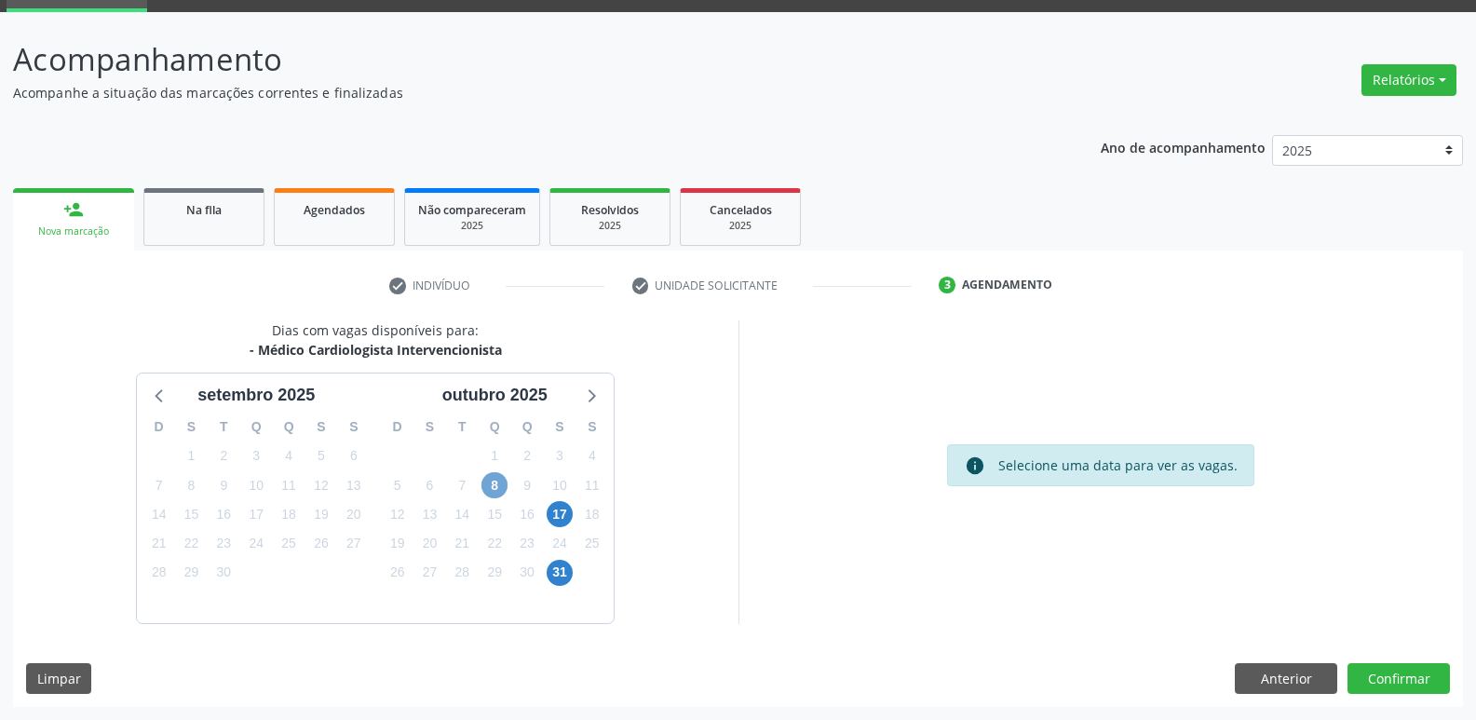
click at [498, 487] on span "8" at bounding box center [494, 485] width 26 height 26
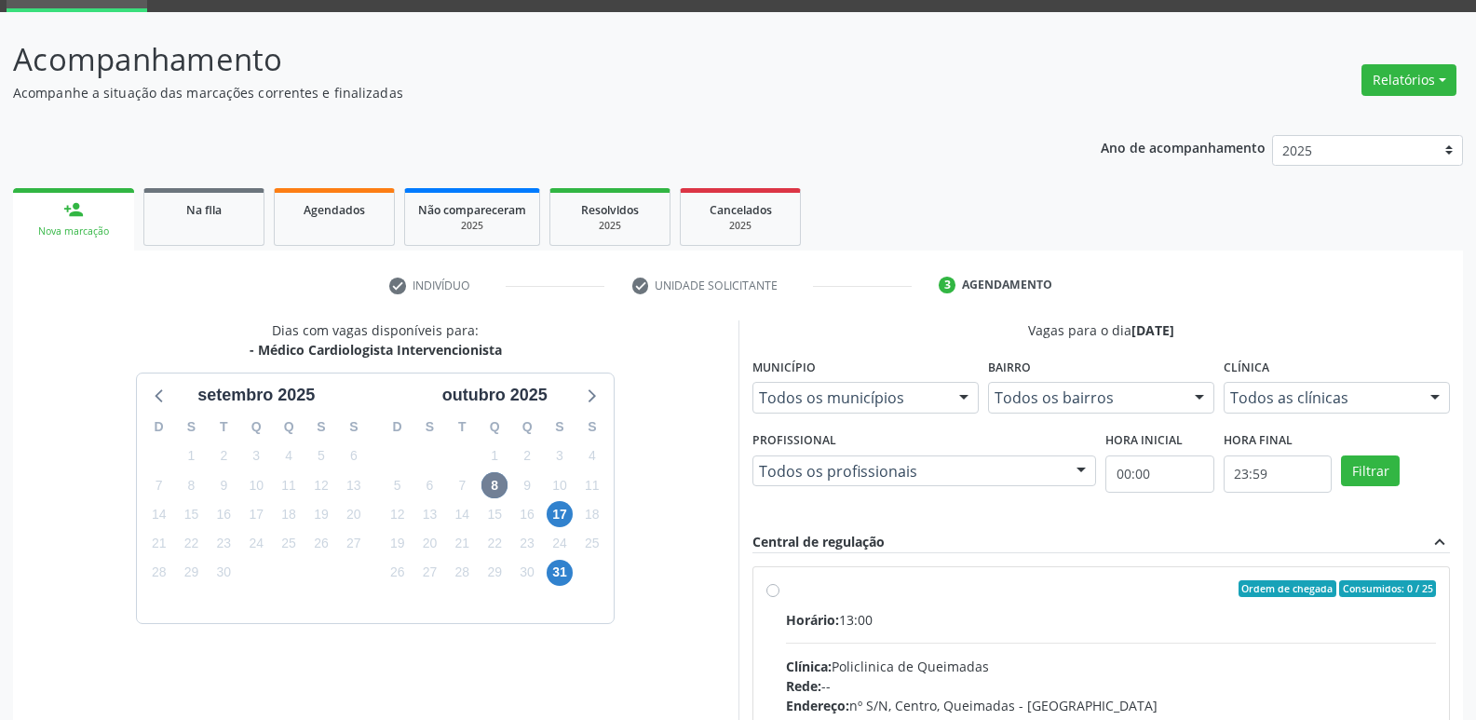
drag, startPoint x: 1407, startPoint y: 655, endPoint x: 1373, endPoint y: 565, distance: 95.8
radio input "true"
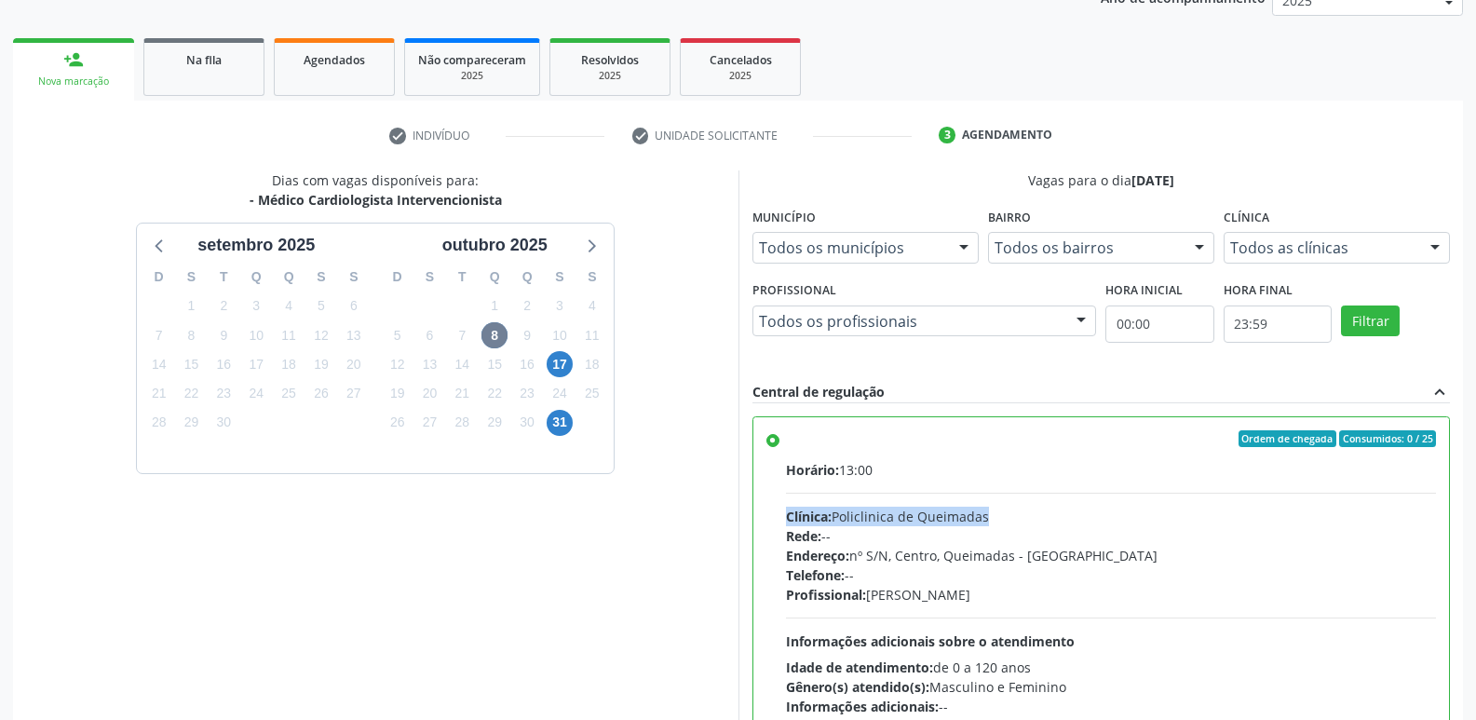
scroll to position [393, 0]
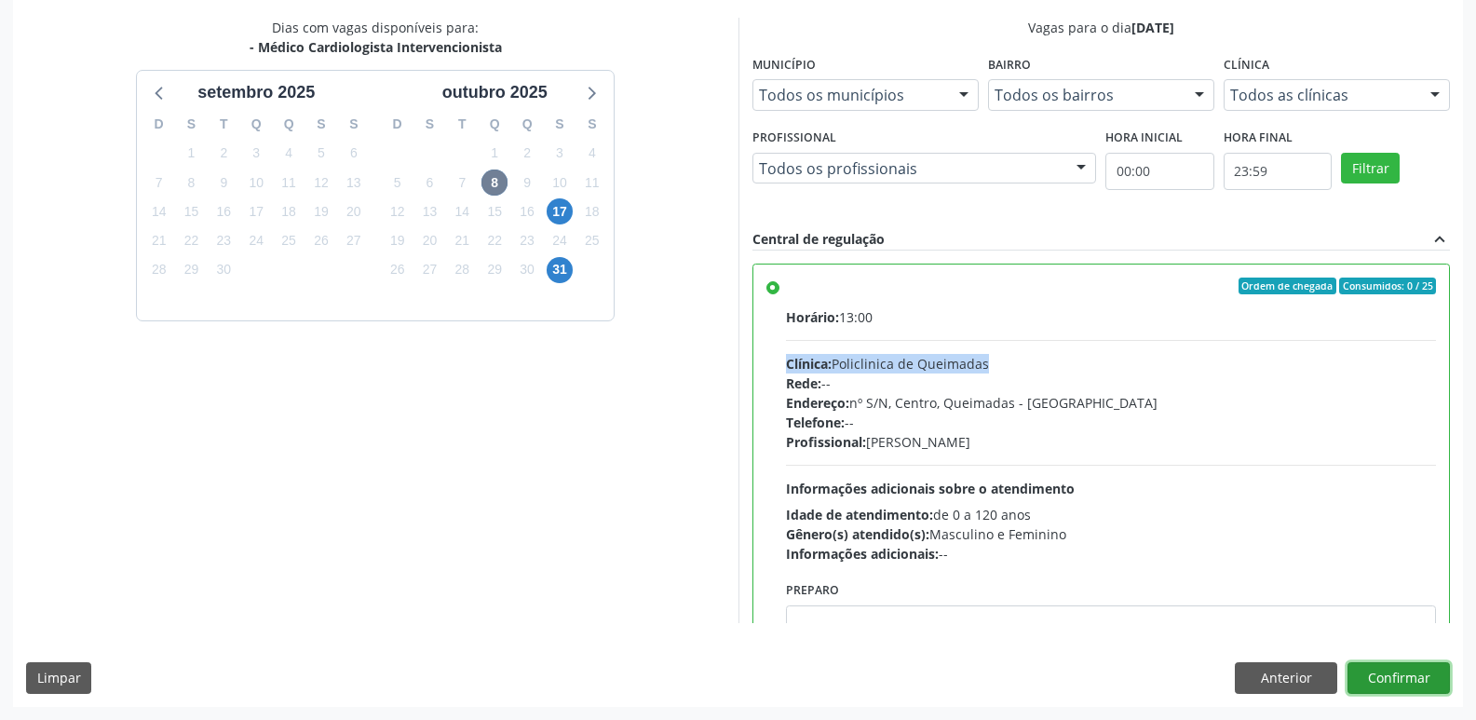
click at [1390, 683] on button "Confirmar" at bounding box center [1399, 678] width 102 height 32
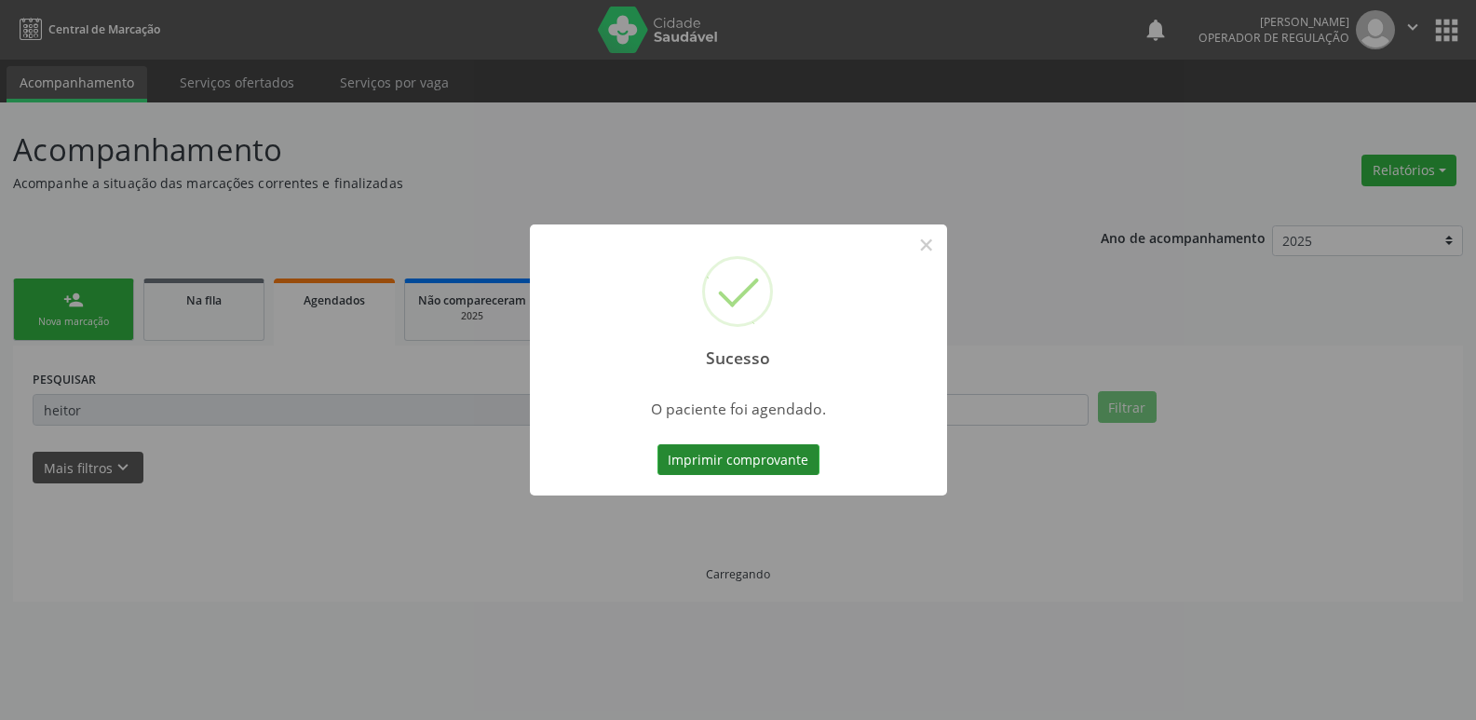
scroll to position [0, 0]
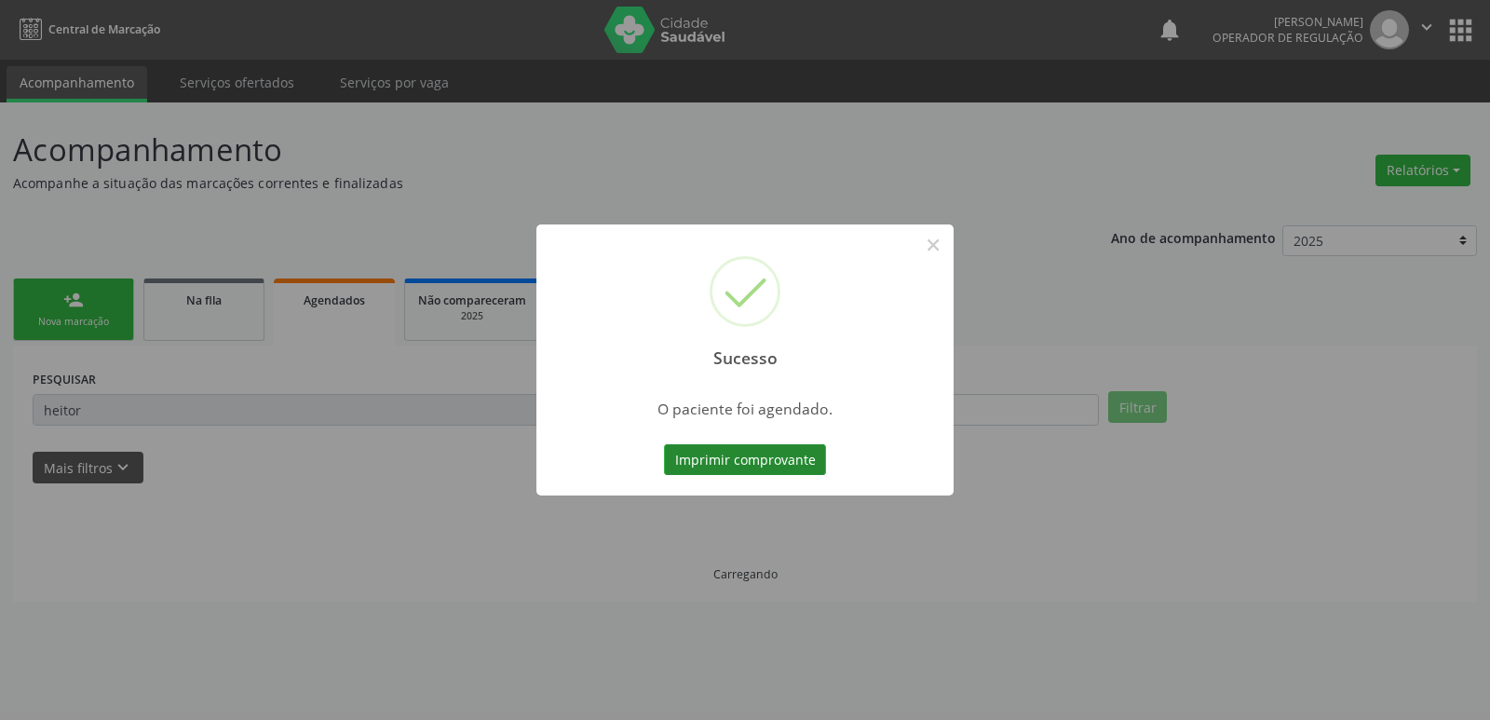
click at [794, 459] on button "Imprimir comprovante" at bounding box center [745, 460] width 162 height 32
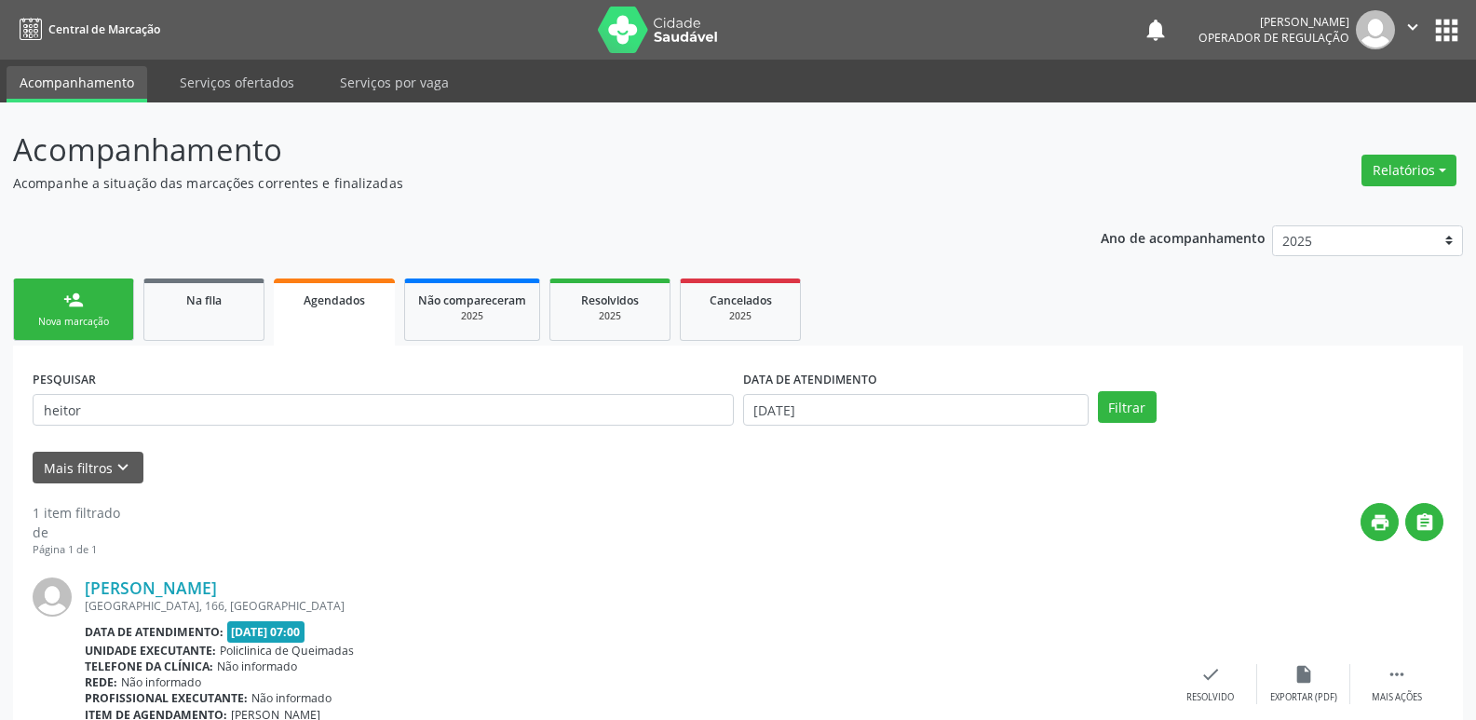
click at [86, 322] on div "Nova marcação" at bounding box center [73, 322] width 93 height 14
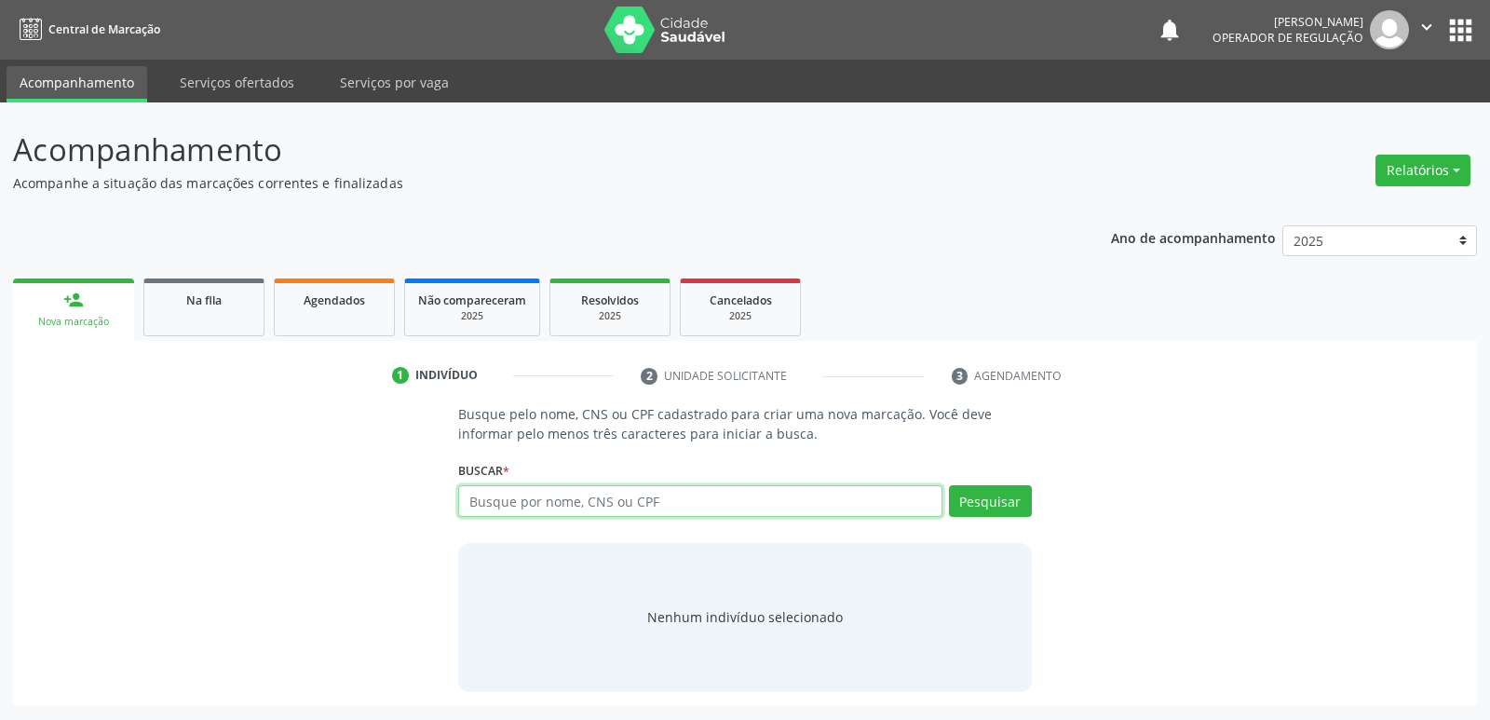
click at [518, 495] on input "text" at bounding box center [699, 501] width 483 height 32
type input "704604610719128"
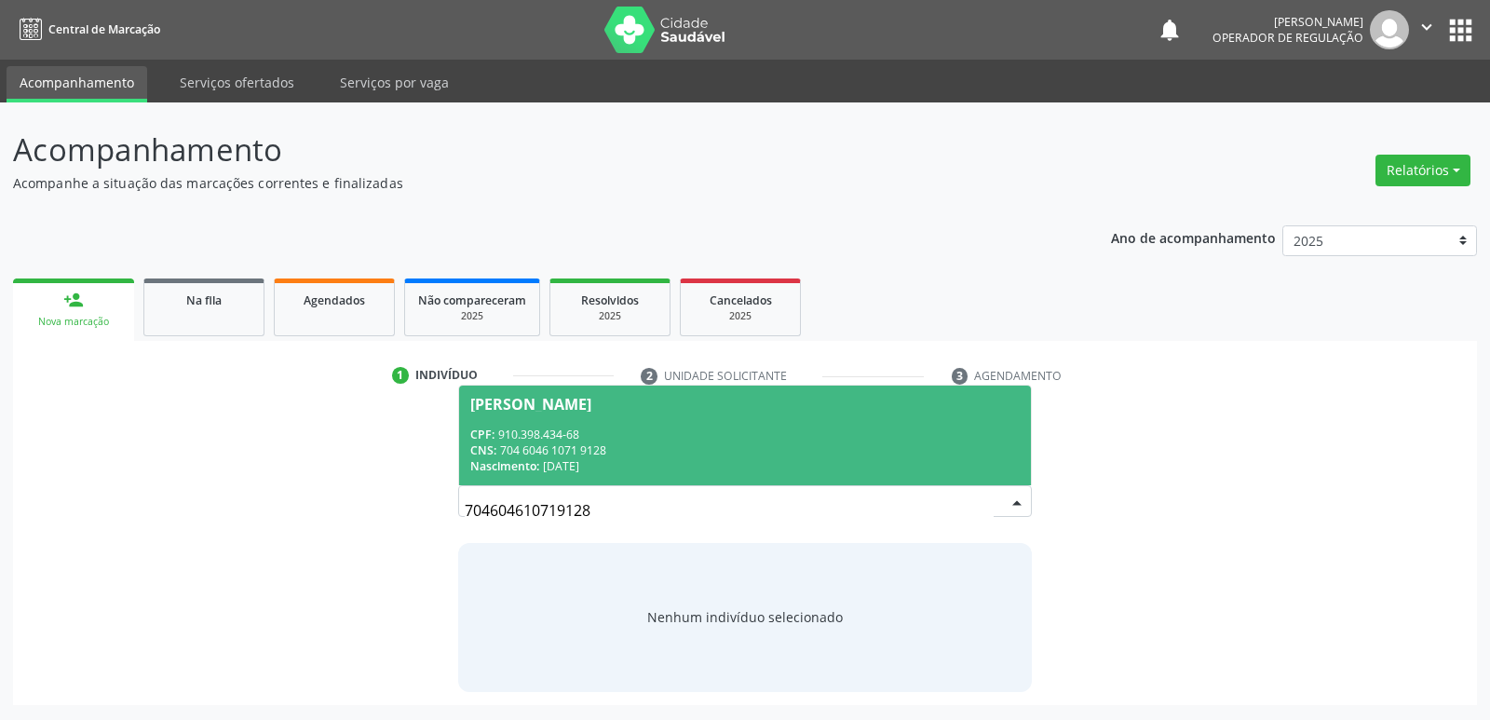
click at [521, 436] on div "CPF: 910.398.434-68" at bounding box center [744, 435] width 549 height 16
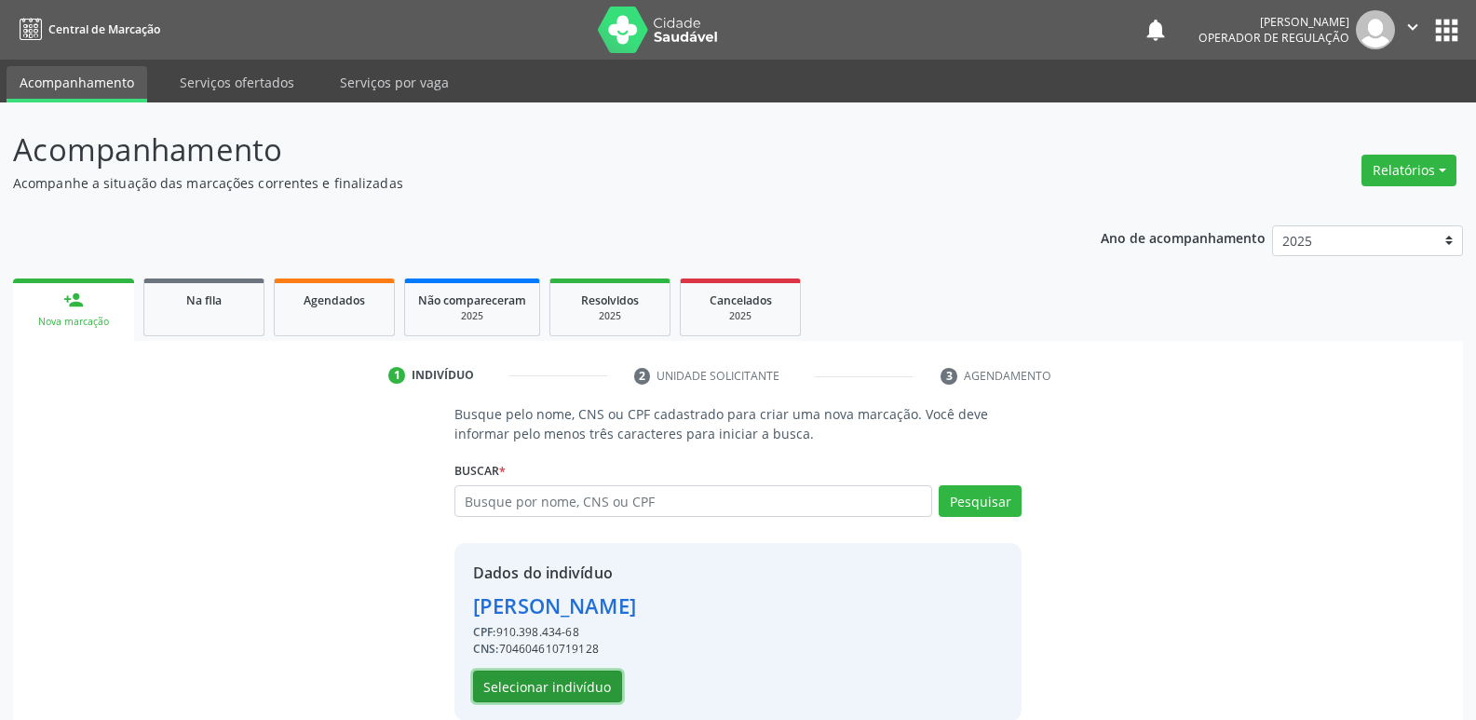
click at [532, 688] on button "Selecionar indivíduo" at bounding box center [547, 686] width 149 height 32
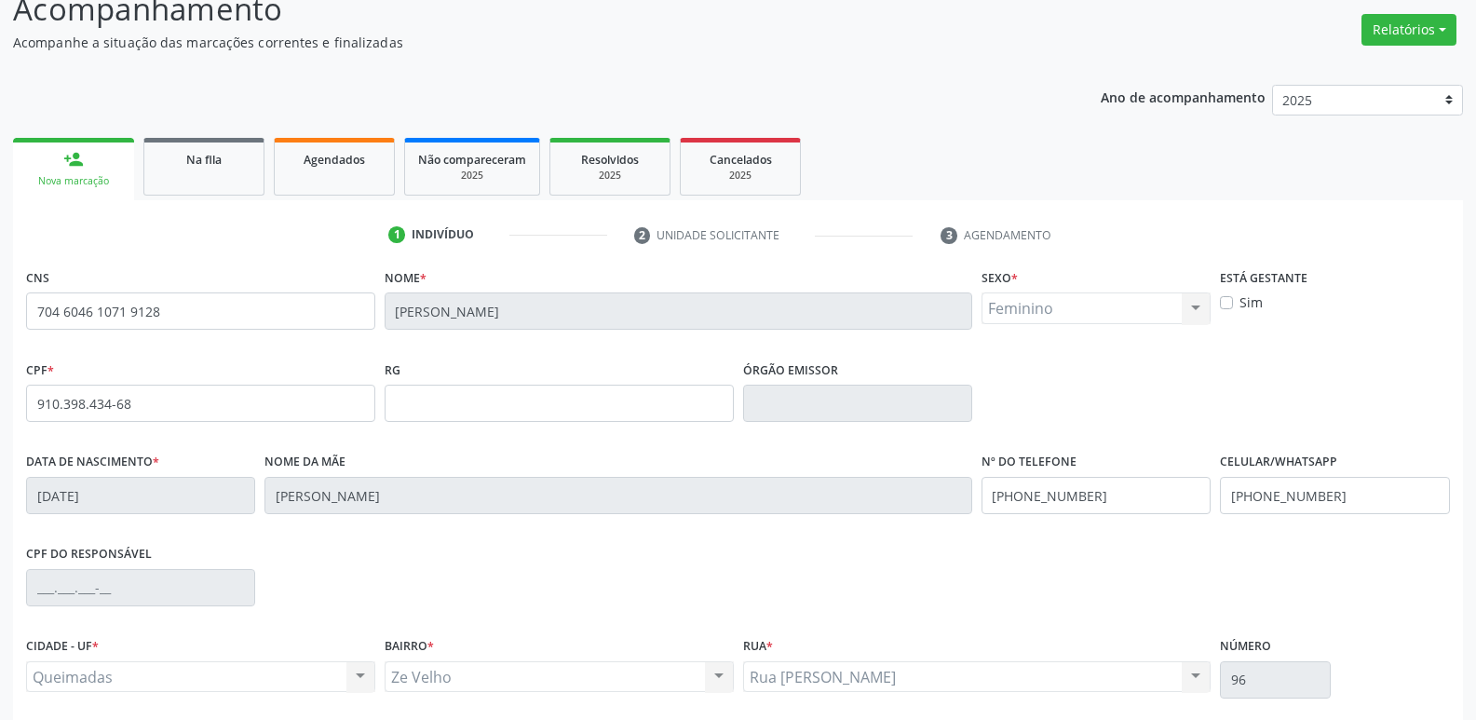
scroll to position [290, 0]
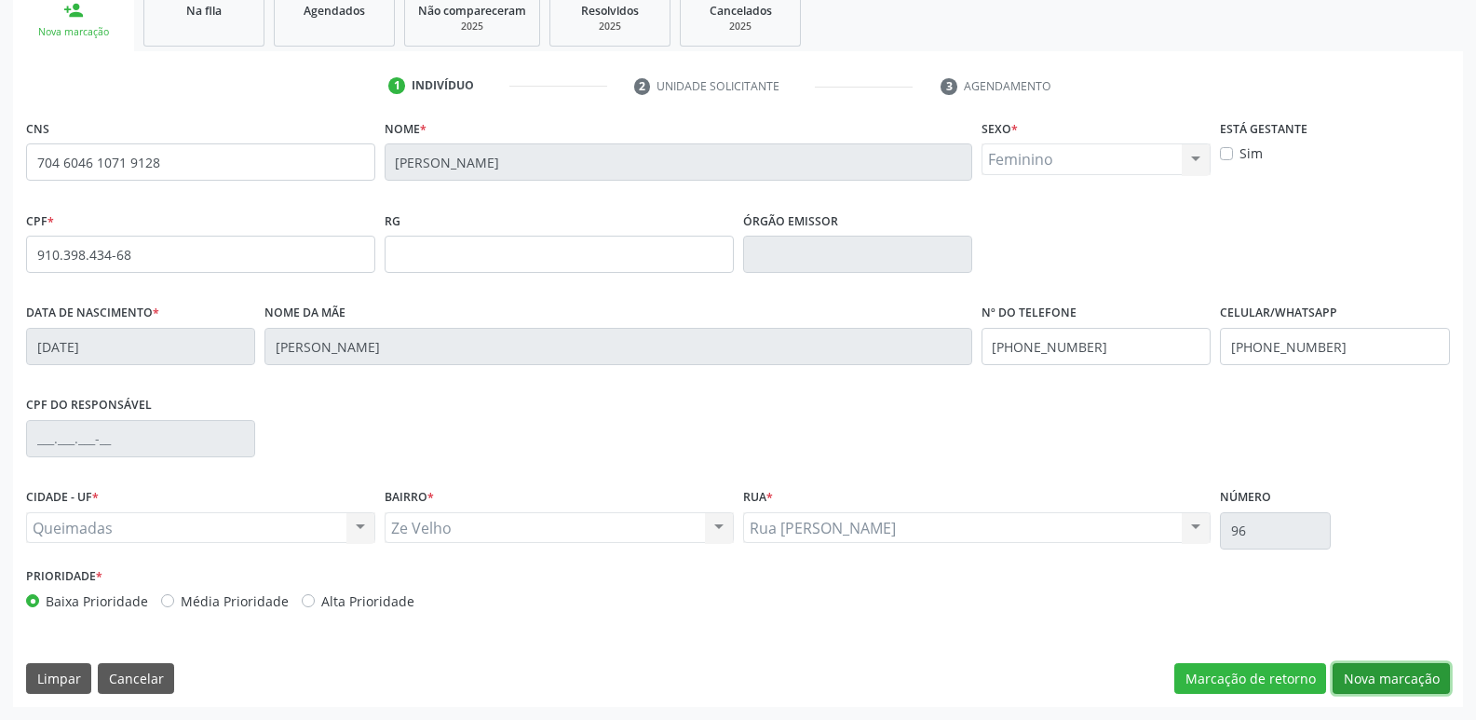
click at [1369, 684] on button "Nova marcação" at bounding box center [1391, 679] width 117 height 32
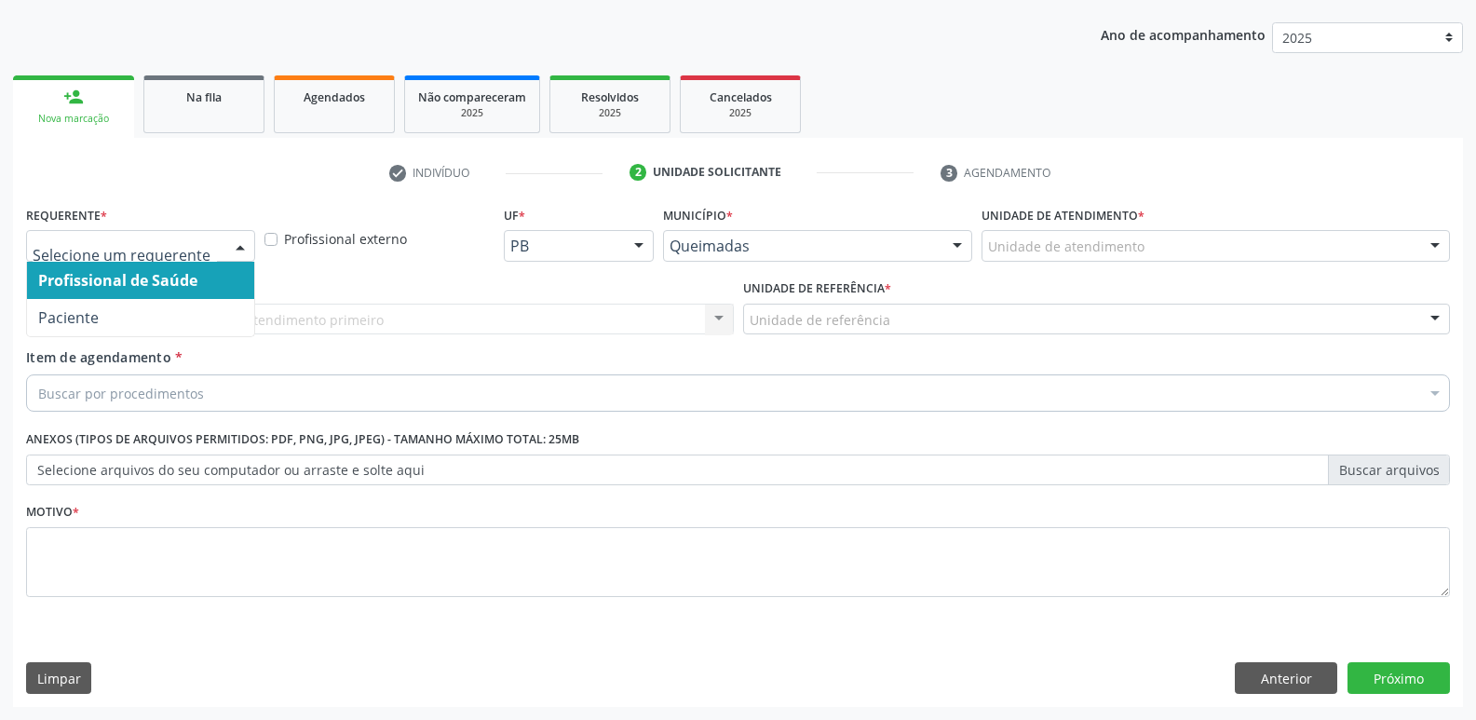
drag, startPoint x: 202, startPoint y: 246, endPoint x: 192, endPoint y: 323, distance: 78.0
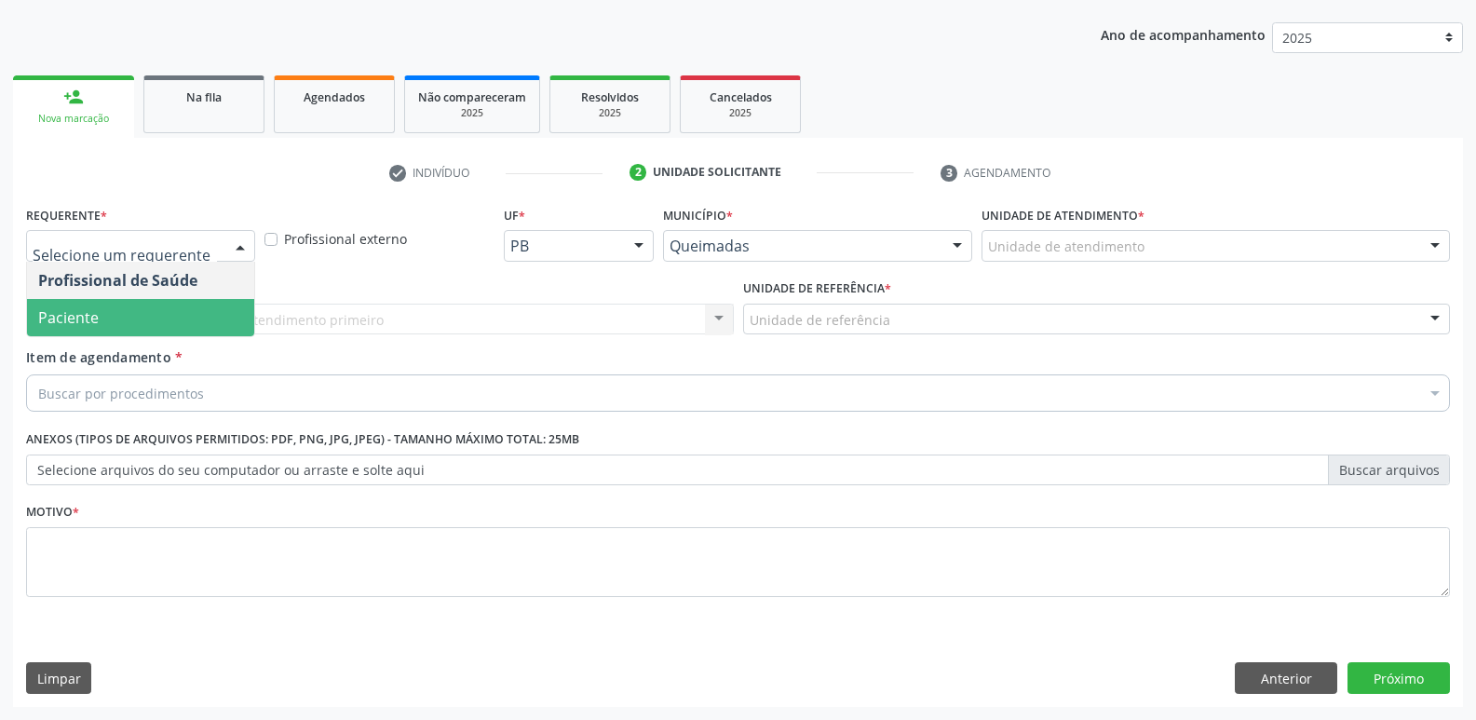
click at [192, 324] on span "Paciente" at bounding box center [140, 317] width 227 height 37
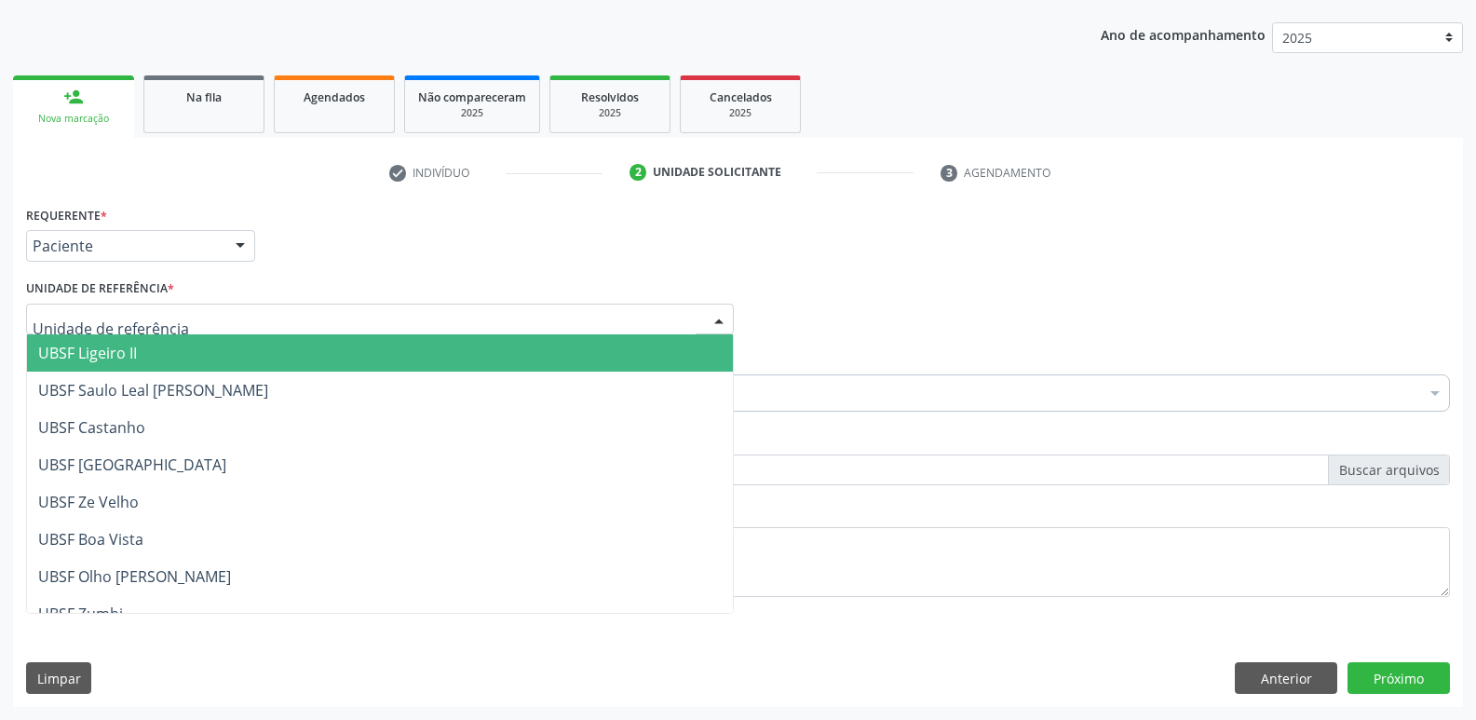
click at [220, 319] on div at bounding box center [380, 320] width 708 height 32
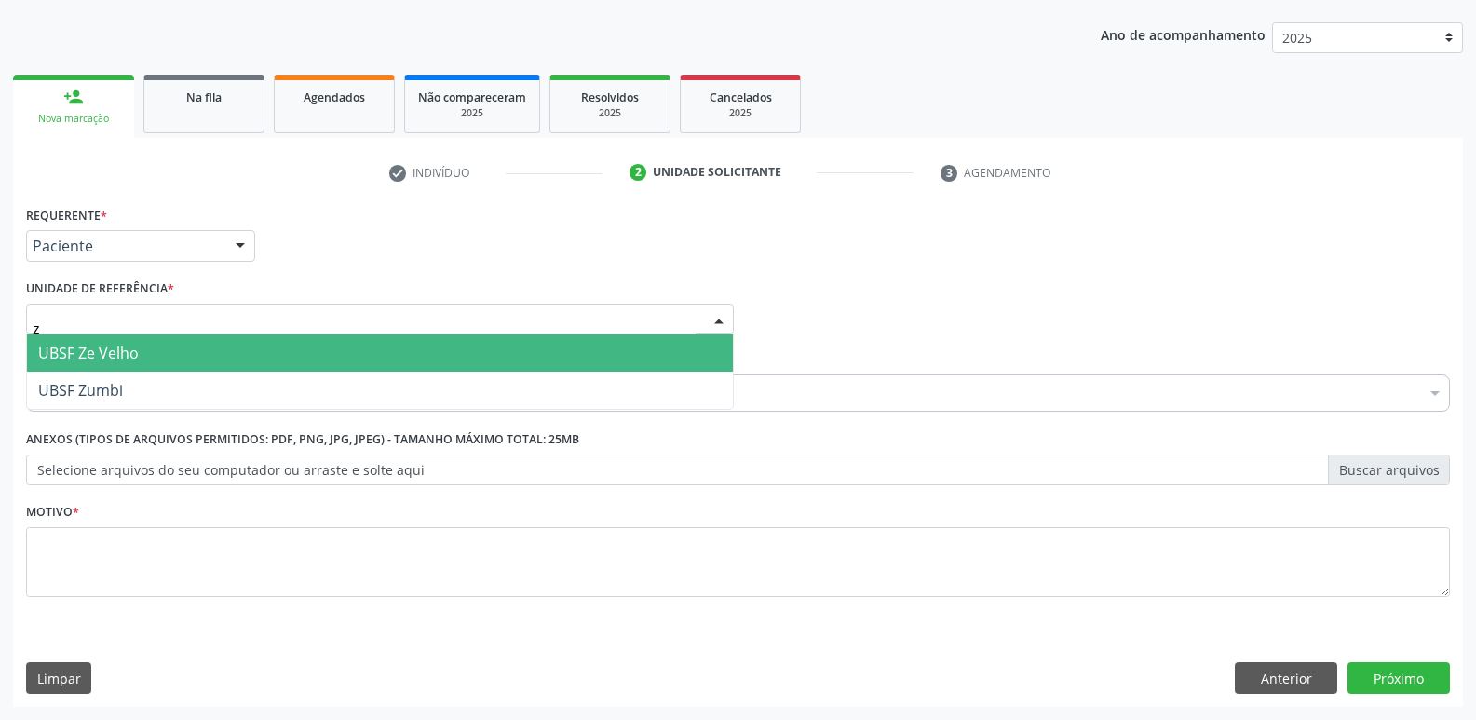
type input "ze"
drag, startPoint x: 197, startPoint y: 338, endPoint x: 193, endPoint y: 354, distance: 16.5
click at [197, 340] on span "UBSF Ze Velho" at bounding box center [380, 352] width 706 height 37
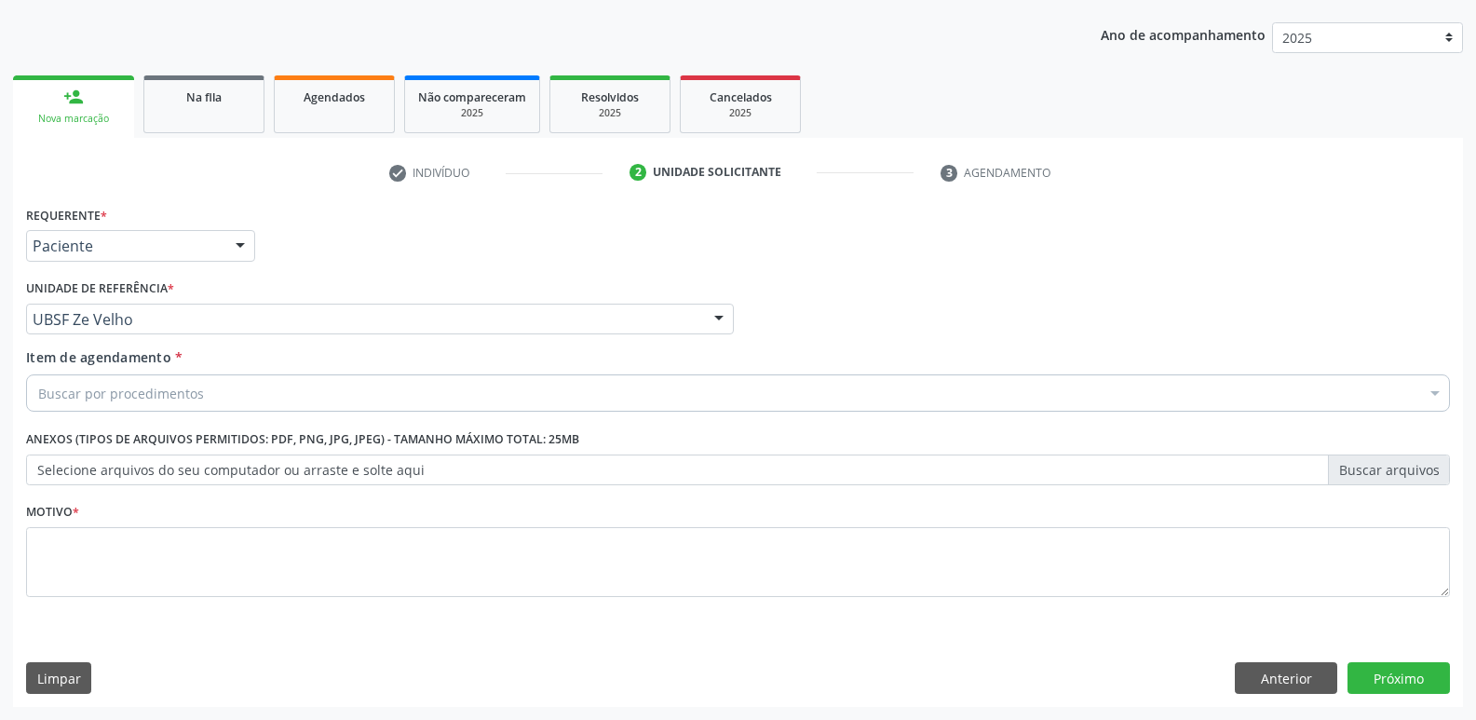
click at [187, 380] on div "Buscar por procedimentos" at bounding box center [738, 392] width 1424 height 37
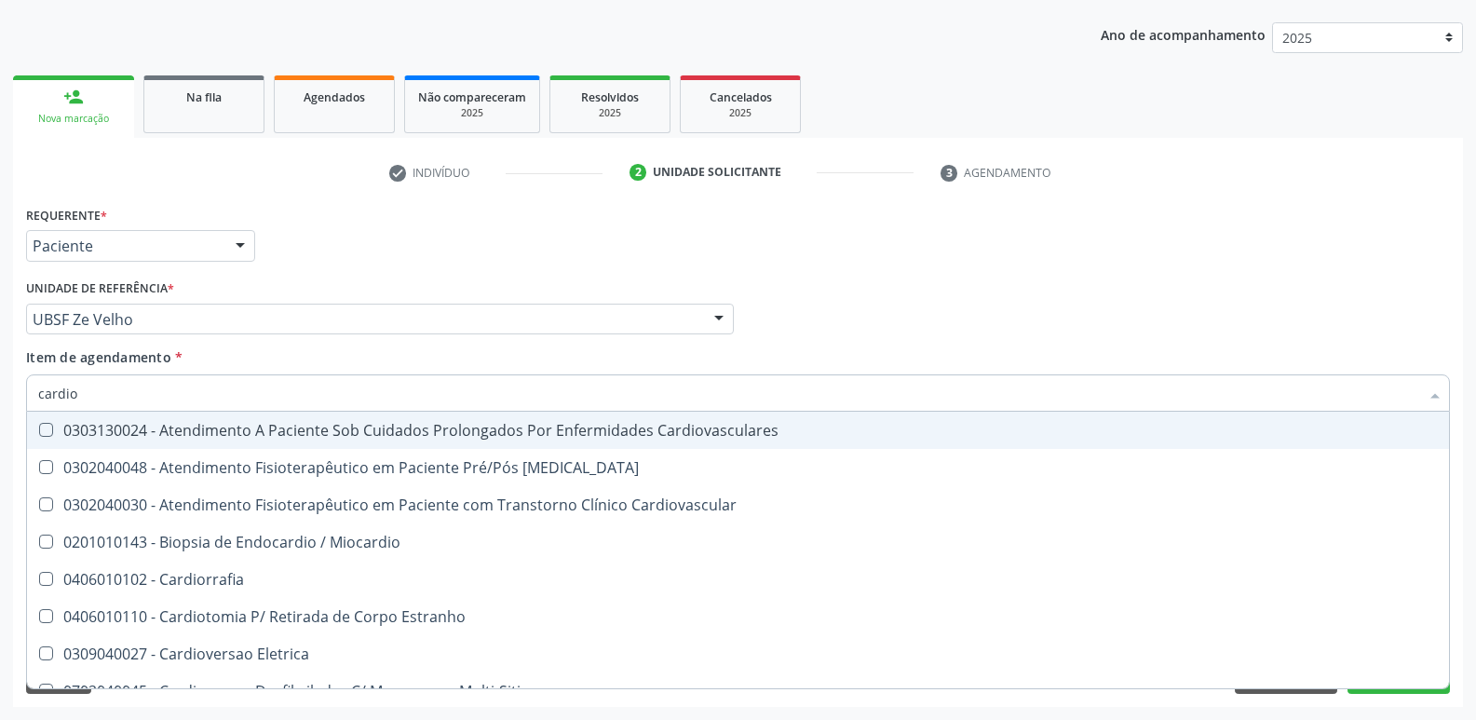
type input "cardiol"
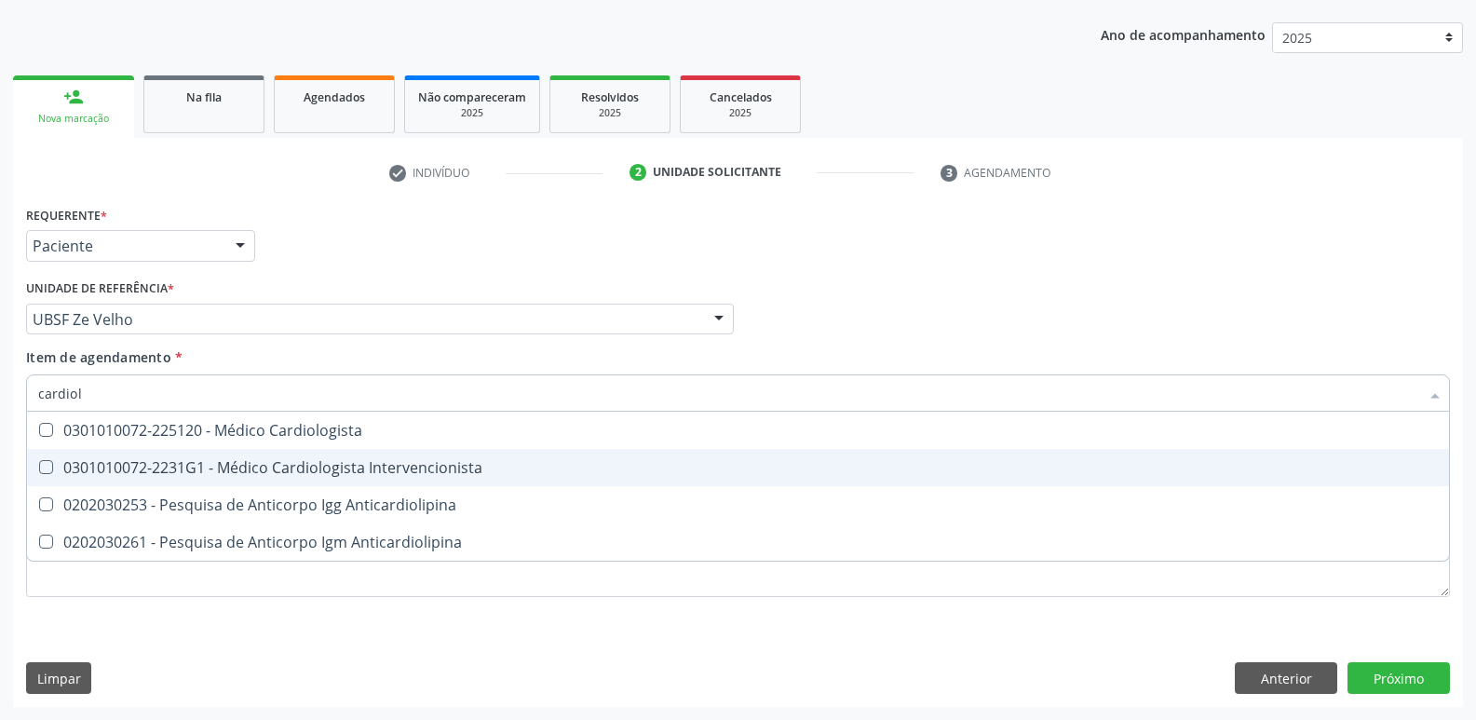
click at [206, 460] on div "0301010072-2231G1 - Médico Cardiologista Intervencionista" at bounding box center [738, 467] width 1400 height 15
checkbox Intervencionista "true"
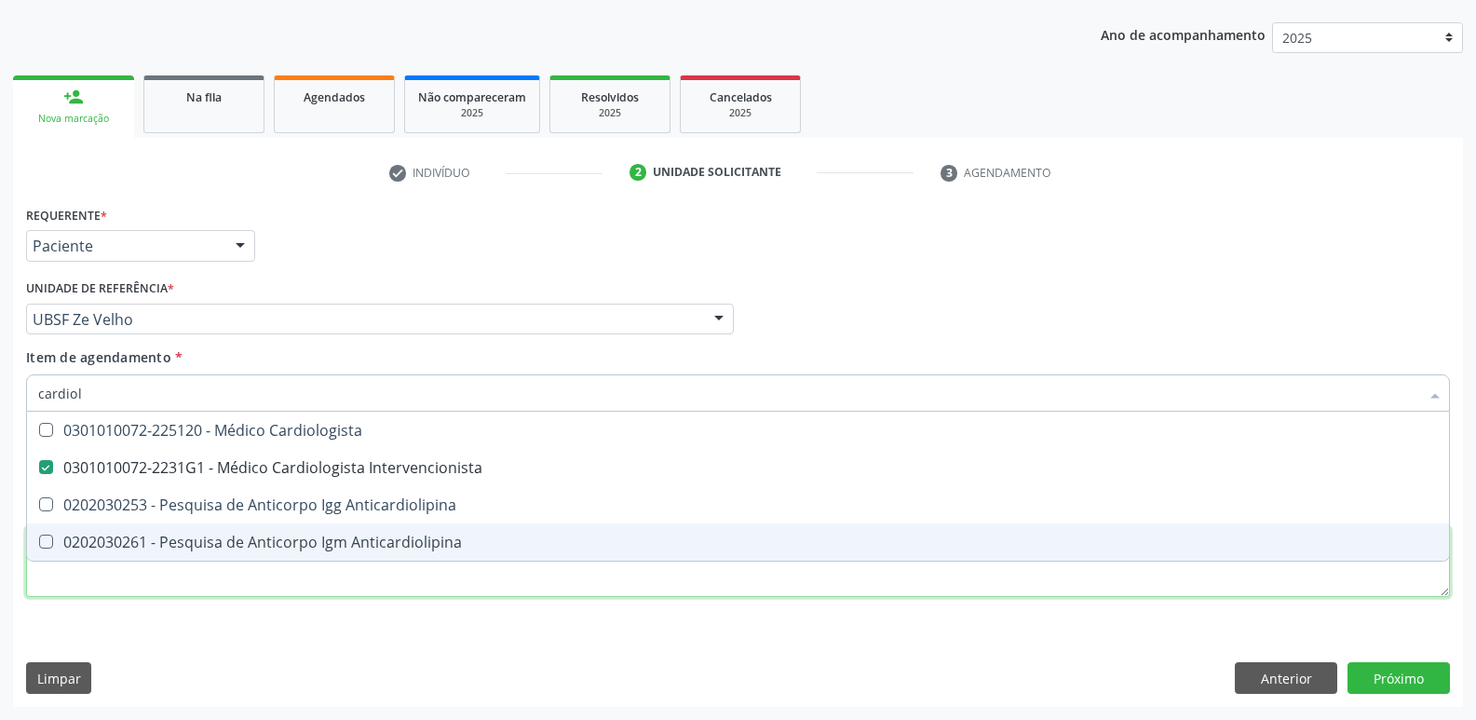
click at [197, 589] on div "Requerente * Paciente Profissional de Saúde Paciente Nenhum resultado encontrad…" at bounding box center [738, 412] width 1424 height 422
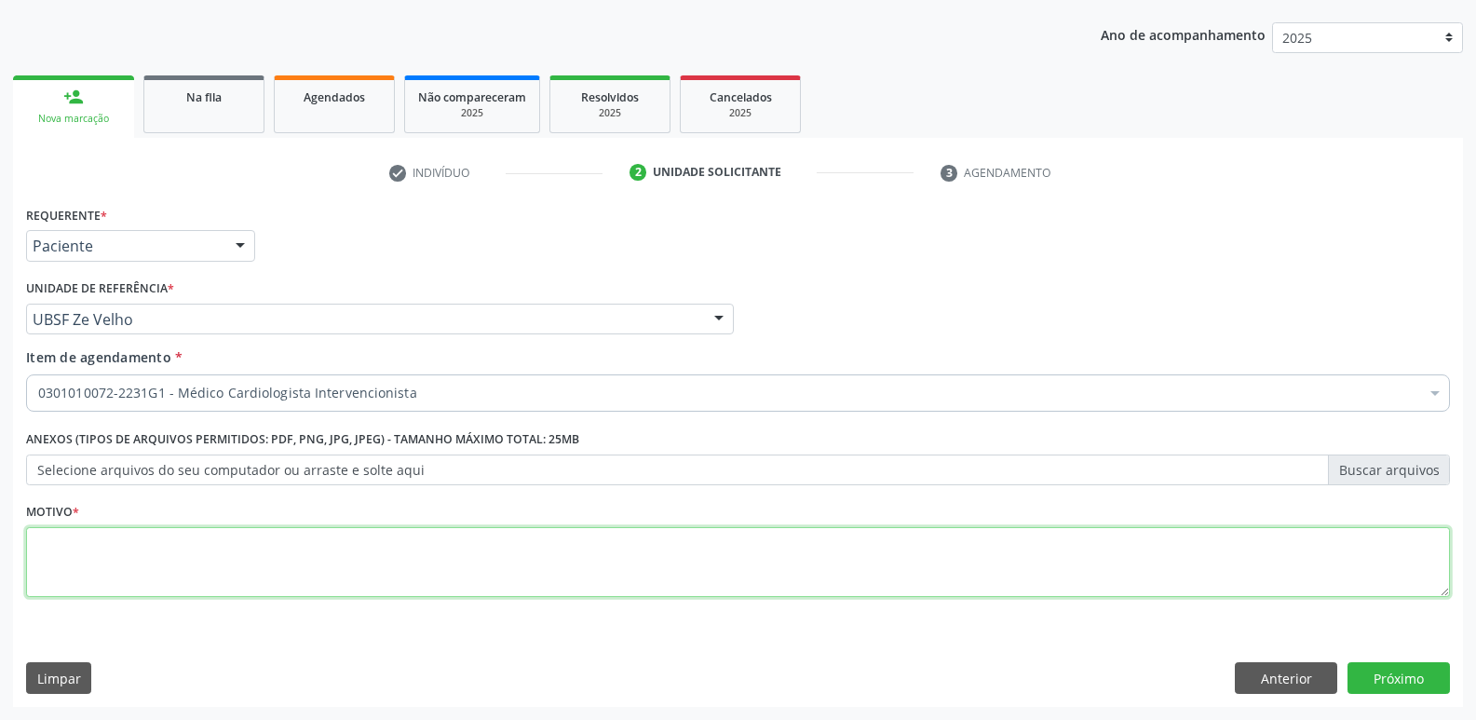
paste textarea "avaliação"
type textarea "avaliação"
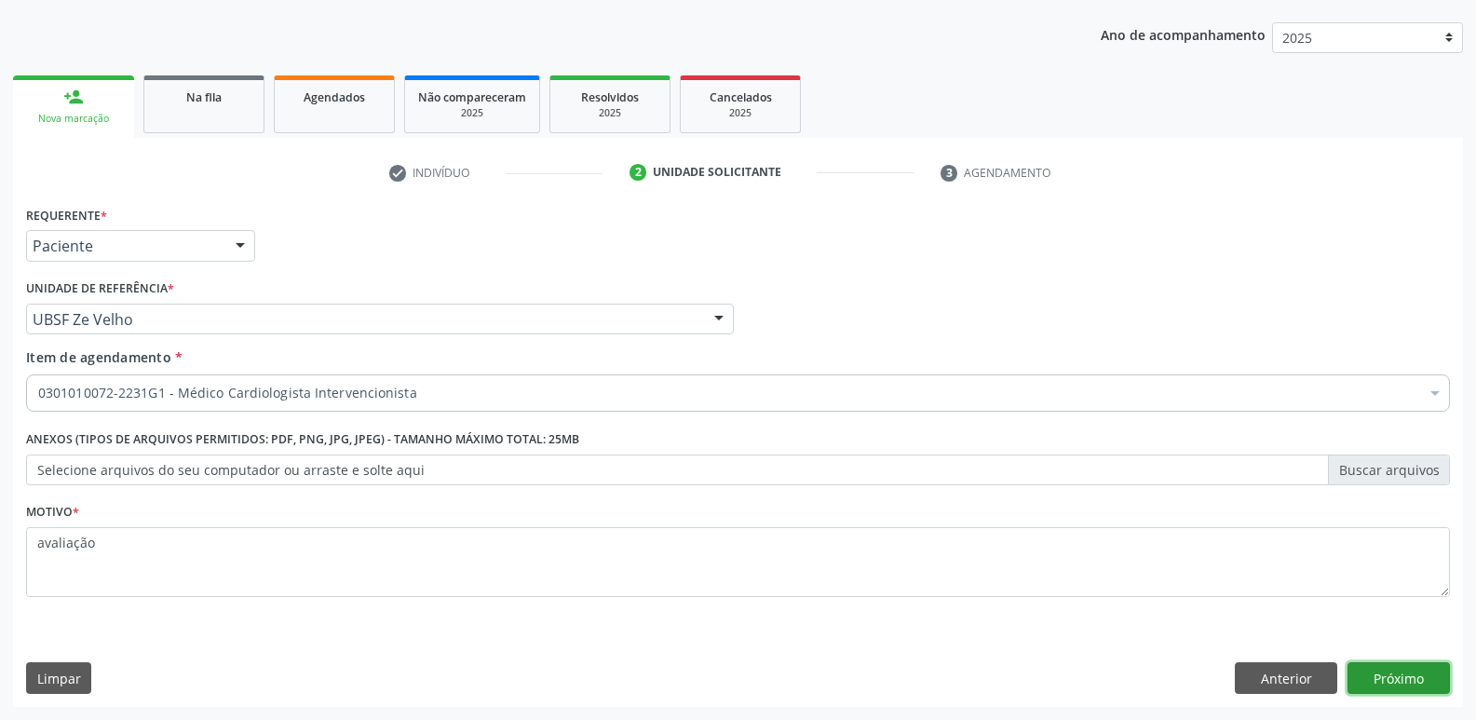
click at [1410, 668] on button "Próximo" at bounding box center [1399, 678] width 102 height 32
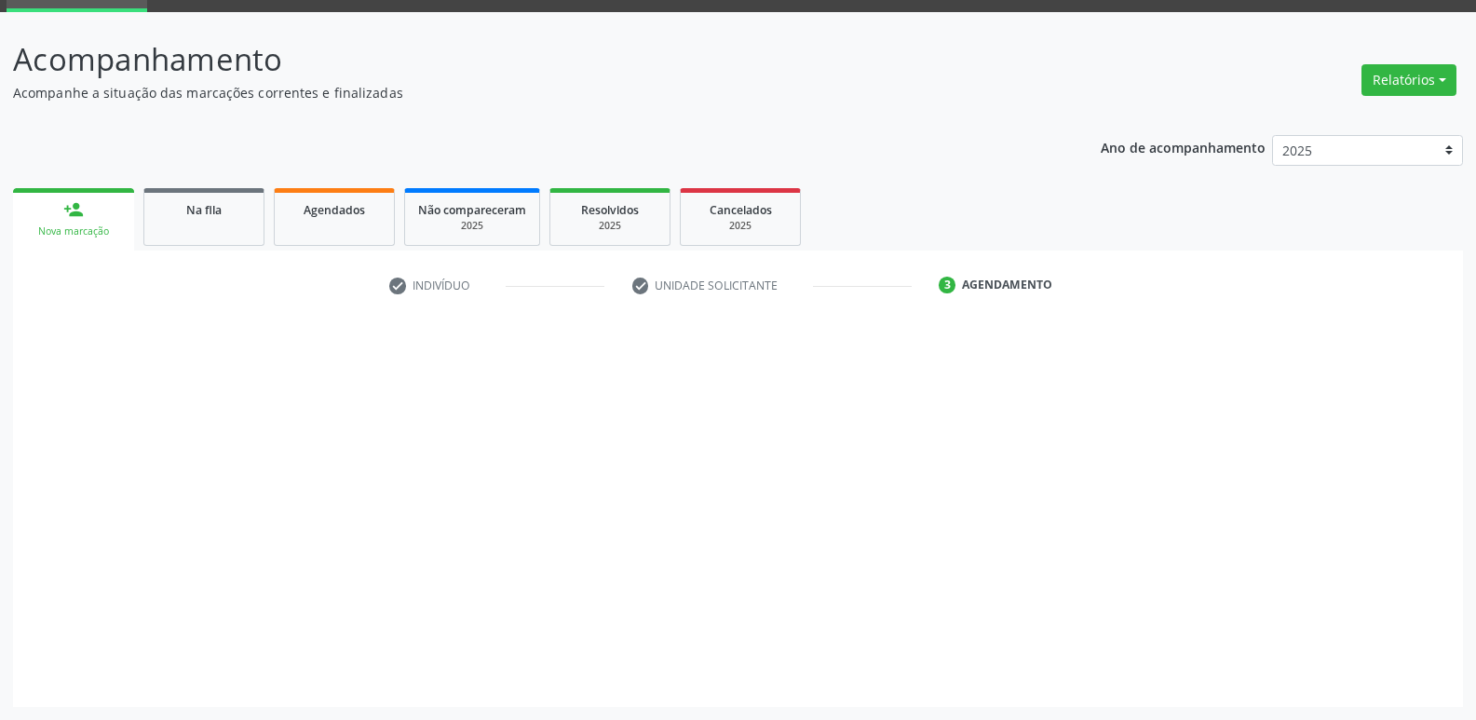
scroll to position [90, 0]
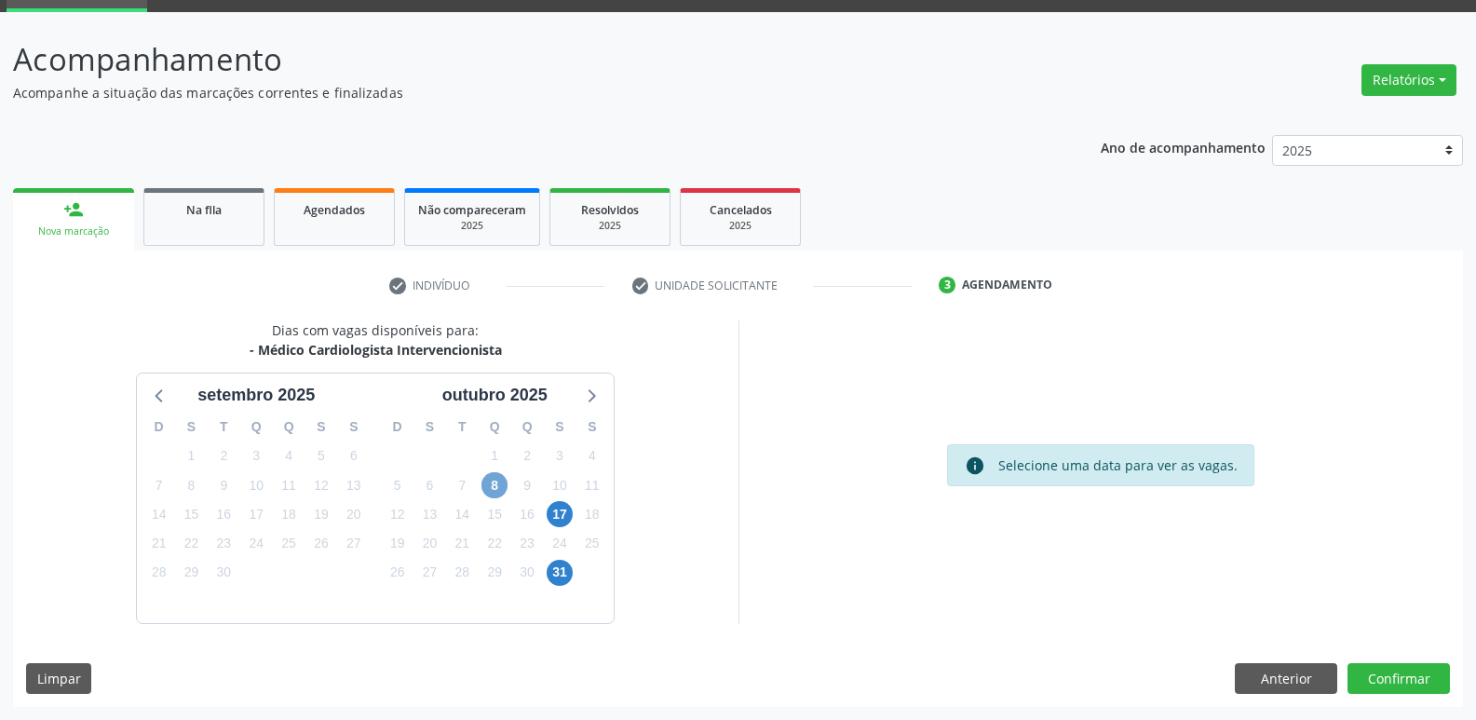
click at [484, 479] on span "8" at bounding box center [494, 485] width 26 height 26
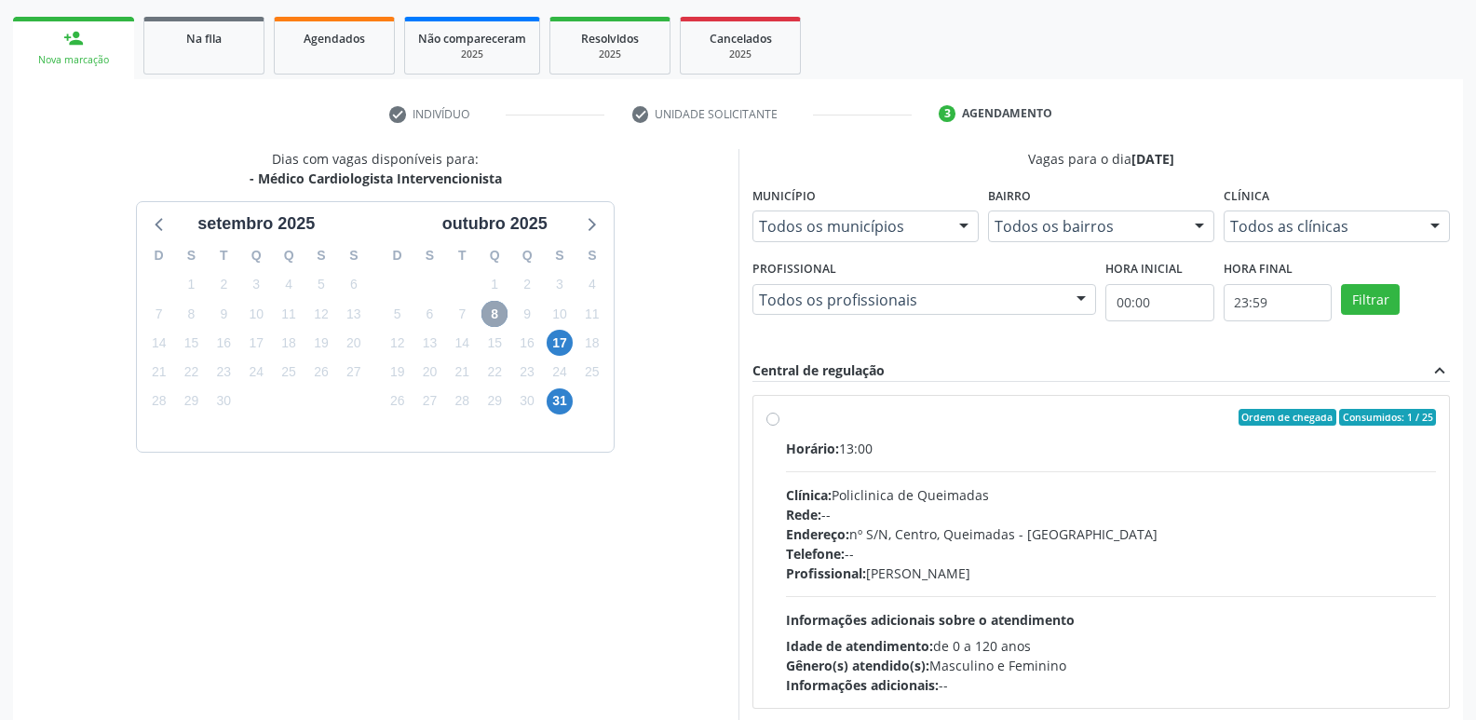
scroll to position [359, 0]
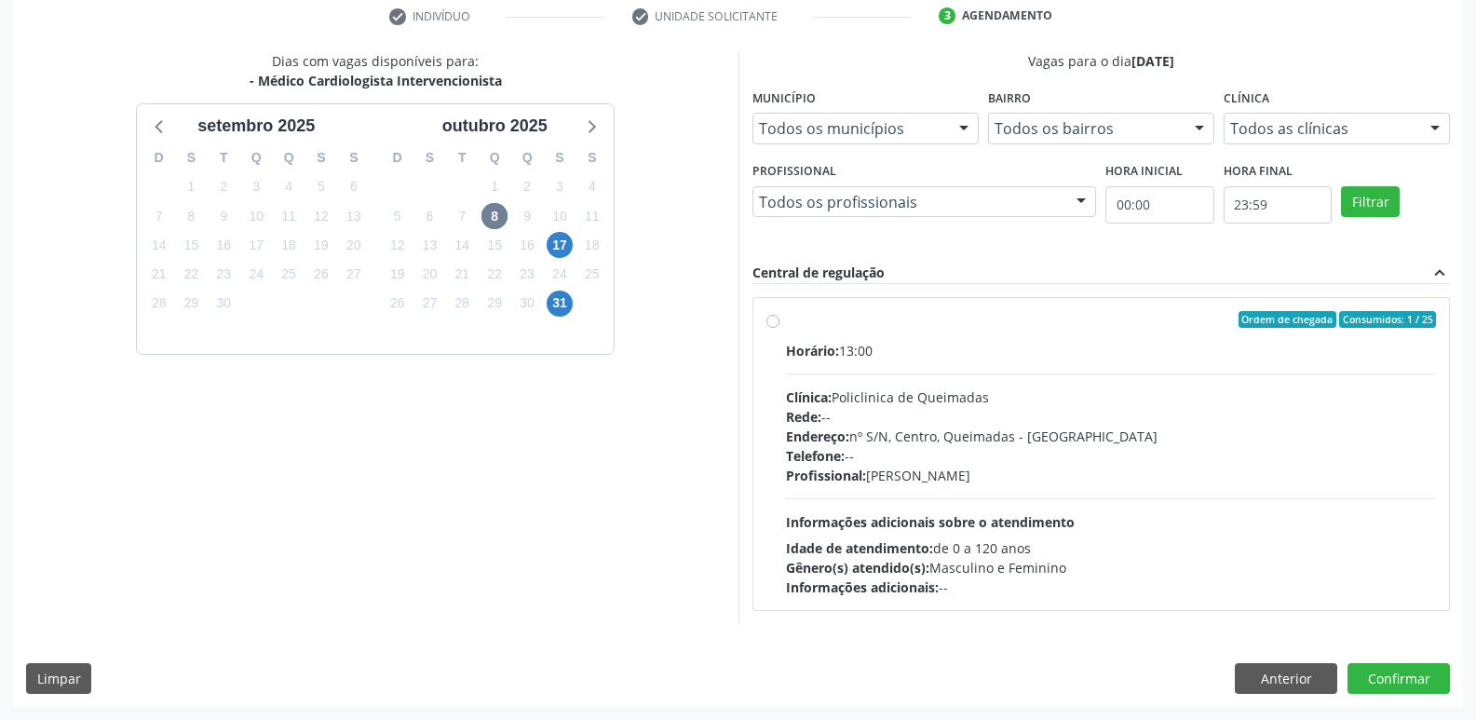
click at [1376, 494] on div "Horário: 13:00 Clínica: Policlinica de Queimadas Rede: -- Endereço: nº S/N, Cen…" at bounding box center [1111, 469] width 651 height 256
click at [779, 328] on input "Ordem de chegada Consumidos: 1 / 25 Horário: 13:00 Clínica: Policlinica de Quei…" at bounding box center [772, 319] width 13 height 17
radio input "true"
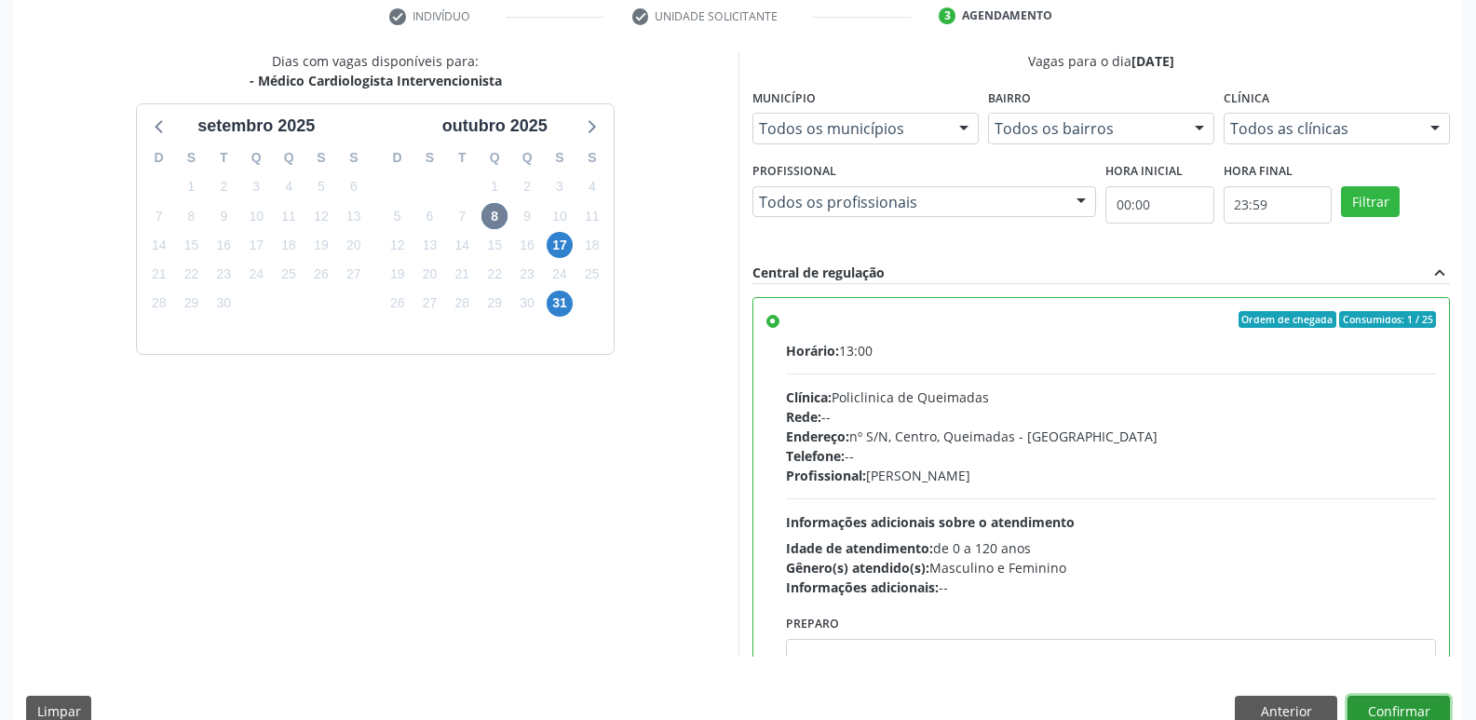
click at [1433, 699] on button "Confirmar" at bounding box center [1399, 712] width 102 height 32
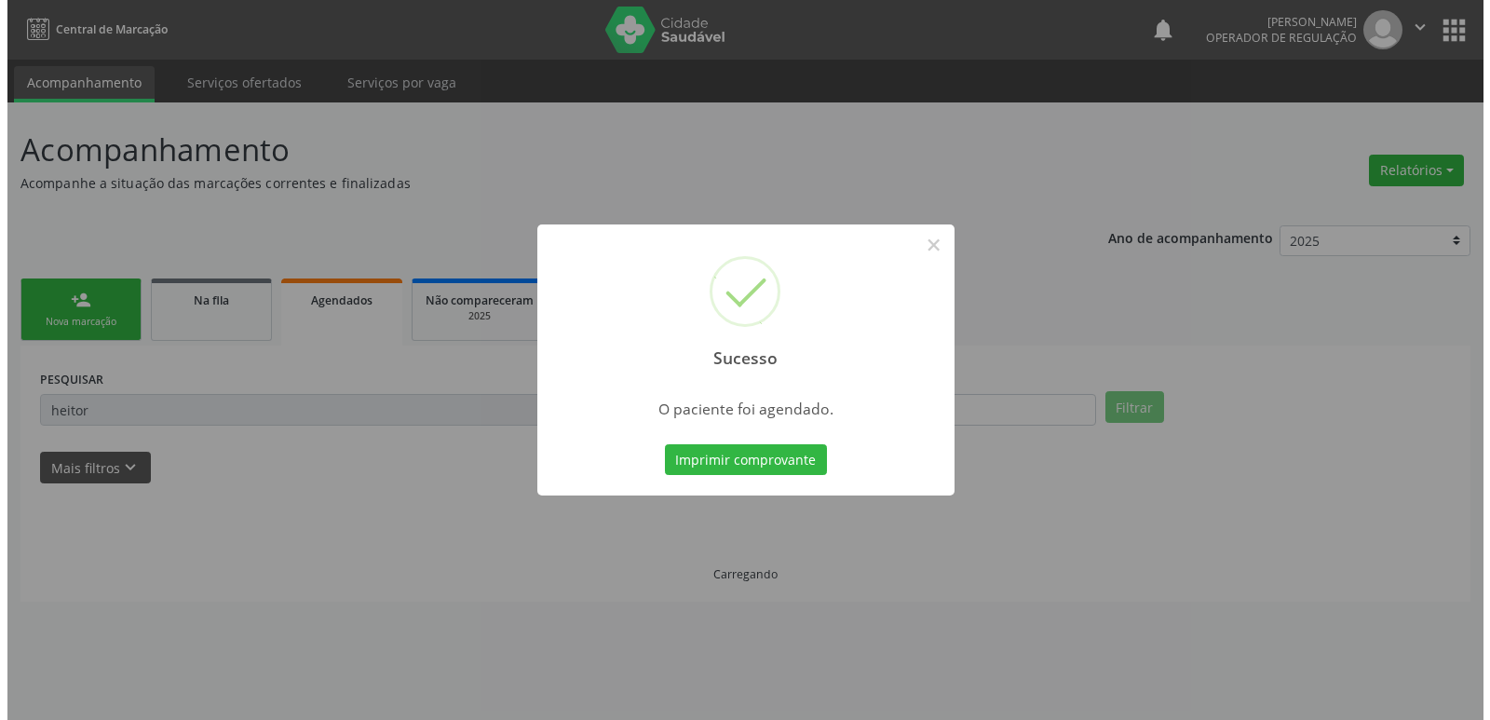
scroll to position [0, 0]
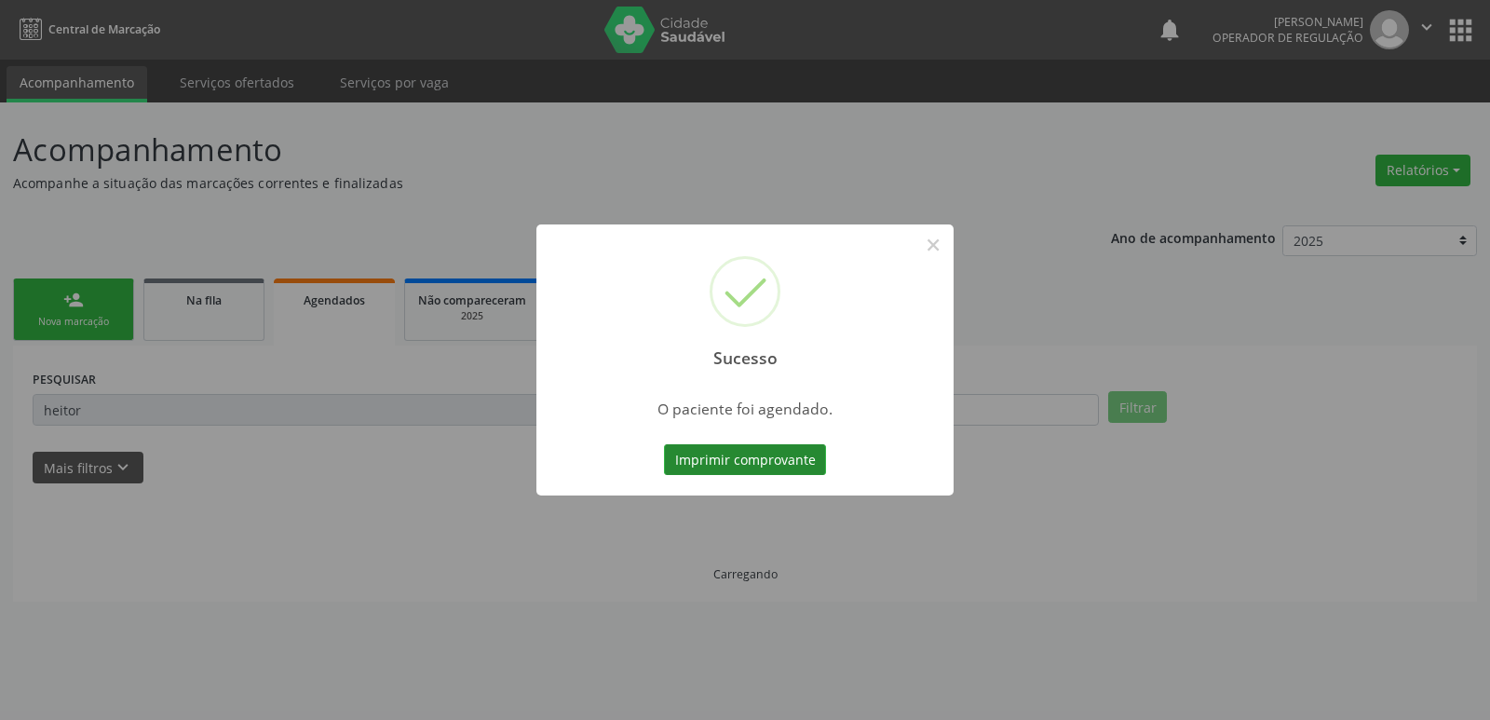
click at [756, 463] on button "Imprimir comprovante" at bounding box center [745, 460] width 162 height 32
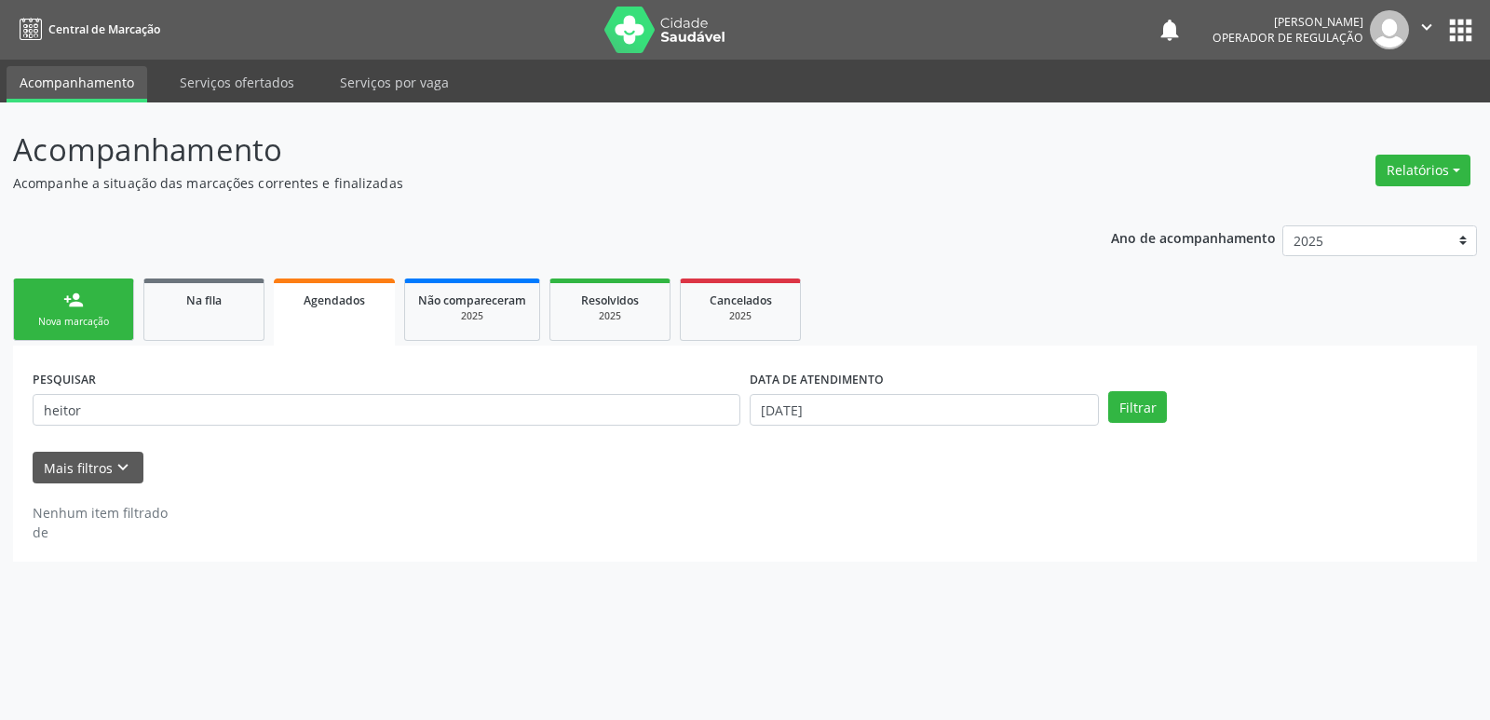
click at [80, 307] on div "person_add" at bounding box center [73, 300] width 20 height 20
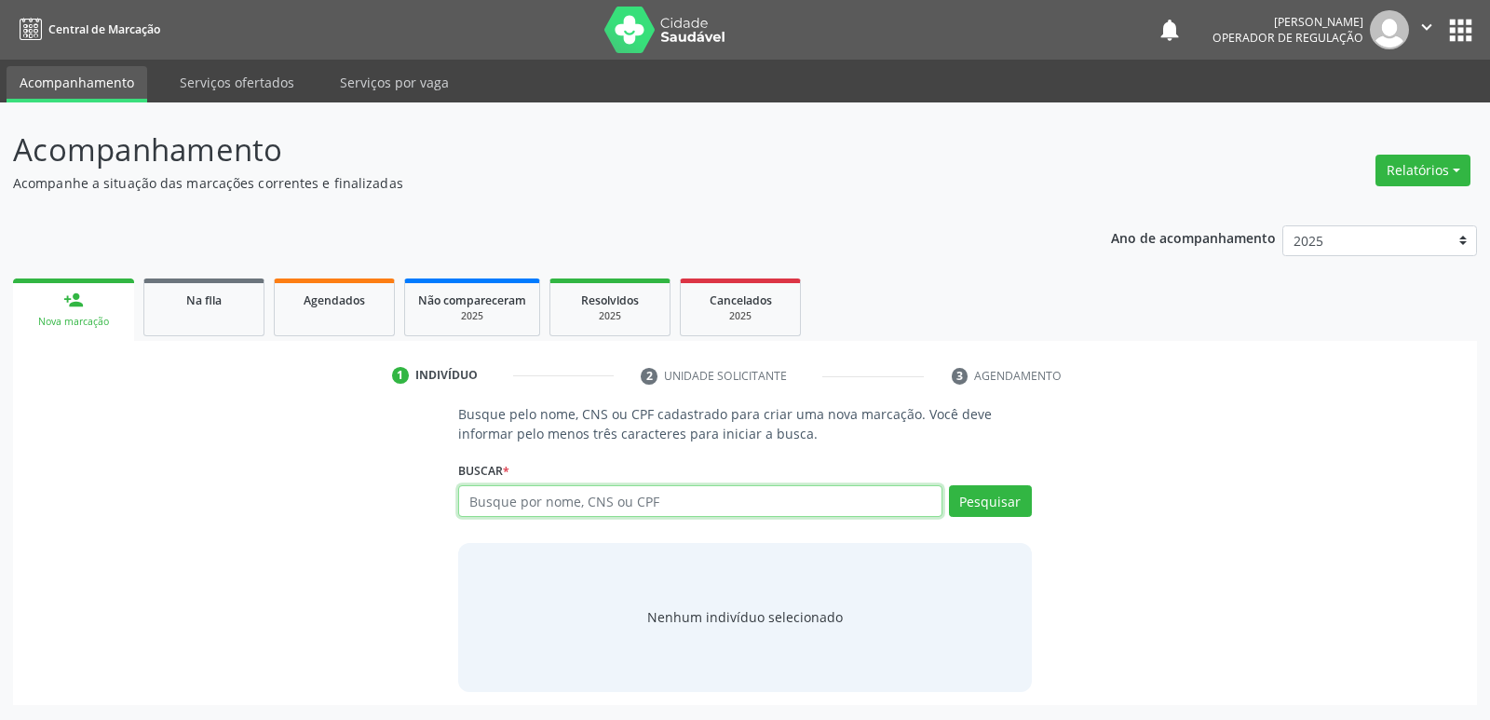
click at [698, 504] on input "text" at bounding box center [699, 501] width 483 height 32
type input "[PERSON_NAME]"
click at [982, 501] on button "Pesquisar" at bounding box center [990, 501] width 83 height 32
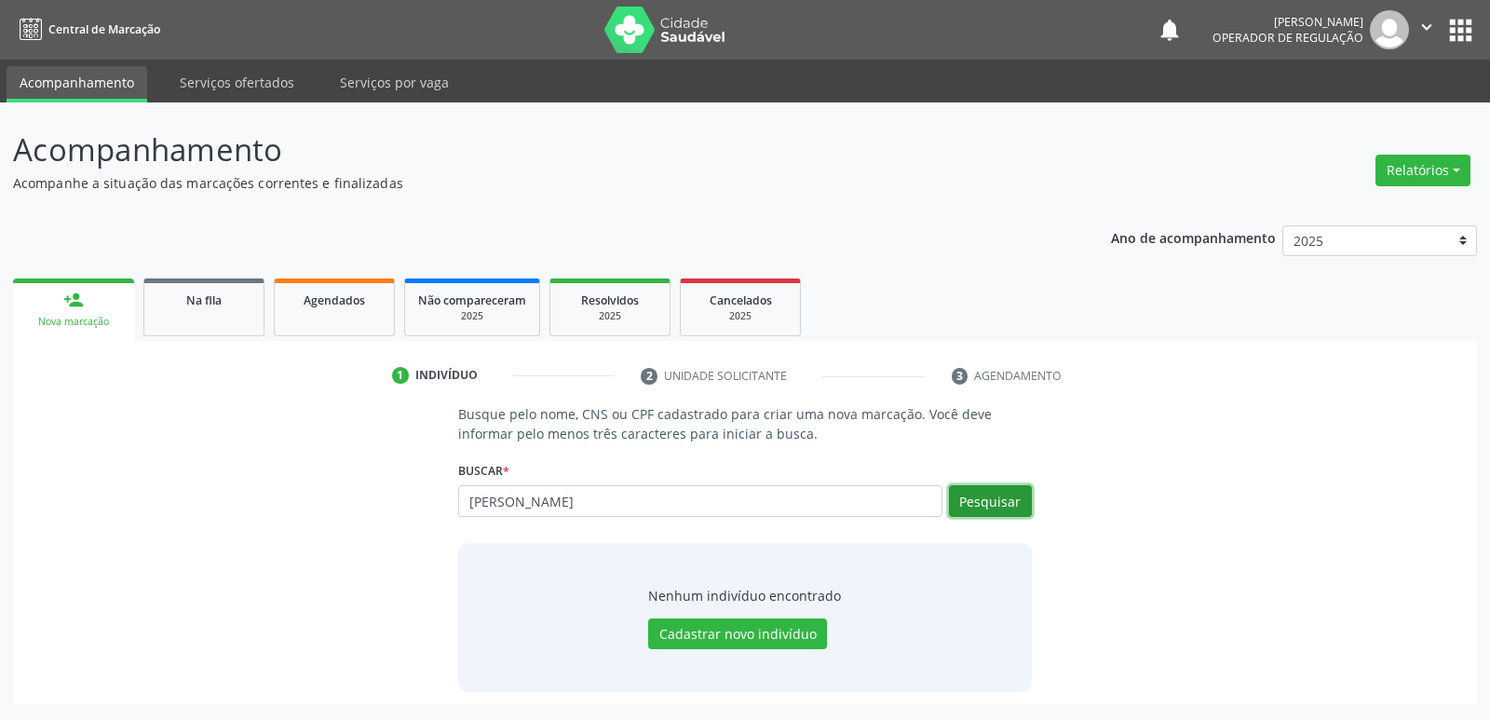
click at [962, 509] on button "Pesquisar" at bounding box center [990, 501] width 83 height 32
click at [1464, 24] on button "apps" at bounding box center [1460, 30] width 33 height 33
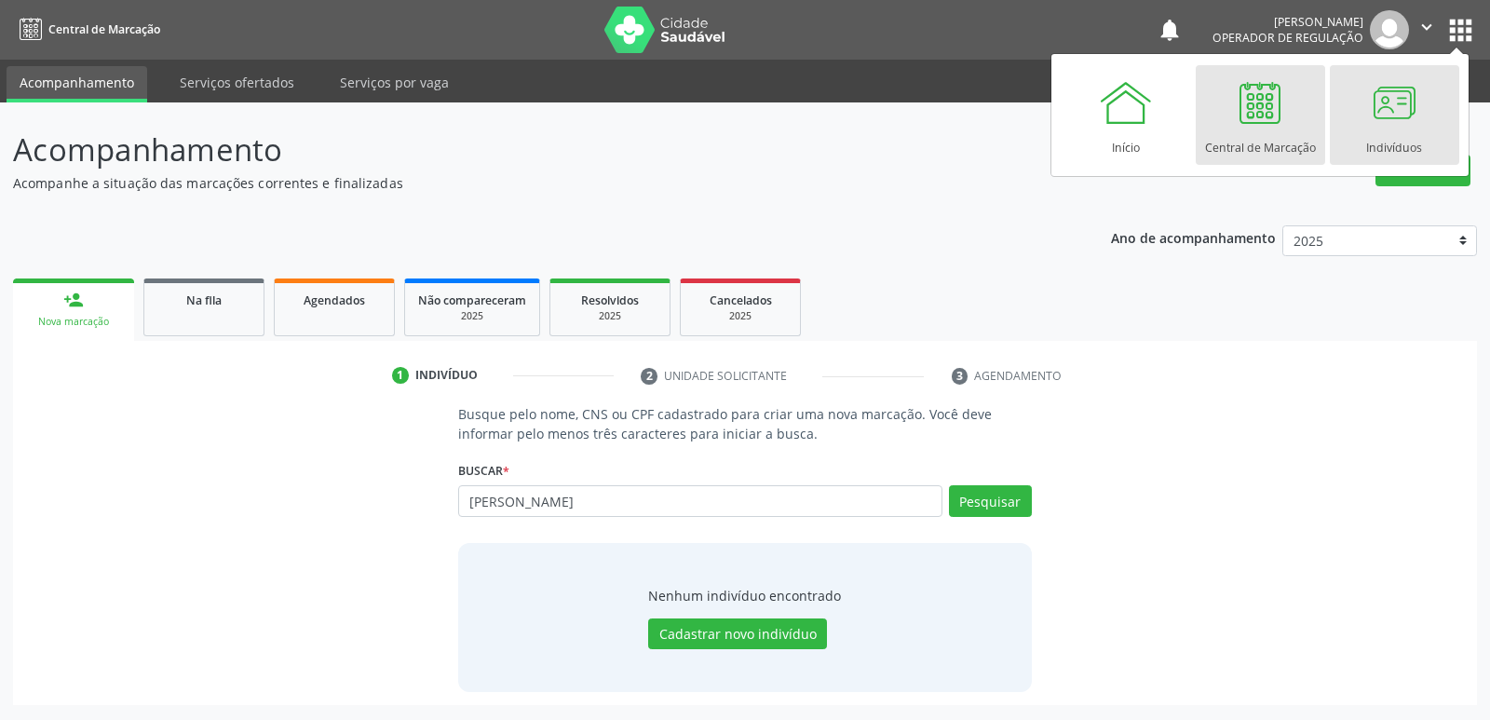
click at [1401, 138] on div "Indivíduos" at bounding box center [1394, 142] width 56 height 25
click at [1378, 138] on div "Indivíduos" at bounding box center [1394, 142] width 56 height 25
